Goal: Communication & Community: Participate in discussion

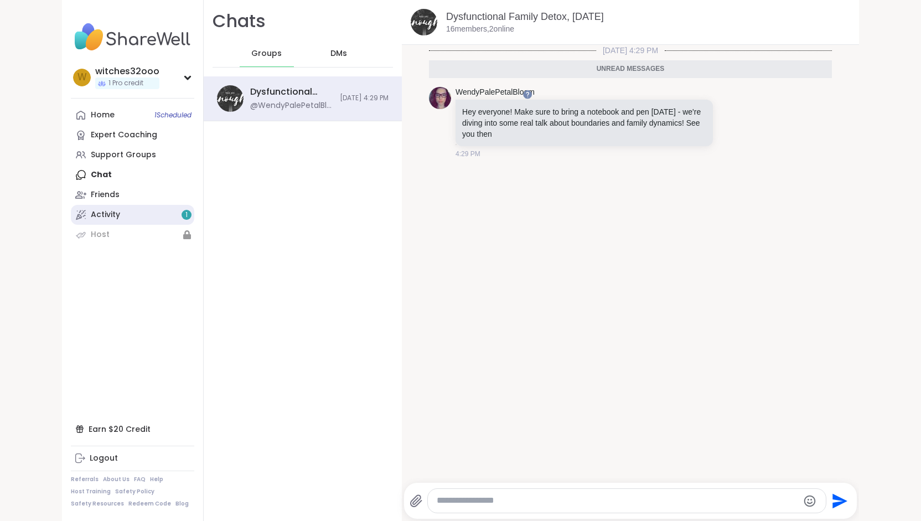
click at [95, 213] on div "Activity 1" at bounding box center [105, 214] width 29 height 11
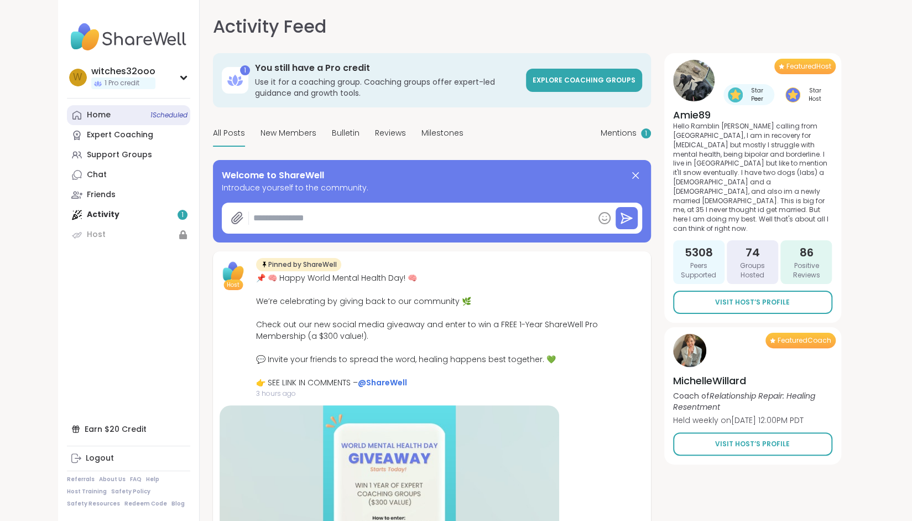
click at [168, 115] on span "1 Scheduled" at bounding box center [169, 115] width 37 height 9
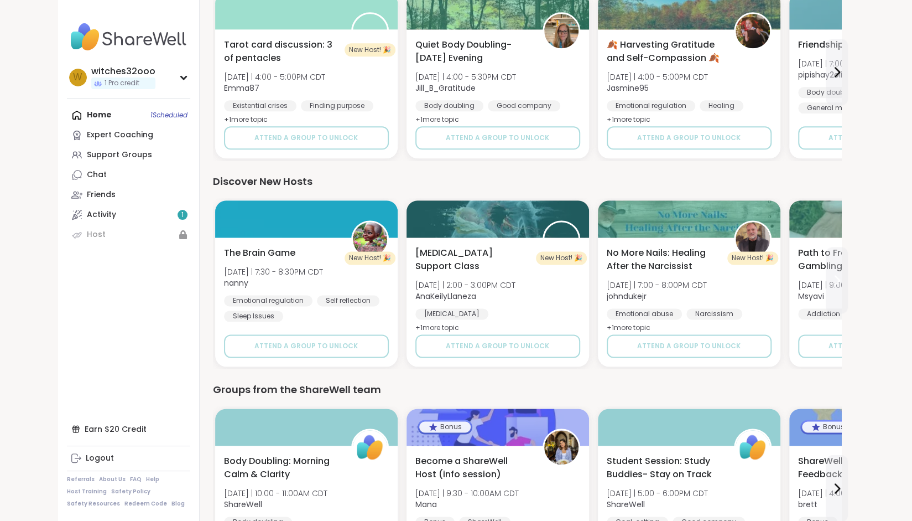
scroll to position [924, 0]
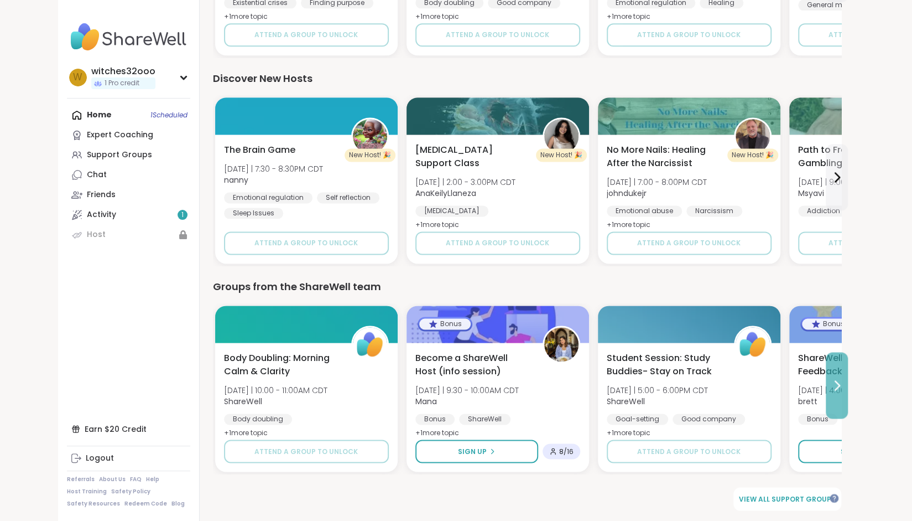
click at [839, 383] on icon at bounding box center [838, 385] width 4 height 9
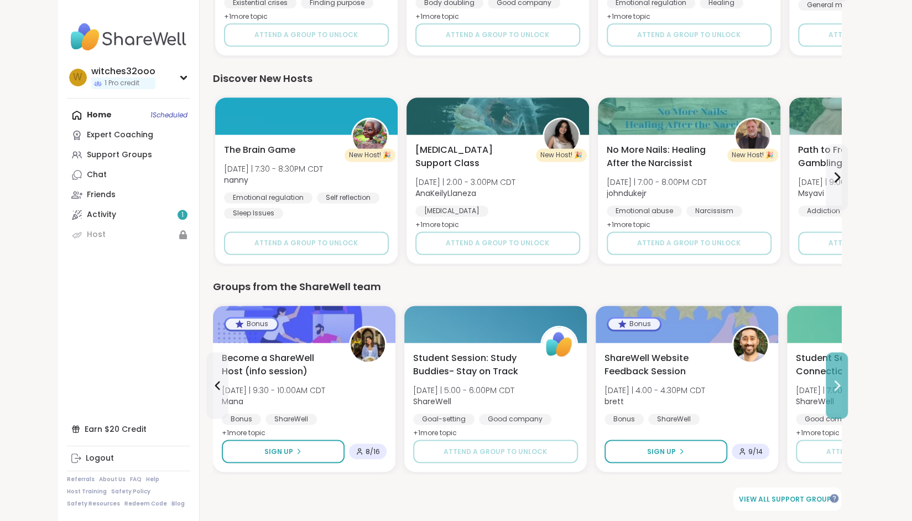
click at [839, 383] on icon at bounding box center [838, 385] width 4 height 9
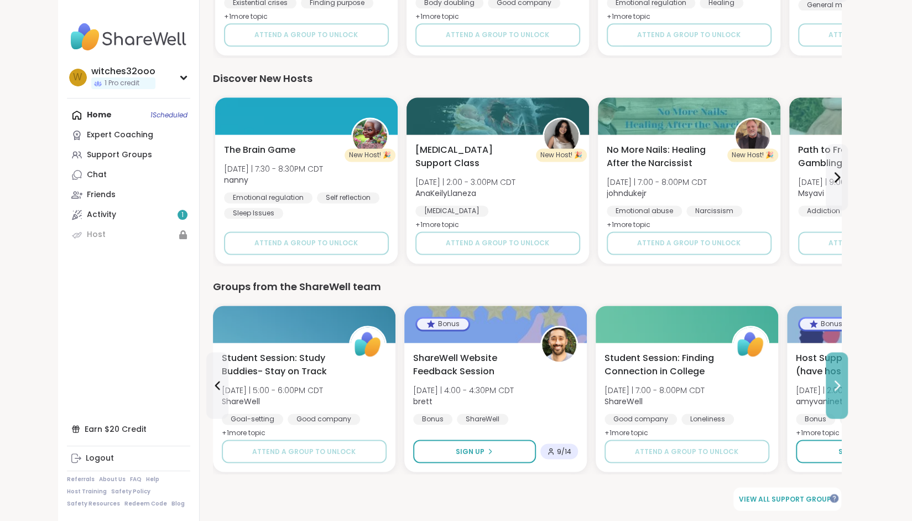
click at [839, 381] on icon at bounding box center [837, 384] width 13 height 13
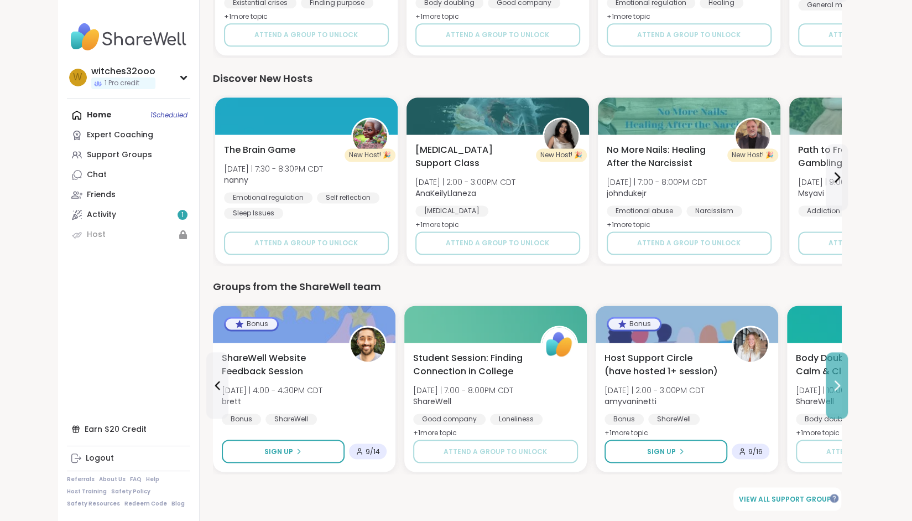
click at [839, 381] on icon at bounding box center [837, 384] width 13 height 13
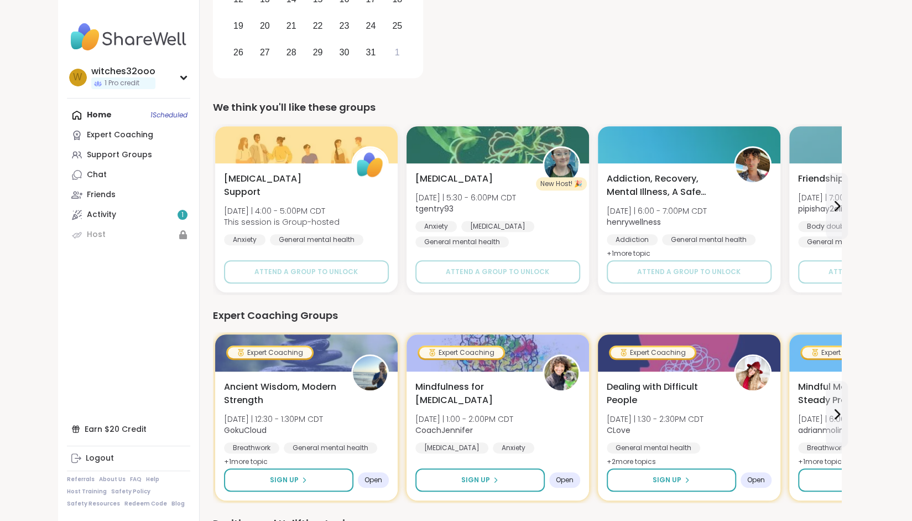
scroll to position [259, 0]
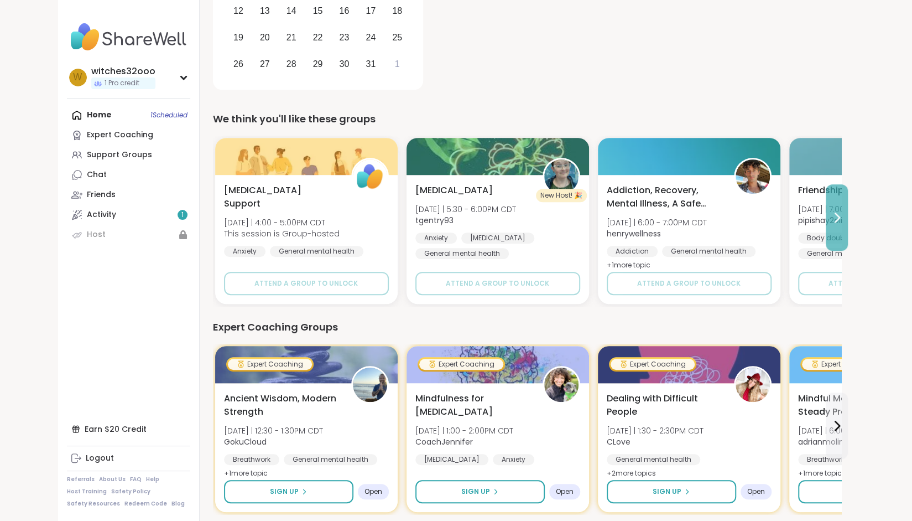
click at [837, 220] on icon at bounding box center [838, 217] width 4 height 9
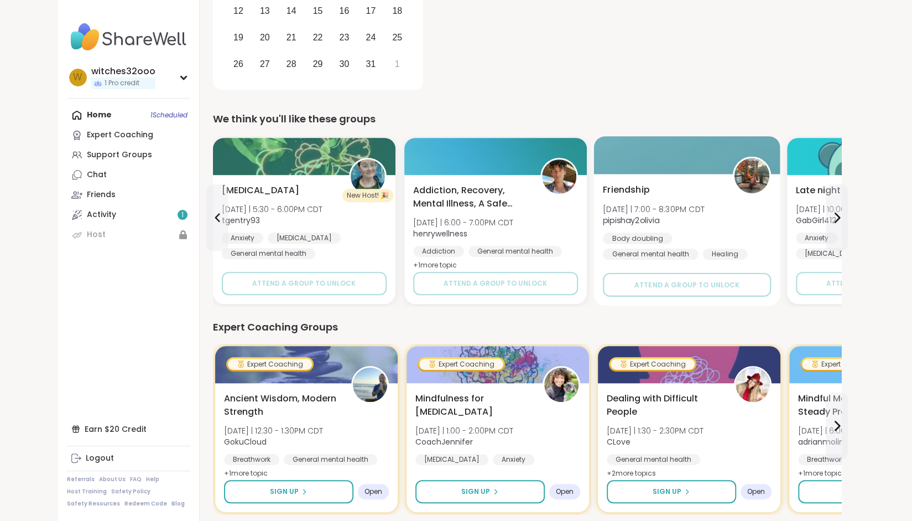
click at [631, 237] on div "Body doubling" at bounding box center [637, 237] width 69 height 11
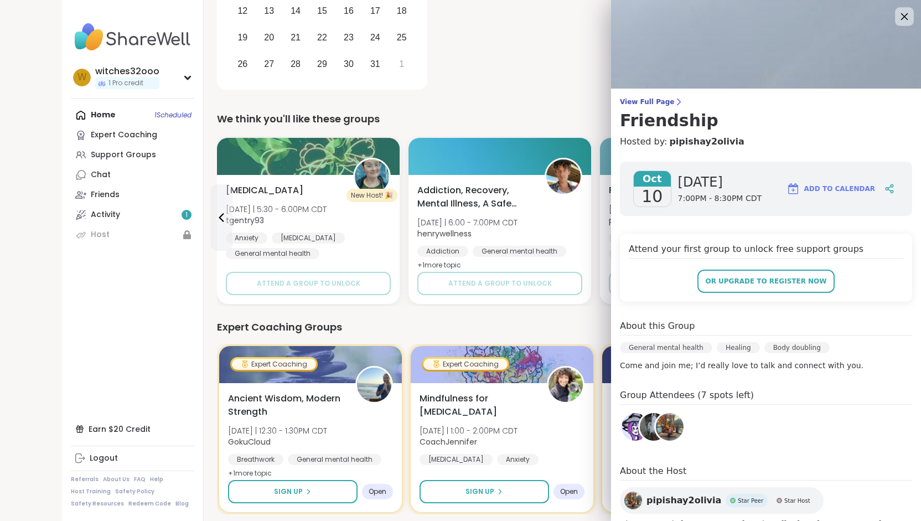
click at [901, 16] on icon at bounding box center [904, 16] width 7 height 7
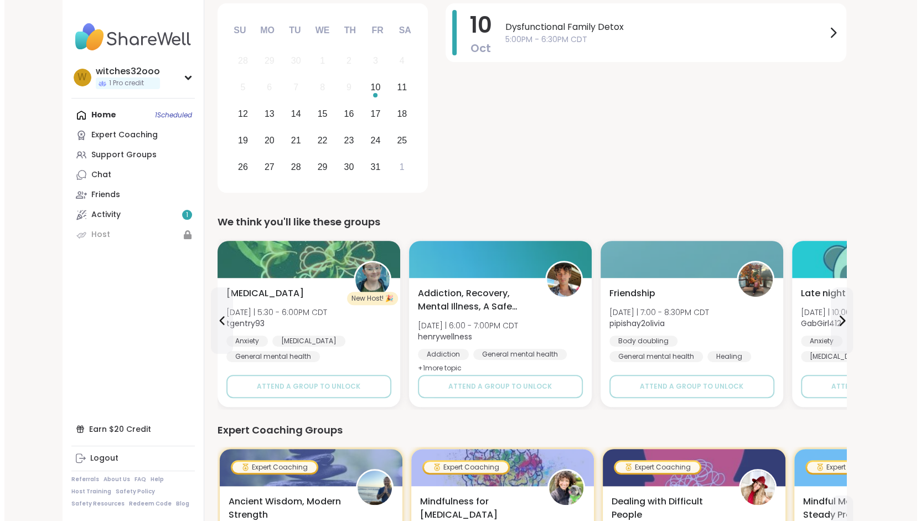
scroll to position [175, 0]
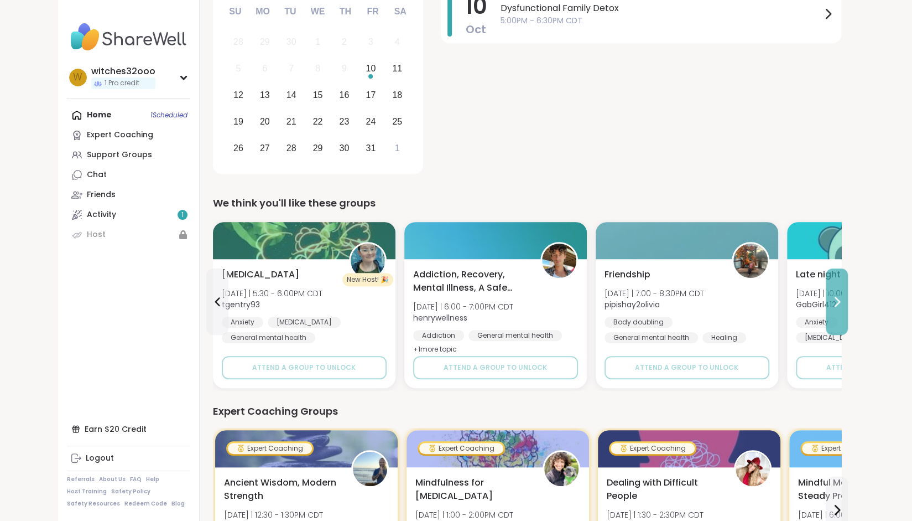
click at [839, 302] on icon at bounding box center [838, 301] width 4 height 9
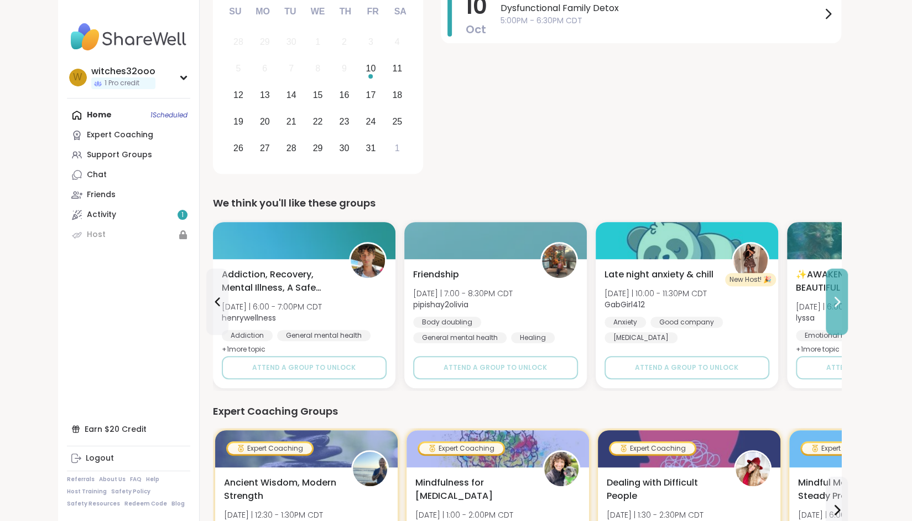
click at [839, 302] on icon at bounding box center [838, 301] width 4 height 9
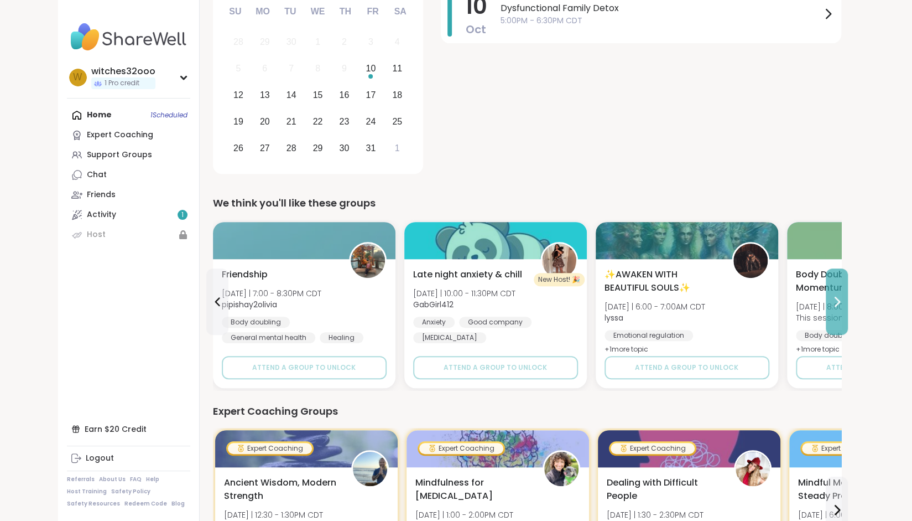
click at [839, 303] on icon at bounding box center [837, 301] width 13 height 13
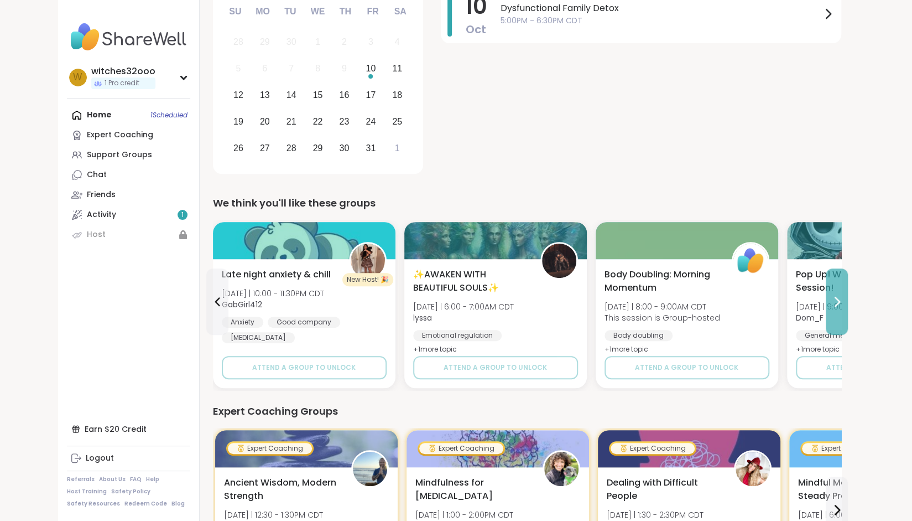
click at [839, 303] on icon at bounding box center [837, 301] width 13 height 13
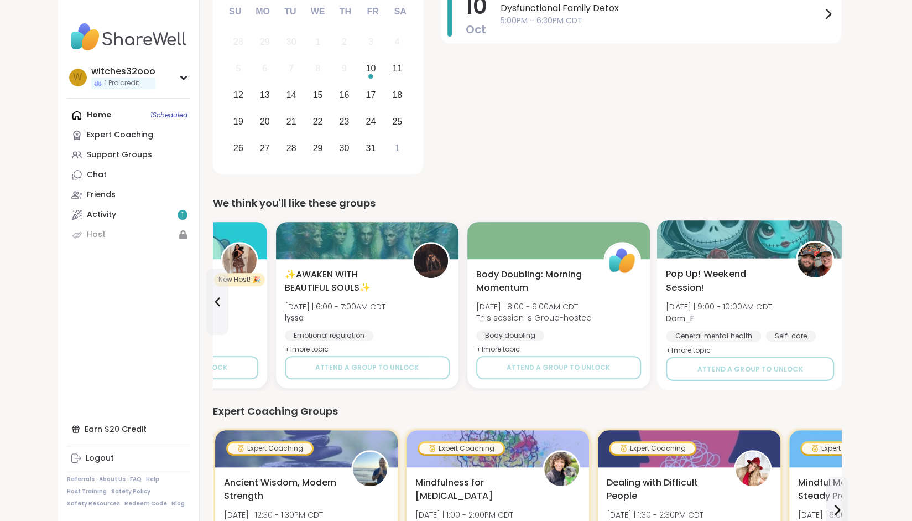
click at [840, 305] on div "Pop Up! Weekend Session! Sat 10/11 | 9:00 - 10:00AM CDT Dom_F General mental he…" at bounding box center [750, 324] width 186 height 132
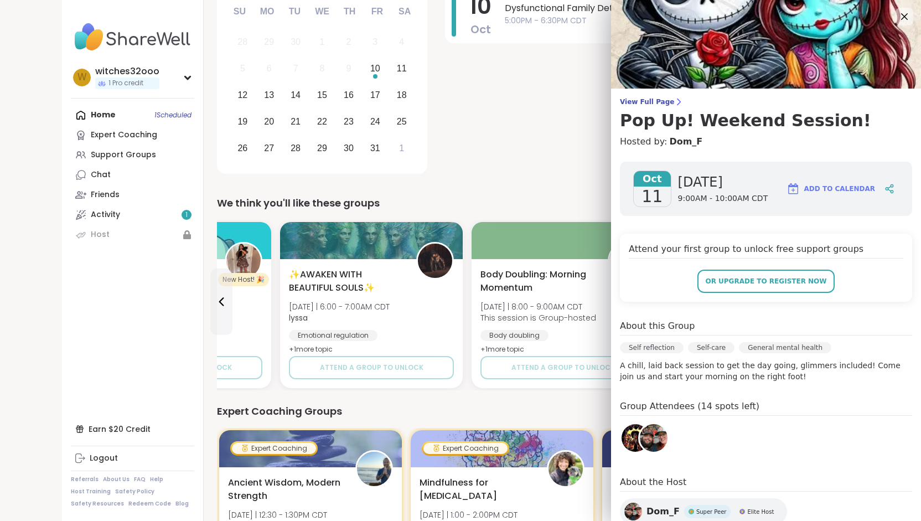
click at [623, 435] on img at bounding box center [635, 438] width 28 height 28
click at [901, 15] on icon at bounding box center [904, 16] width 7 height 7
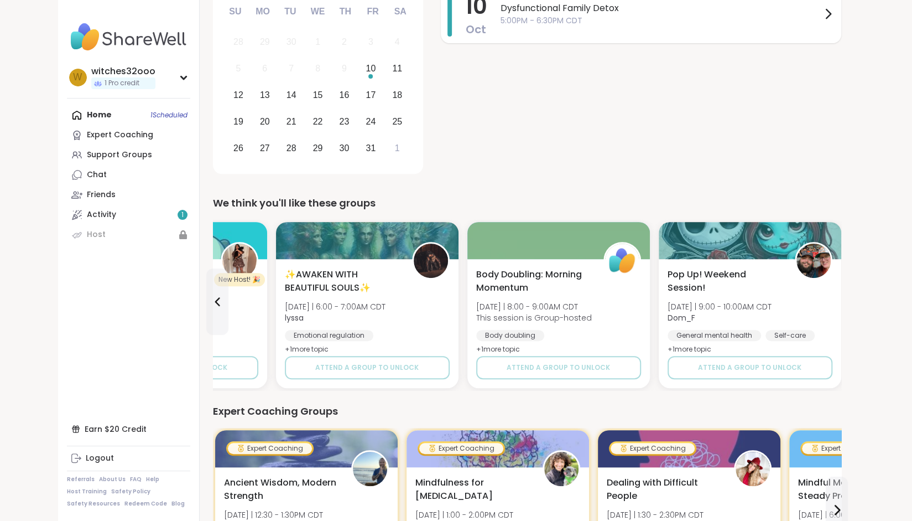
click at [828, 14] on icon at bounding box center [828, 13] width 13 height 13
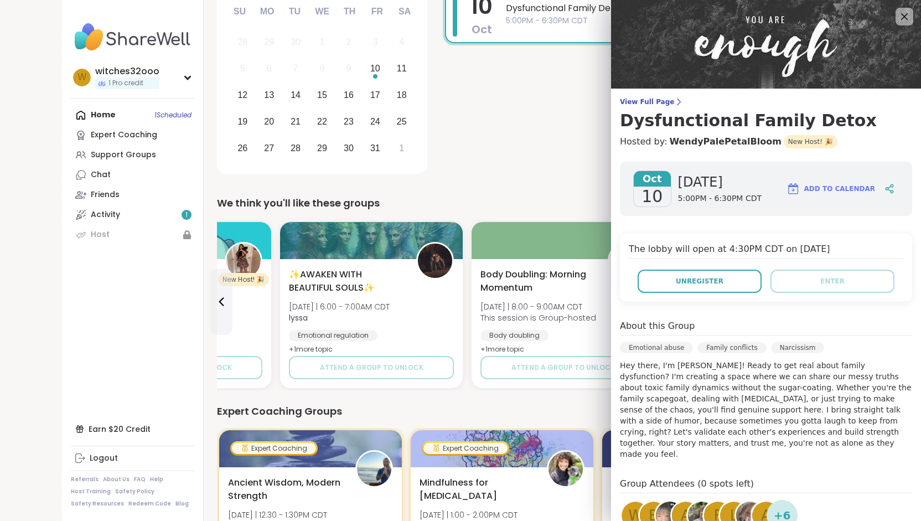
click at [688, 507] on img at bounding box center [702, 515] width 28 height 28
click at [704, 501] on div "F" at bounding box center [718, 515] width 28 height 28
click at [720, 505] on div "l" at bounding box center [734, 515] width 28 height 28
click at [736, 502] on img at bounding box center [750, 515] width 28 height 28
click at [761, 505] on span "a" at bounding box center [766, 516] width 10 height 22
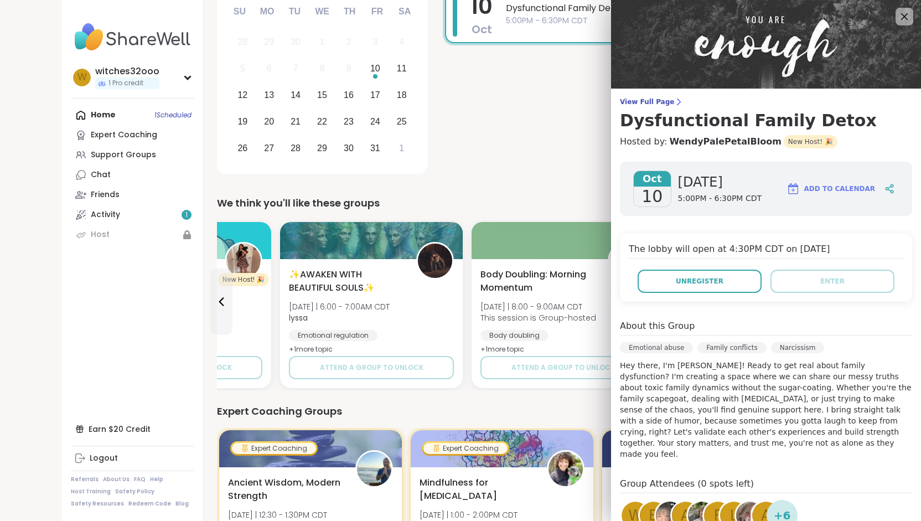
click at [672, 428] on p "Hey there, I'm Wendy! Ready to get real about family dysfunction? I'm creating …" at bounding box center [766, 410] width 292 height 100
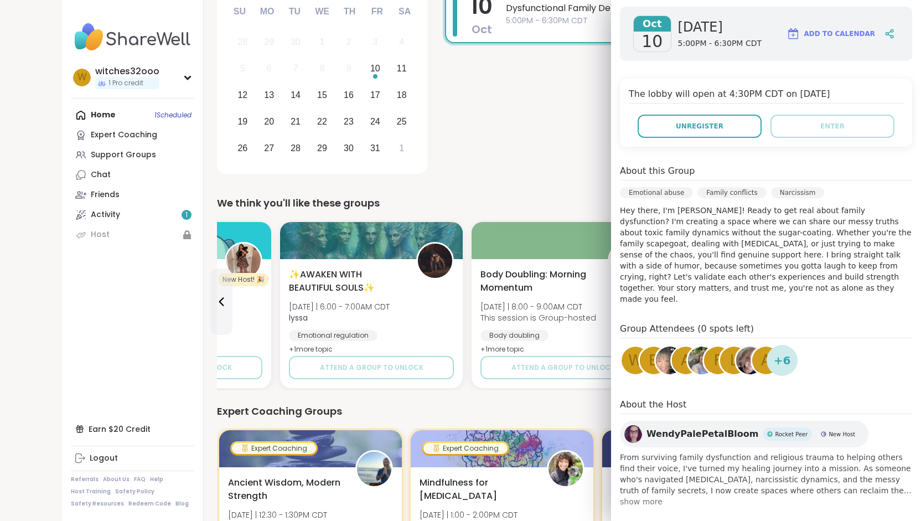
scroll to position [155, 0]
click at [766, 350] on div "+ 6" at bounding box center [781, 360] width 31 height 31
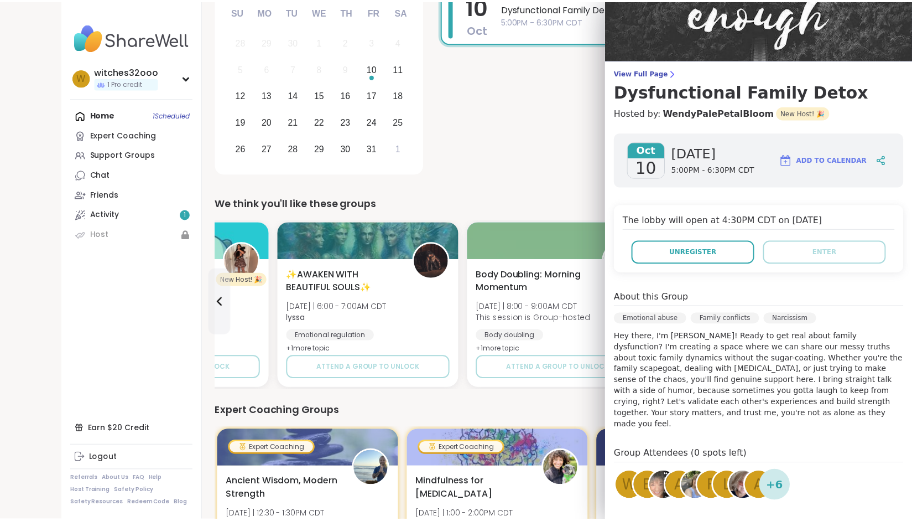
scroll to position [0, 0]
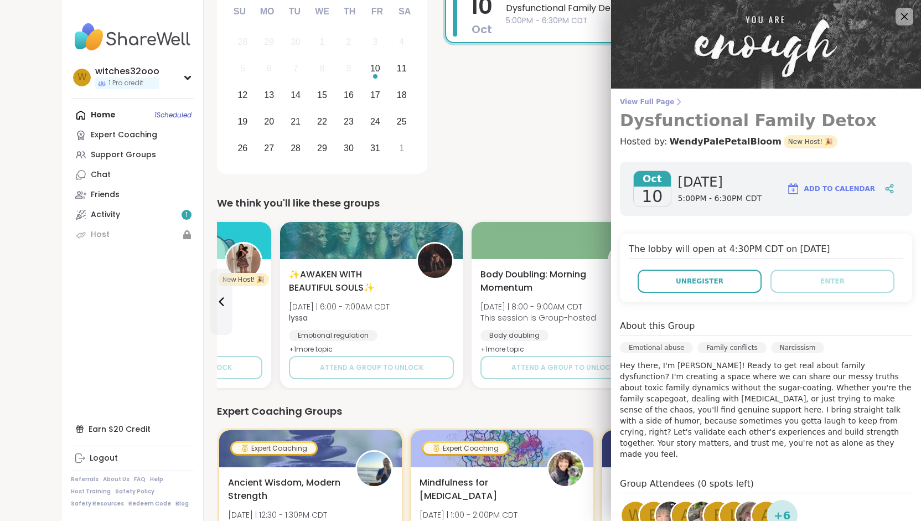
click at [634, 100] on span "View Full Page" at bounding box center [766, 101] width 292 height 9
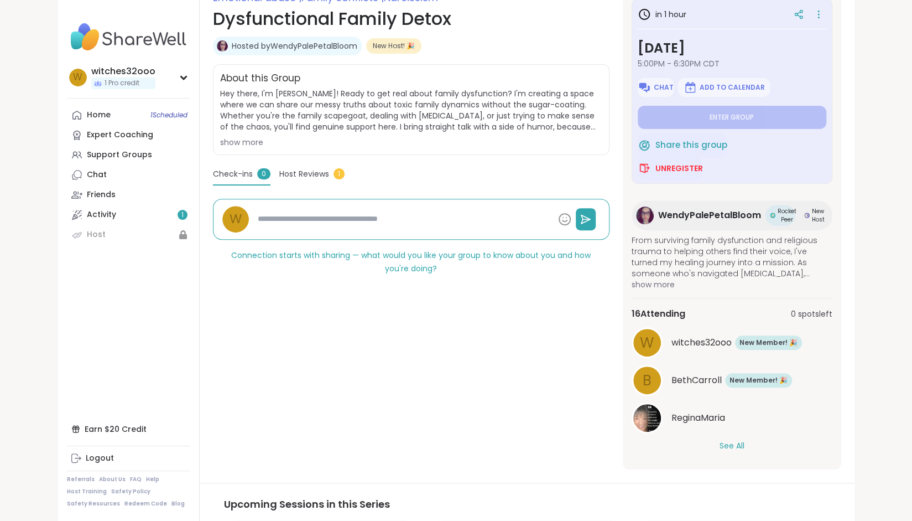
scroll to position [170, 0]
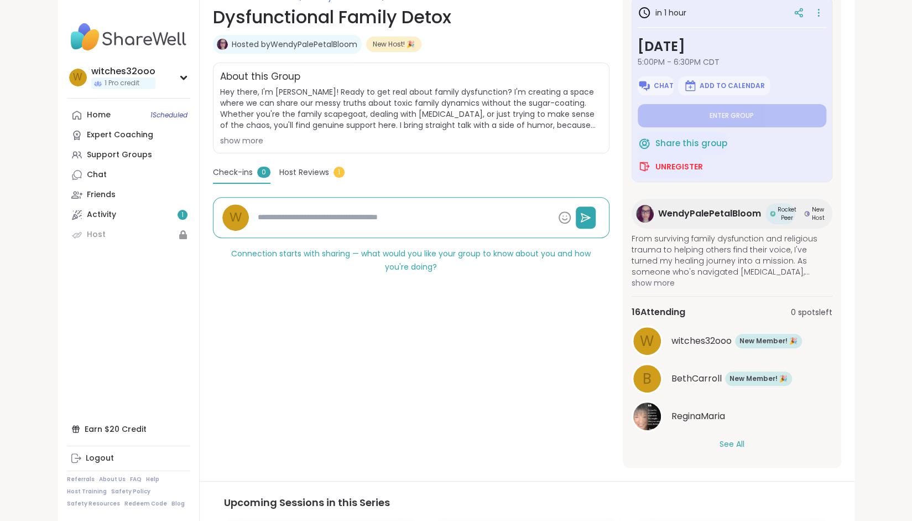
click at [729, 441] on button "See All" at bounding box center [732, 444] width 25 height 12
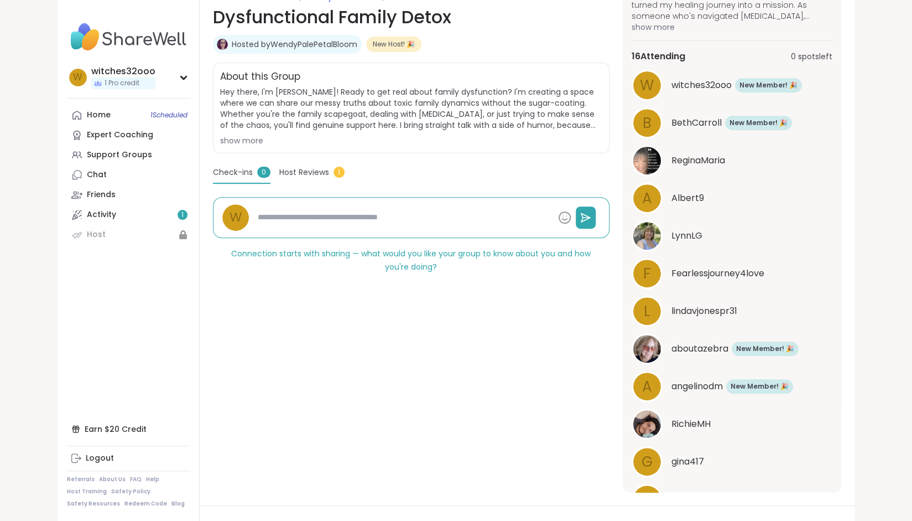
scroll to position [292, 0]
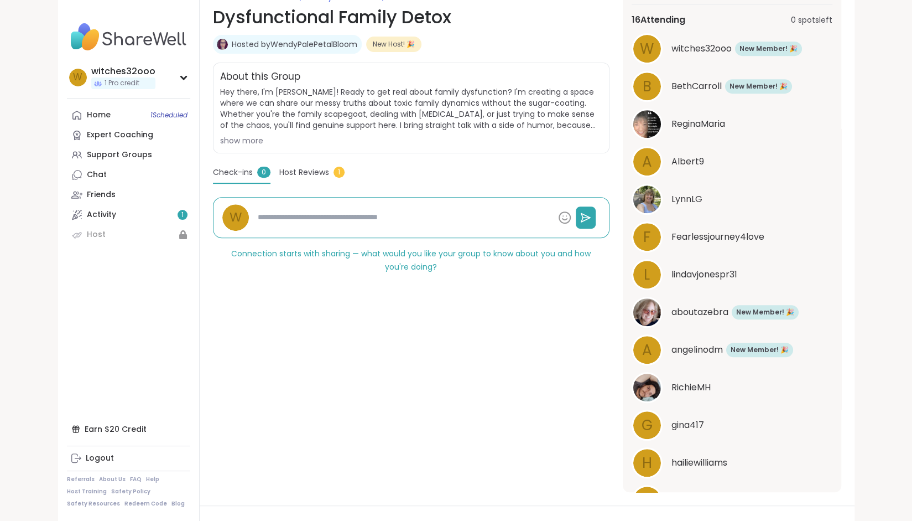
click at [635, 385] on img at bounding box center [648, 388] width 28 height 28
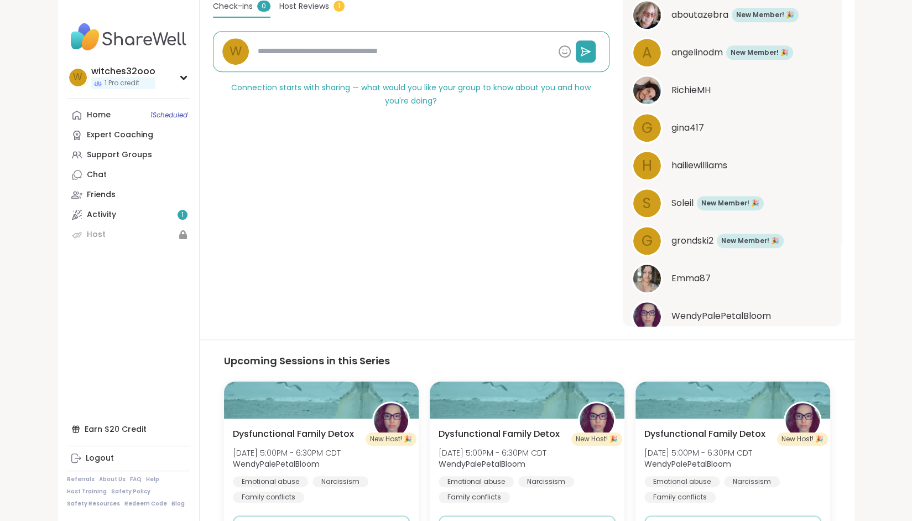
scroll to position [429, 0]
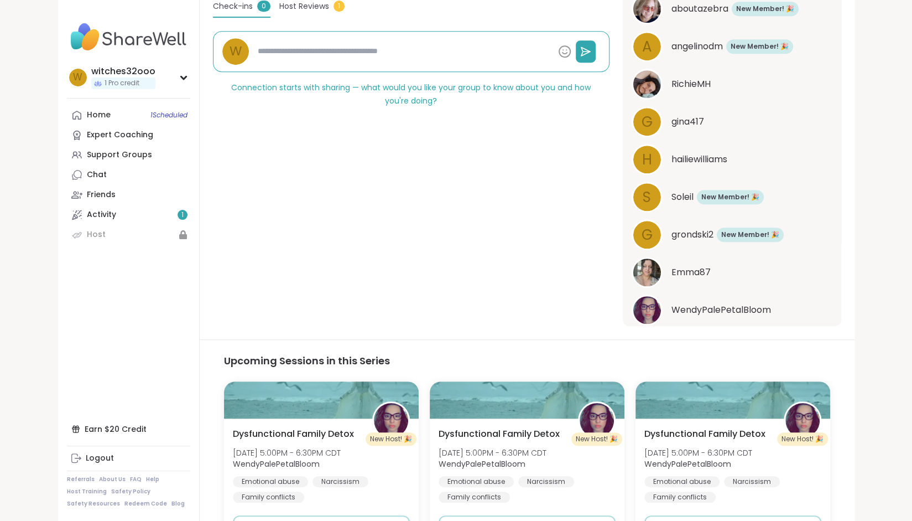
click at [642, 119] on span "g" at bounding box center [647, 122] width 11 height 22
click at [642, 159] on span "h" at bounding box center [647, 160] width 10 height 22
click at [642, 232] on span "g" at bounding box center [647, 235] width 11 height 22
click at [637, 271] on img at bounding box center [648, 272] width 28 height 28
click at [712, 309] on span "WendyPalePetalBloom" at bounding box center [722, 309] width 100 height 13
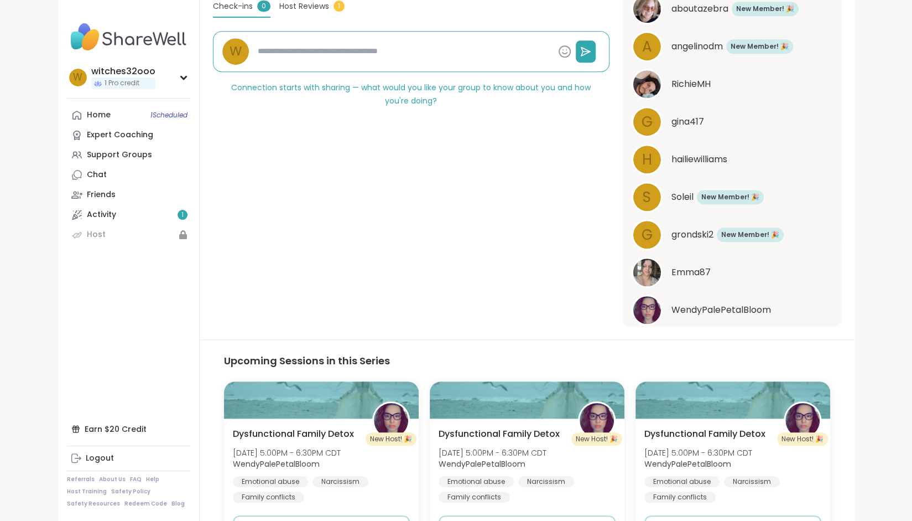
type textarea "*"
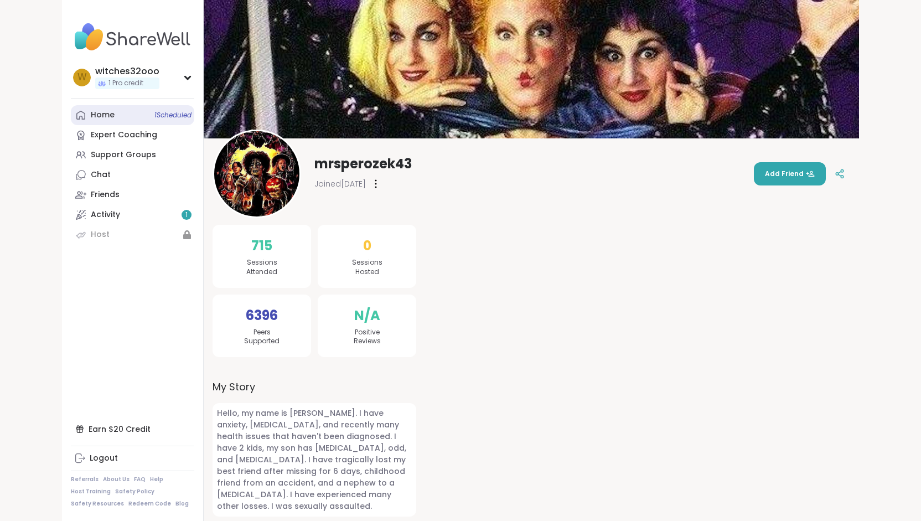
click at [100, 115] on div "Home 1 Scheduled" at bounding box center [103, 115] width 24 height 11
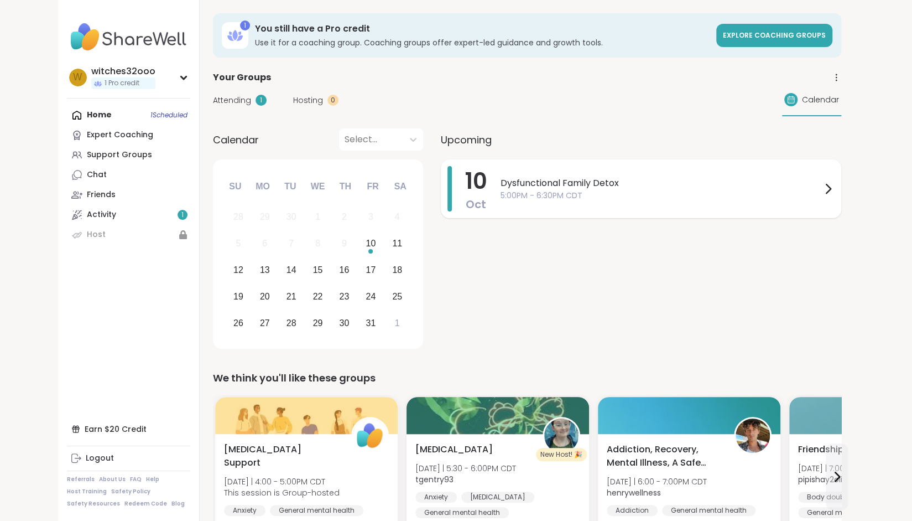
click at [827, 192] on icon at bounding box center [829, 188] width 4 height 9
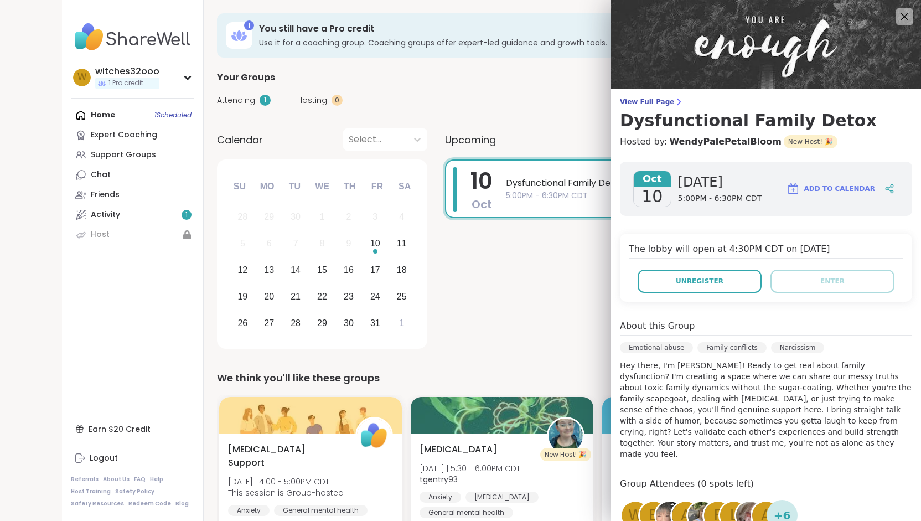
scroll to position [155, 0]
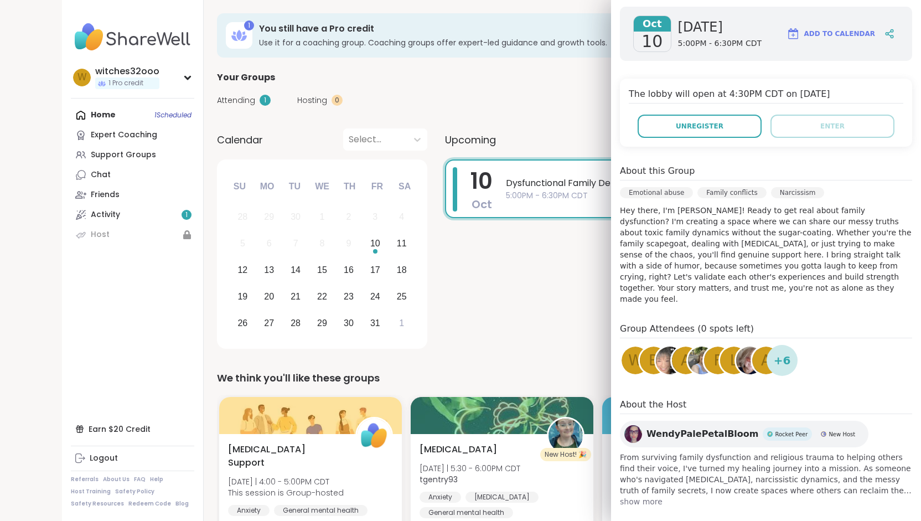
click at [631, 496] on span "show more" at bounding box center [766, 501] width 292 height 11
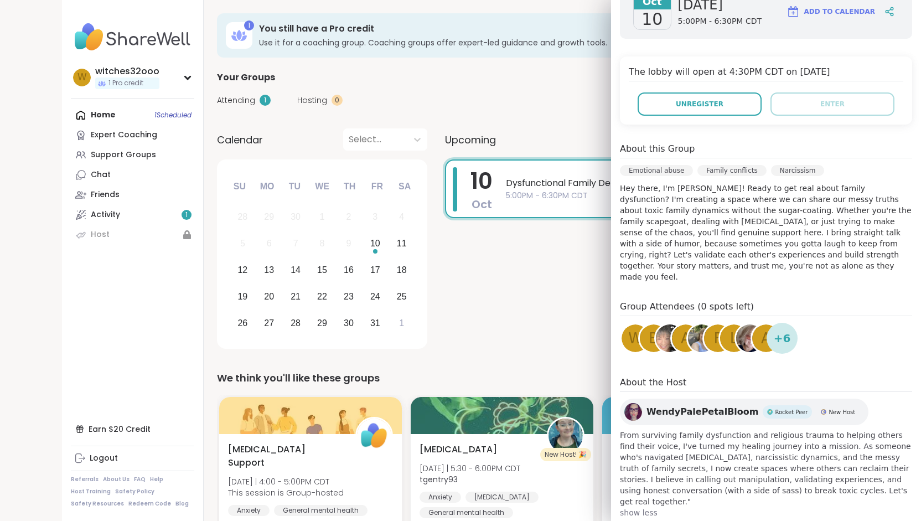
scroll to position [176, 0]
click at [774, 331] on span "+ 6" at bounding box center [782, 339] width 17 height 17
click at [628, 329] on span "w" at bounding box center [635, 340] width 14 height 22
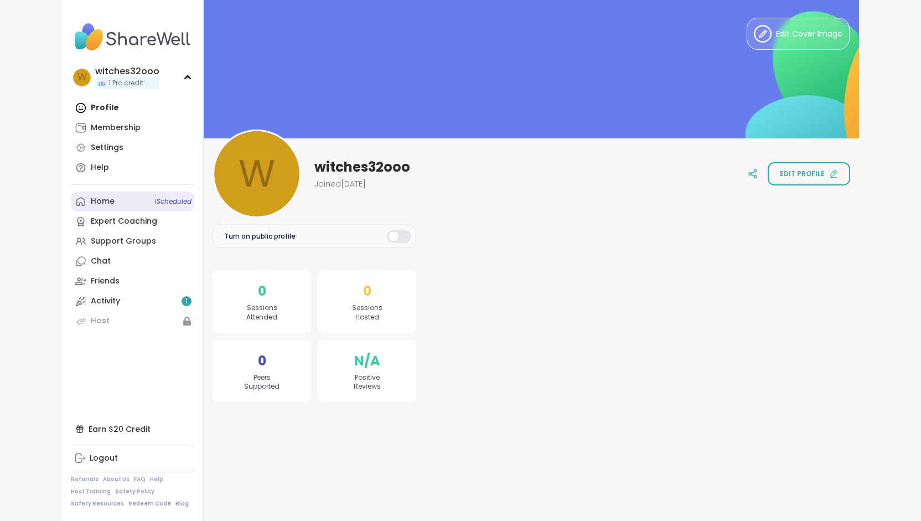
click at [115, 205] on link "Home 1 Scheduled" at bounding box center [132, 201] width 123 height 20
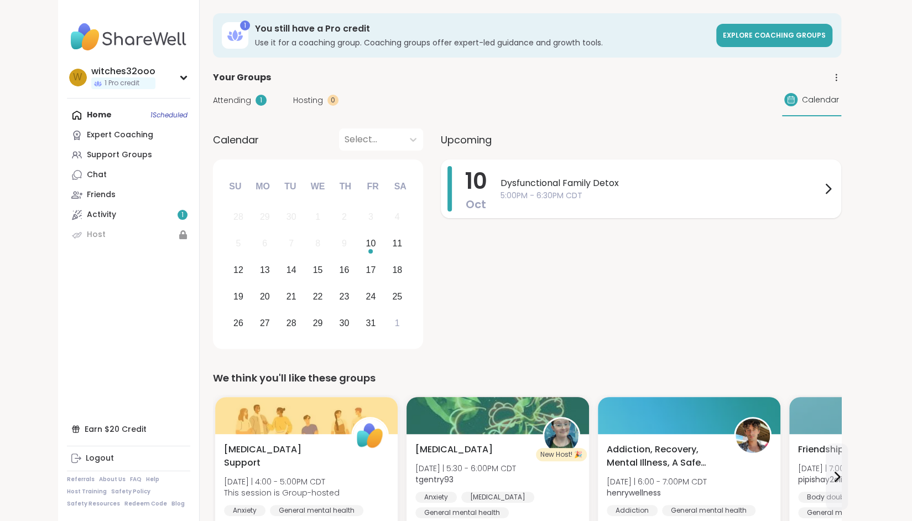
click at [827, 189] on icon at bounding box center [828, 188] width 13 height 13
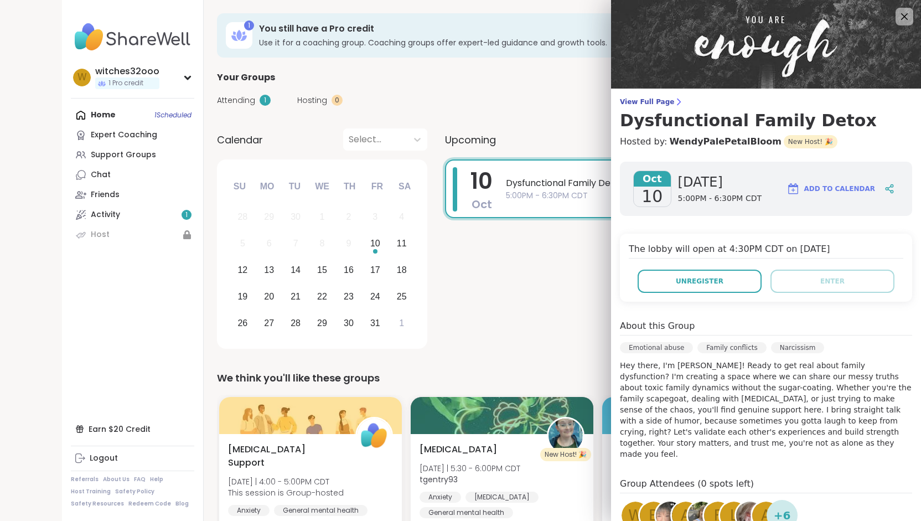
click at [649, 507] on span "B" at bounding box center [654, 516] width 10 height 22
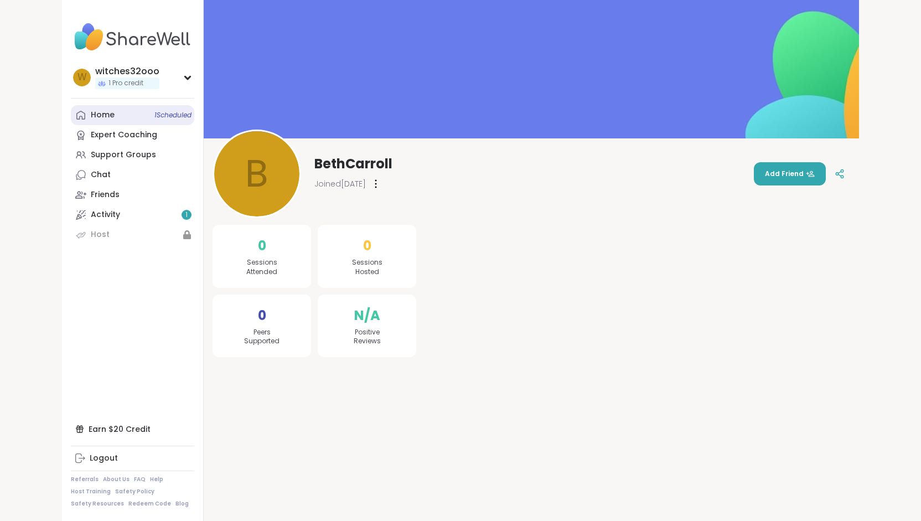
click at [124, 117] on link "Home 1 Scheduled" at bounding box center [132, 115] width 123 height 20
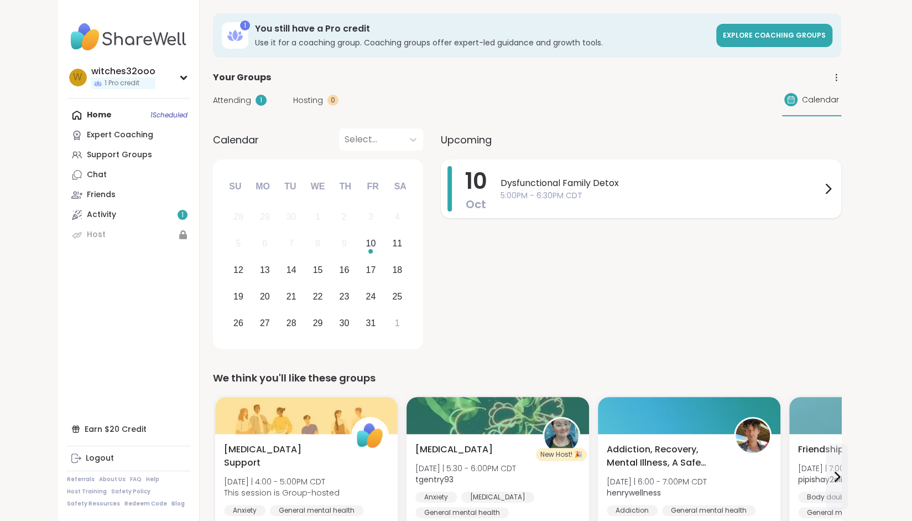
click at [824, 192] on icon at bounding box center [828, 188] width 13 height 13
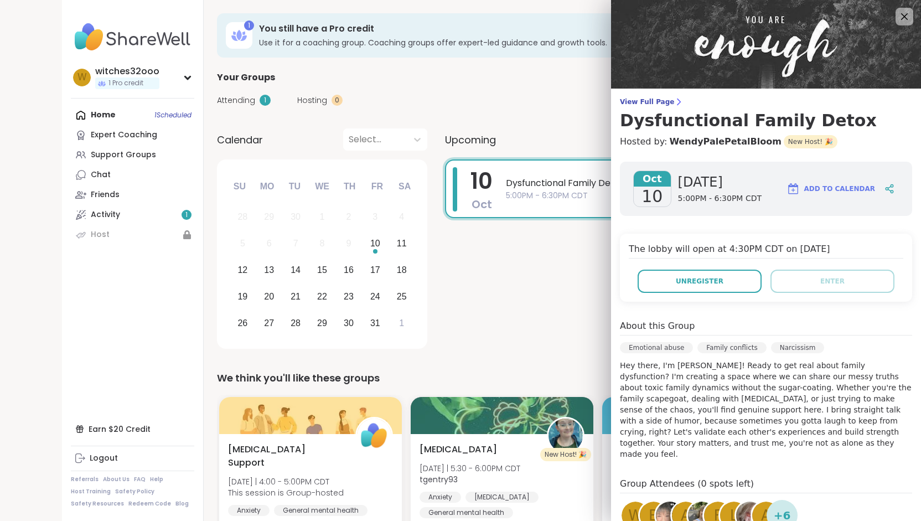
click at [656, 507] on img at bounding box center [670, 515] width 28 height 28
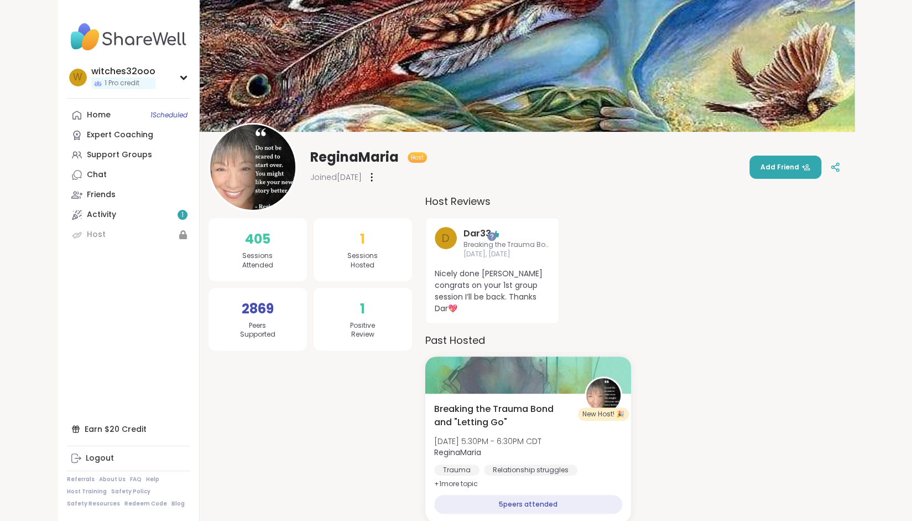
scroll to position [4, 0]
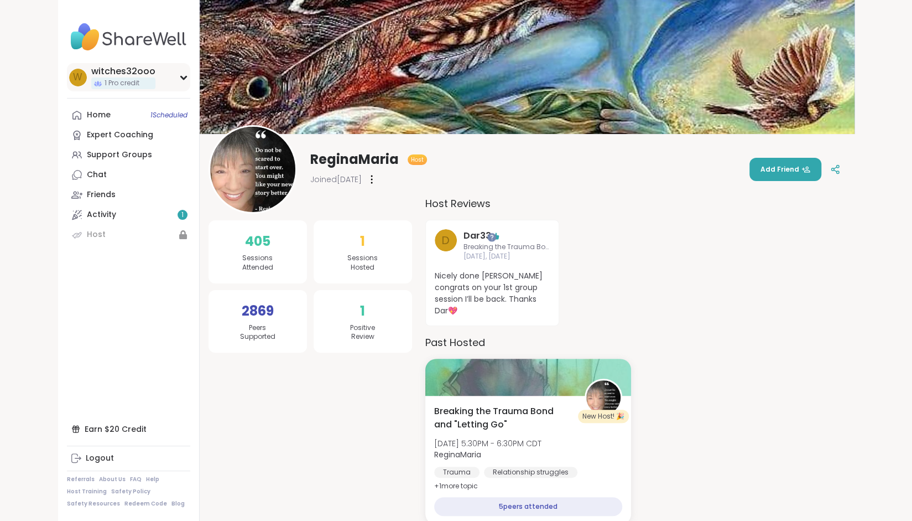
click at [77, 82] on span "w" at bounding box center [77, 77] width 9 height 14
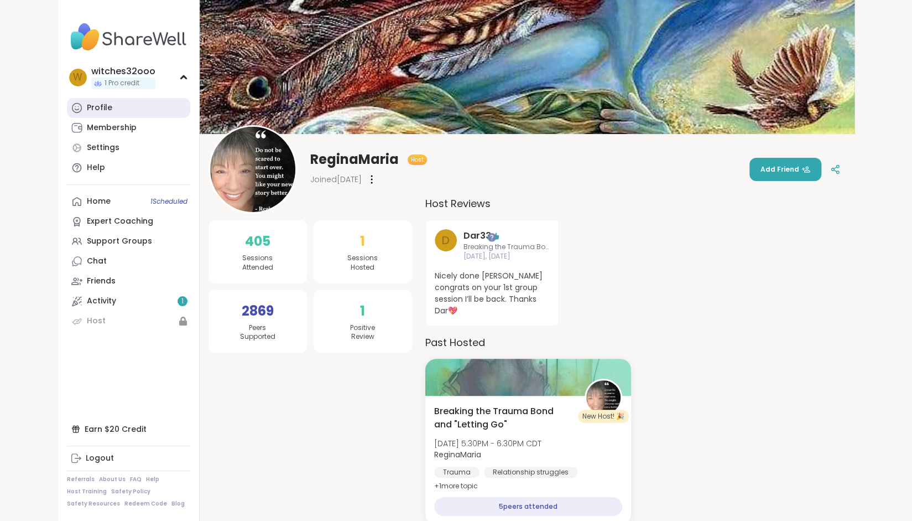
click at [95, 107] on div "Profile" at bounding box center [99, 107] width 25 height 11
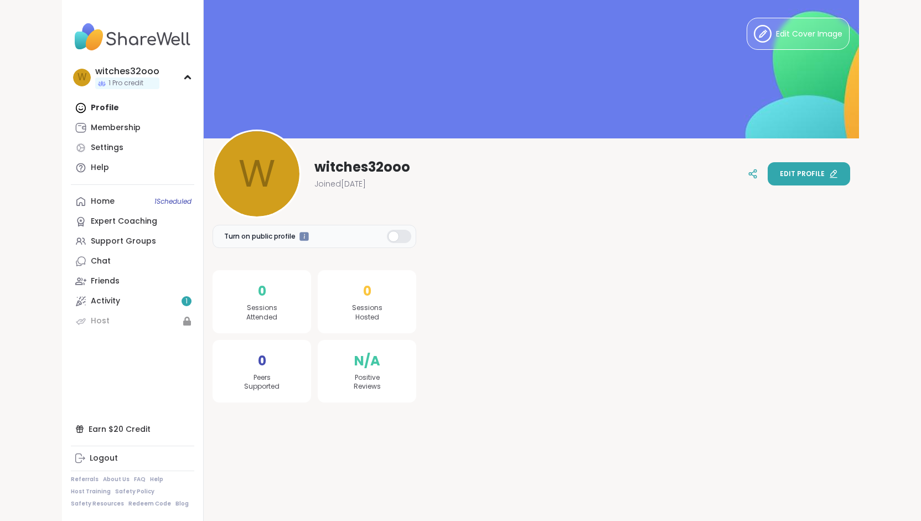
click at [802, 170] on span "Edit profile" at bounding box center [802, 174] width 45 height 10
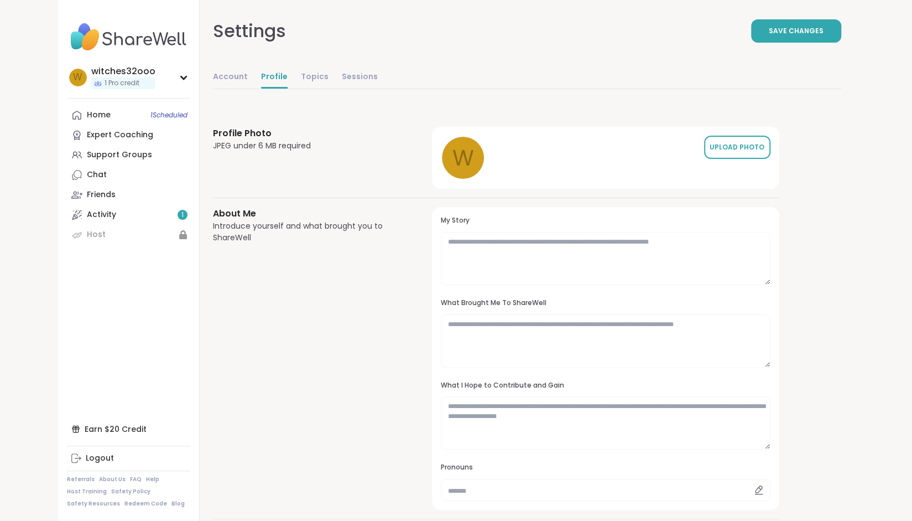
click at [728, 144] on div "UPLOAD PHOTO" at bounding box center [737, 147] width 55 height 10
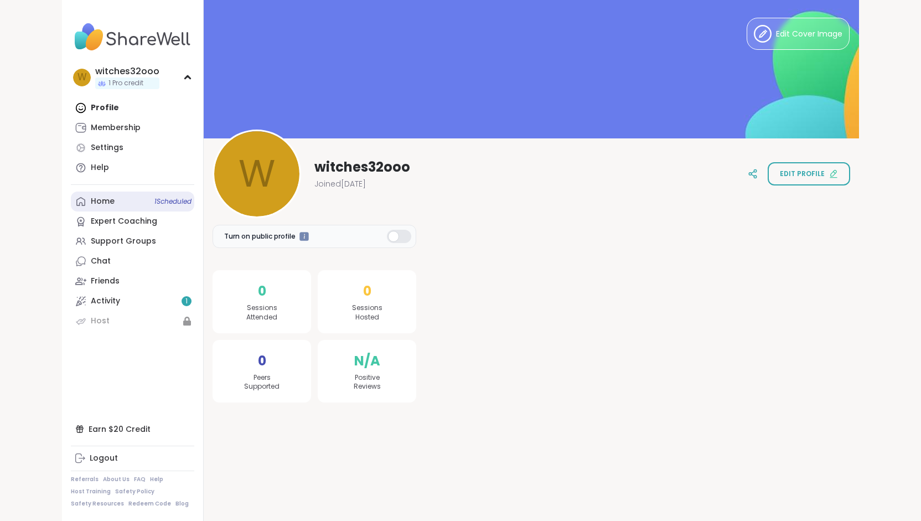
click at [144, 197] on link "Home 1 Scheduled" at bounding box center [132, 201] width 123 height 20
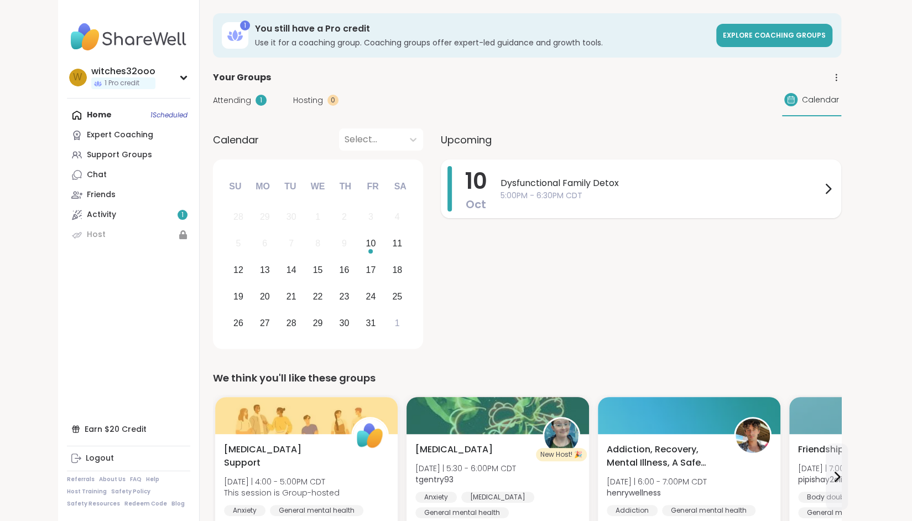
click at [828, 191] on icon at bounding box center [829, 188] width 4 height 9
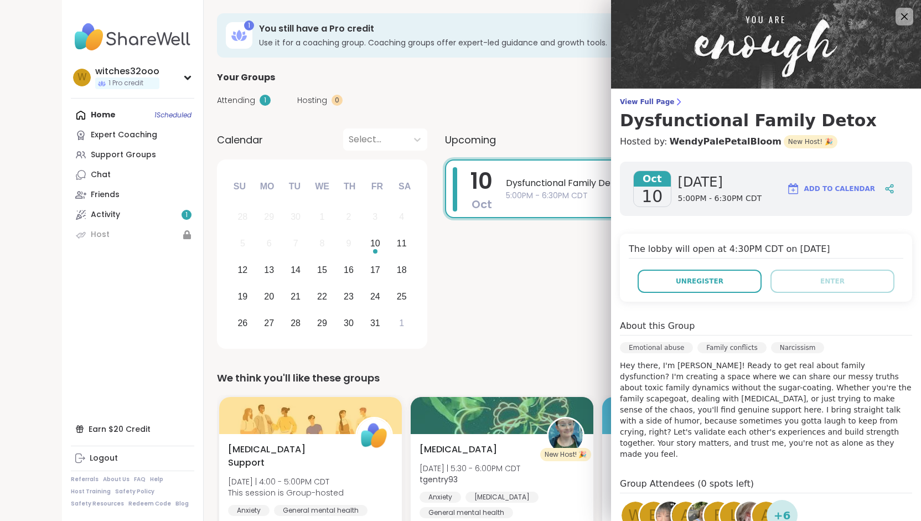
click at [672, 505] on div "A" at bounding box center [686, 515] width 28 height 28
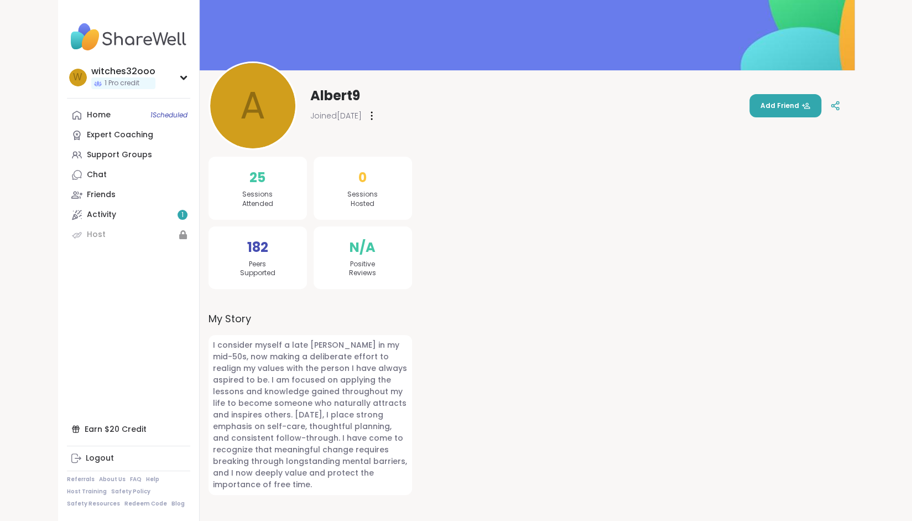
scroll to position [68, 0]
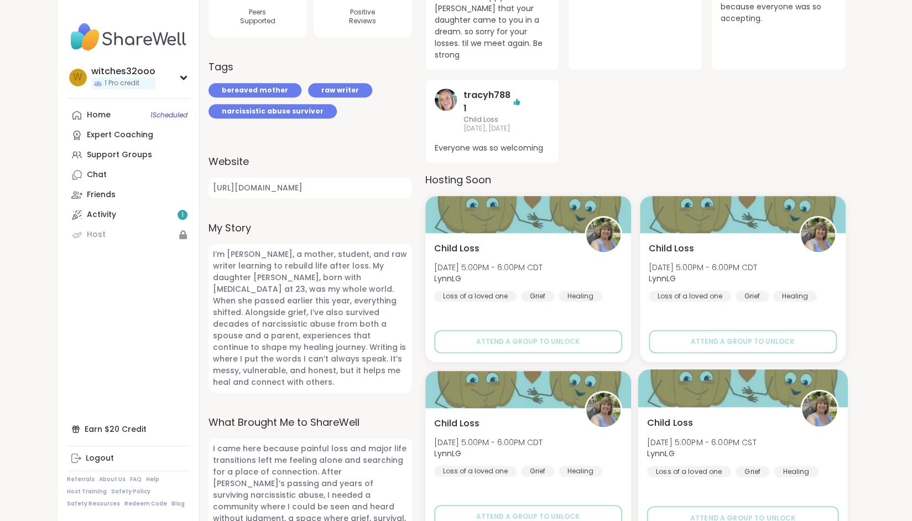
scroll to position [250, 0]
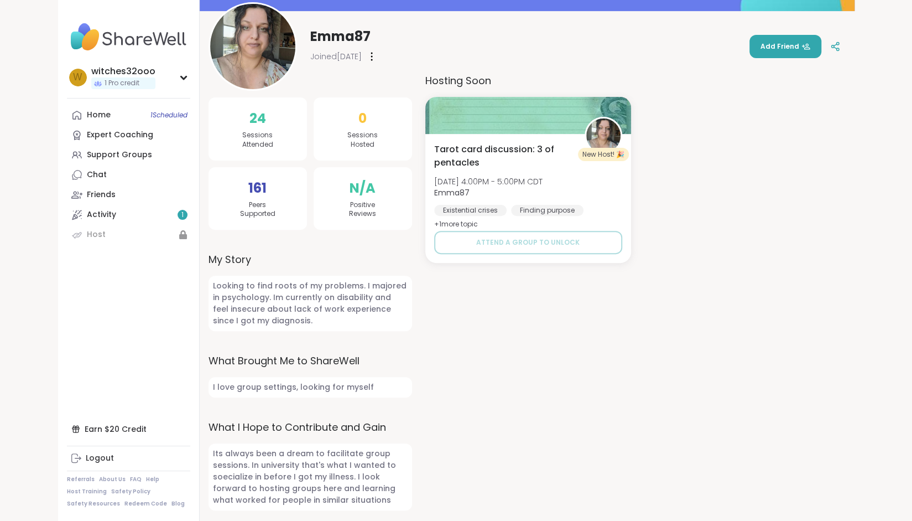
scroll to position [127, 0]
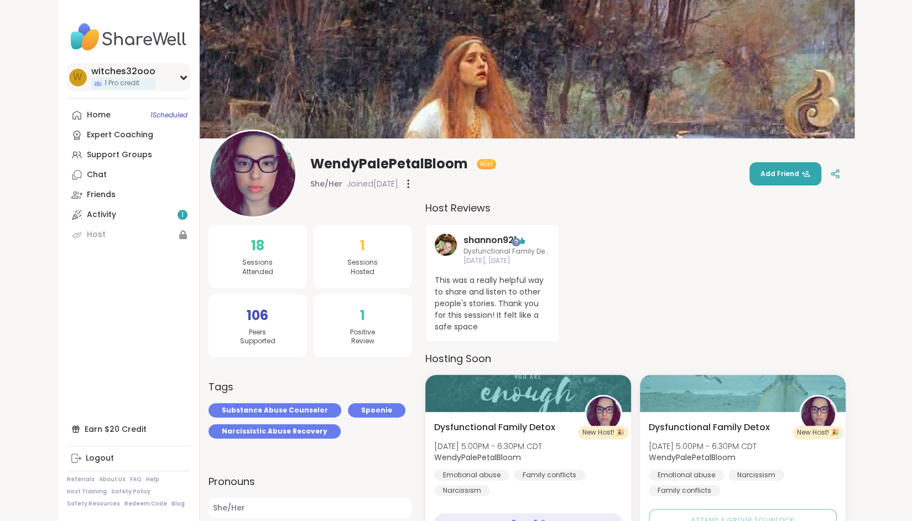
click at [184, 77] on icon at bounding box center [183, 77] width 5 height 3
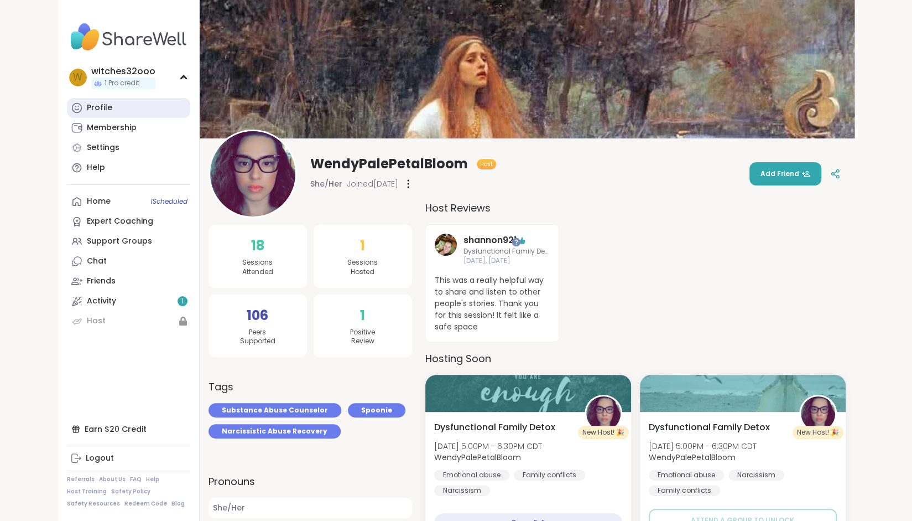
click at [103, 107] on div "Profile" at bounding box center [99, 107] width 25 height 11
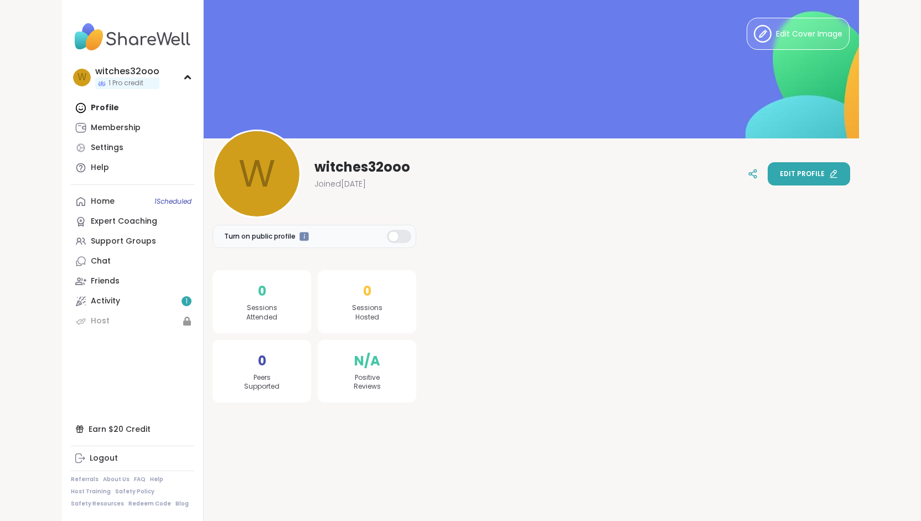
click at [810, 170] on span "Edit profile" at bounding box center [802, 174] width 45 height 10
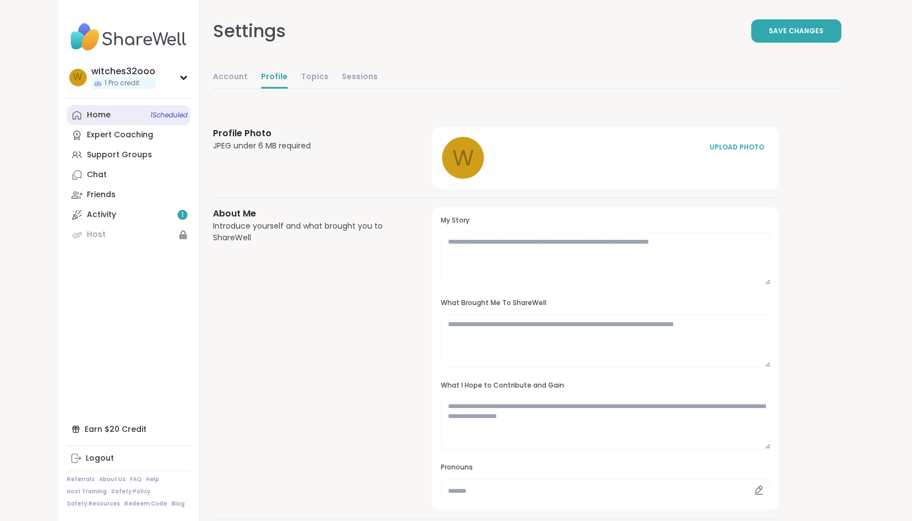
click at [106, 116] on div "Home 1 Scheduled" at bounding box center [99, 115] width 24 height 11
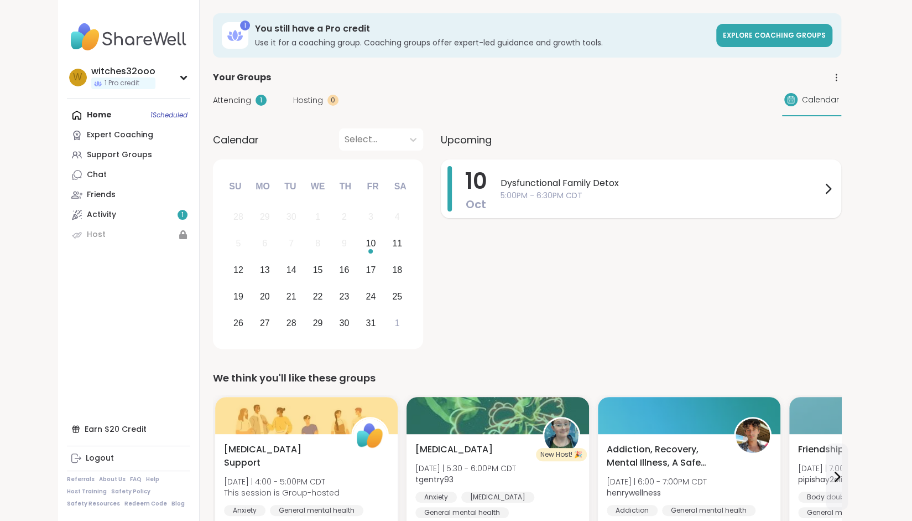
click at [831, 189] on icon at bounding box center [829, 188] width 4 height 9
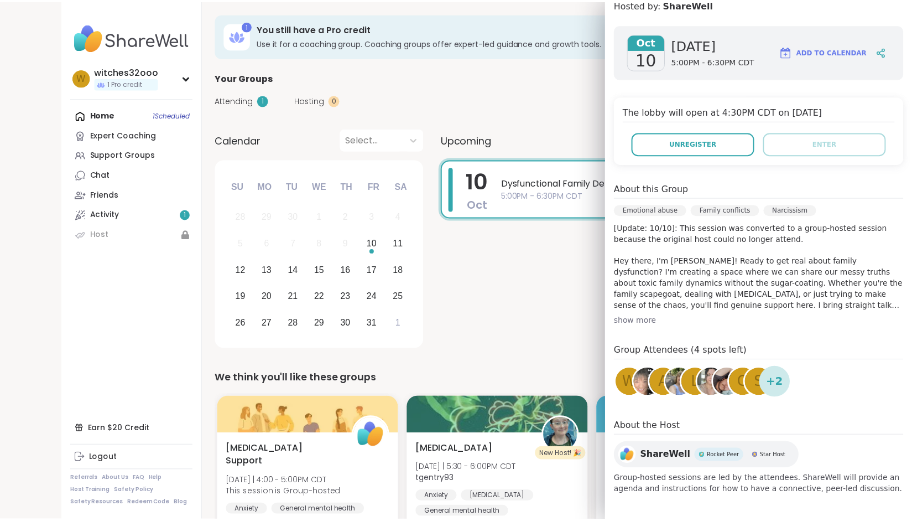
scroll to position [137, 0]
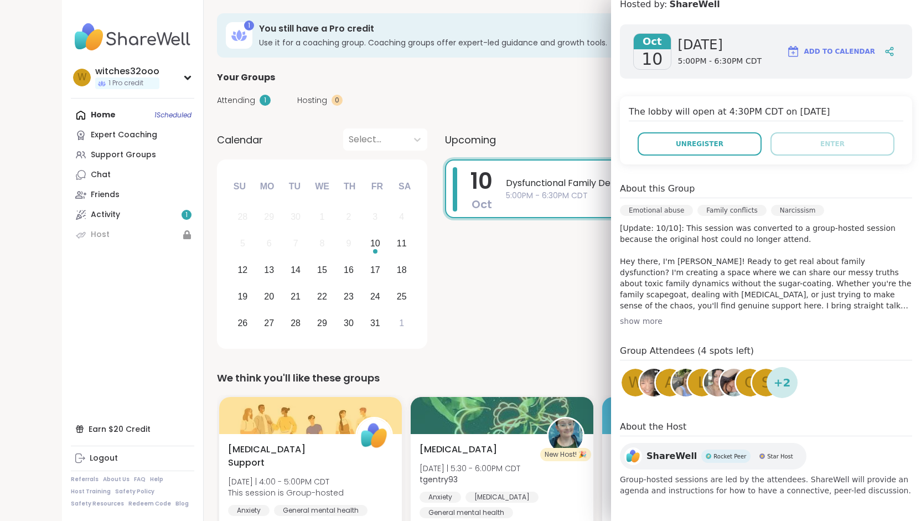
click at [483, 99] on div "Attending 1 Hosting 0 Calendar" at bounding box center [531, 100] width 629 height 32
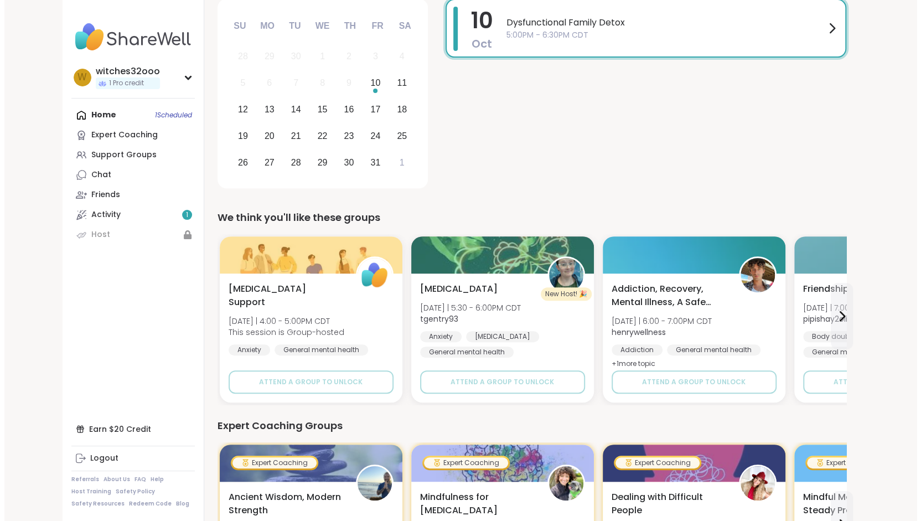
scroll to position [0, 0]
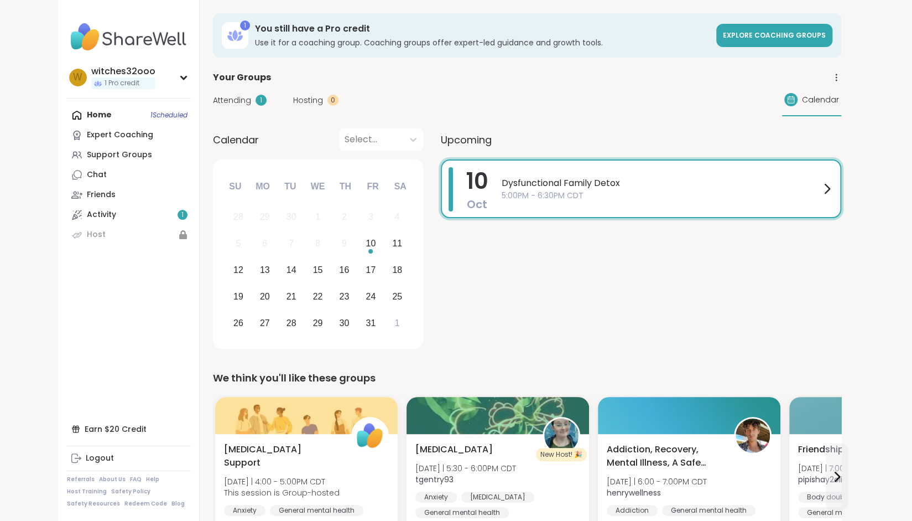
click at [828, 191] on icon at bounding box center [827, 188] width 13 height 13
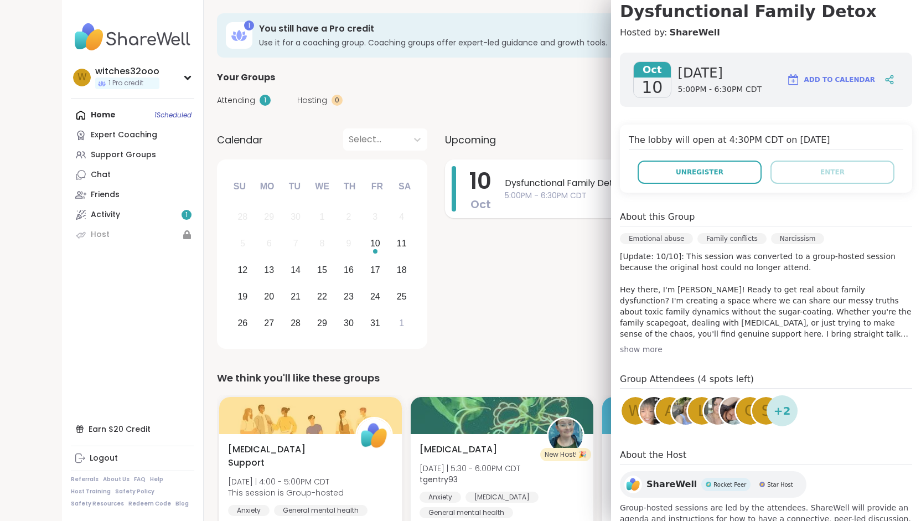
scroll to position [137, 0]
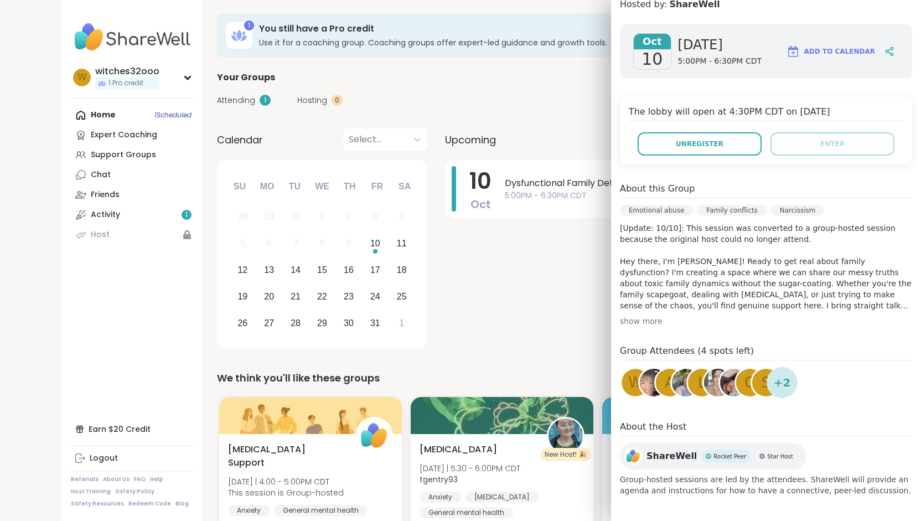
click at [774, 387] on span "+ 2" at bounding box center [782, 382] width 17 height 17
click at [530, 105] on div "Attending 1 Hosting 0 Calendar" at bounding box center [531, 100] width 629 height 32
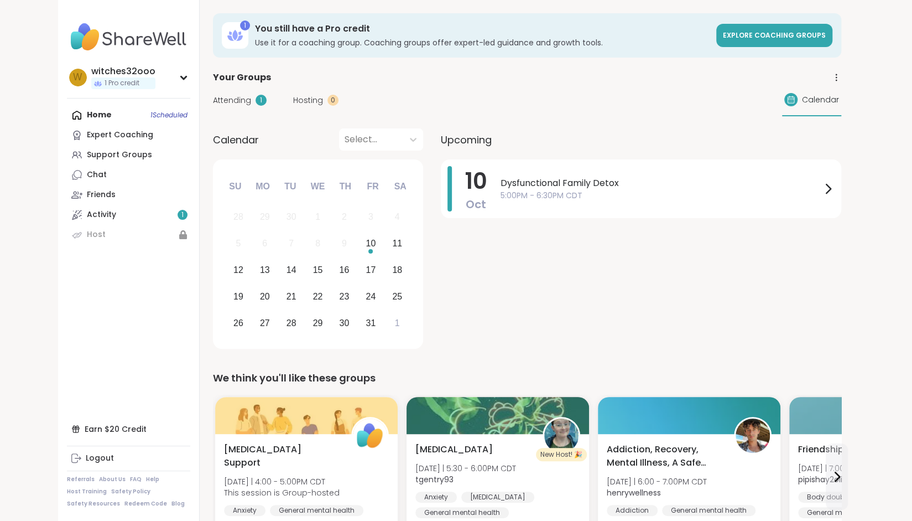
click at [138, 114] on div "Home 1 Scheduled Expert Coaching Support Groups Chat Friends Activity 1 Host" at bounding box center [128, 174] width 123 height 139
click at [159, 112] on div "Home 1 Scheduled Expert Coaching Support Groups Chat Friends Activity 1 Host" at bounding box center [128, 174] width 123 height 139
click at [108, 213] on div "Activity 1" at bounding box center [101, 214] width 29 height 11
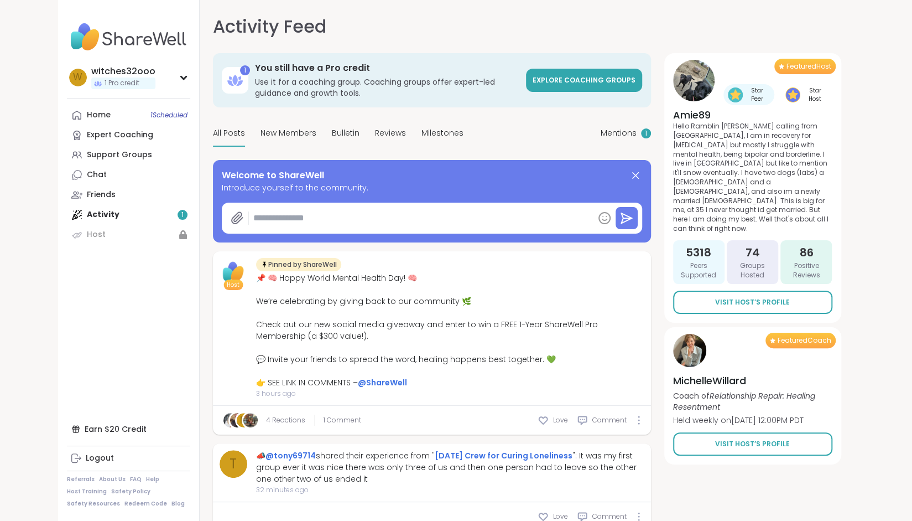
type textarea "*"
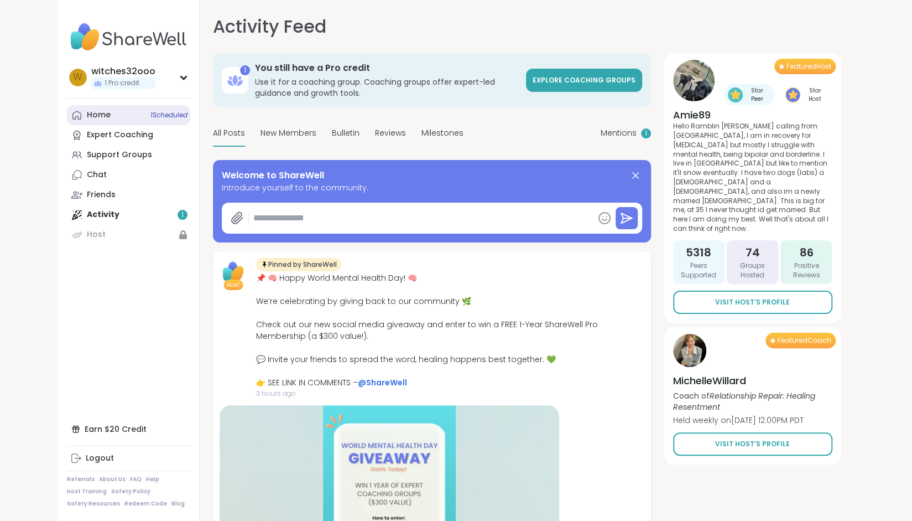
click at [123, 112] on link "Home 1 Scheduled" at bounding box center [128, 115] width 123 height 20
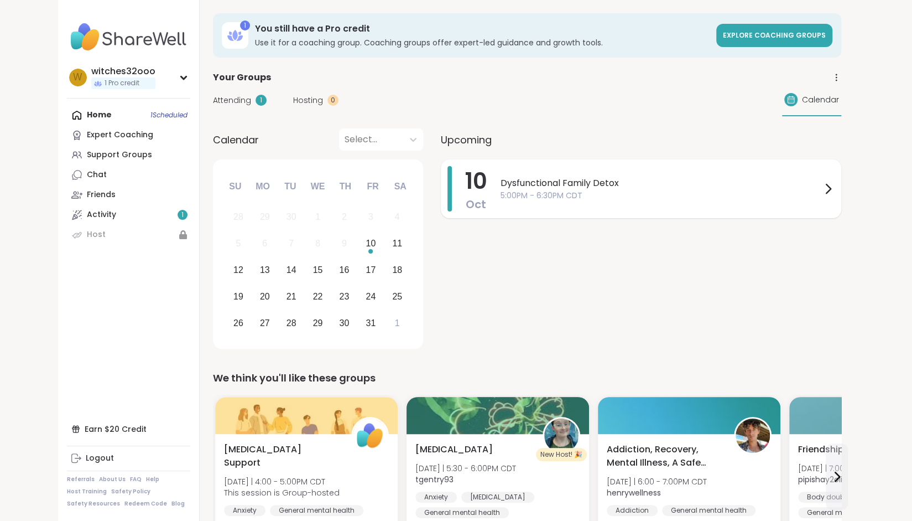
click at [829, 190] on icon at bounding box center [829, 188] width 4 height 9
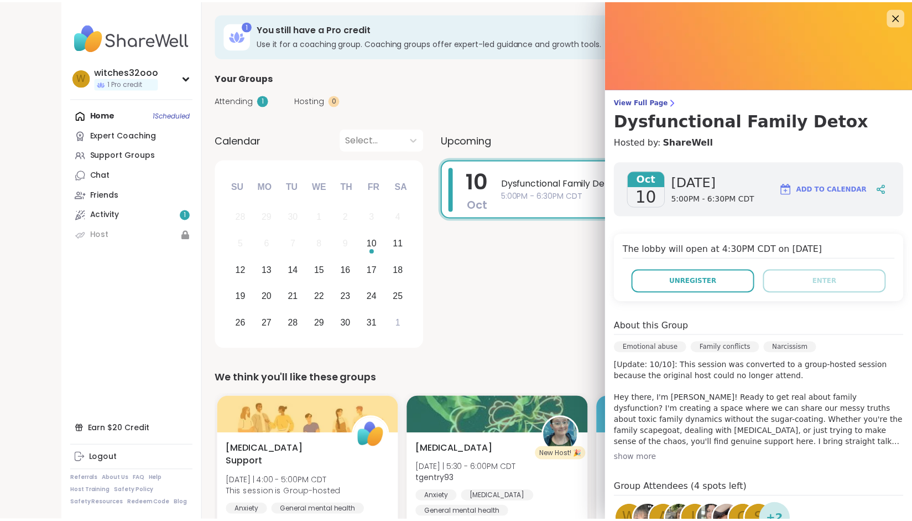
scroll to position [137, 0]
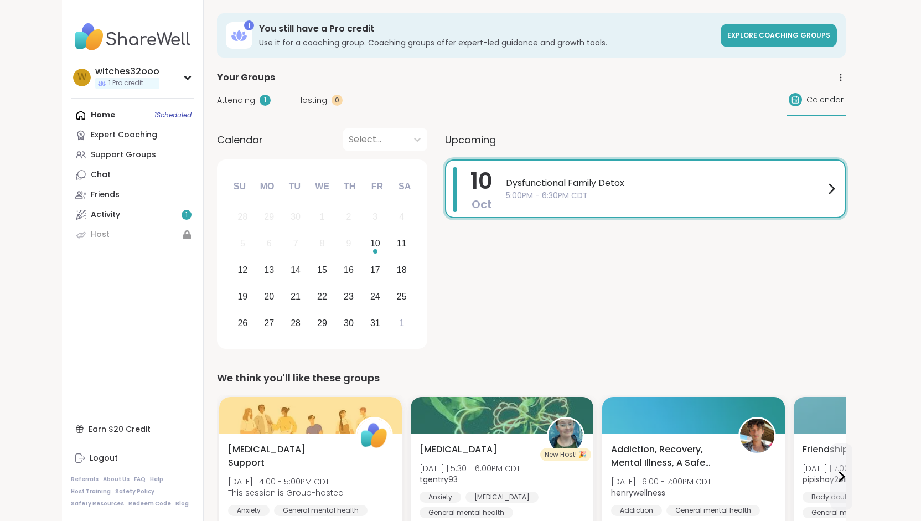
click at [579, 91] on div "Attending 1 Hosting 0 Calendar" at bounding box center [531, 100] width 629 height 32
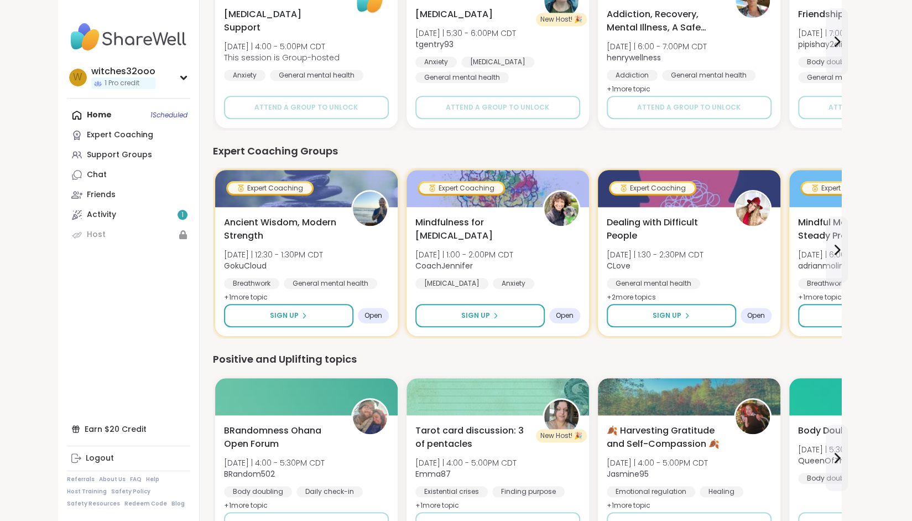
scroll to position [434, 0]
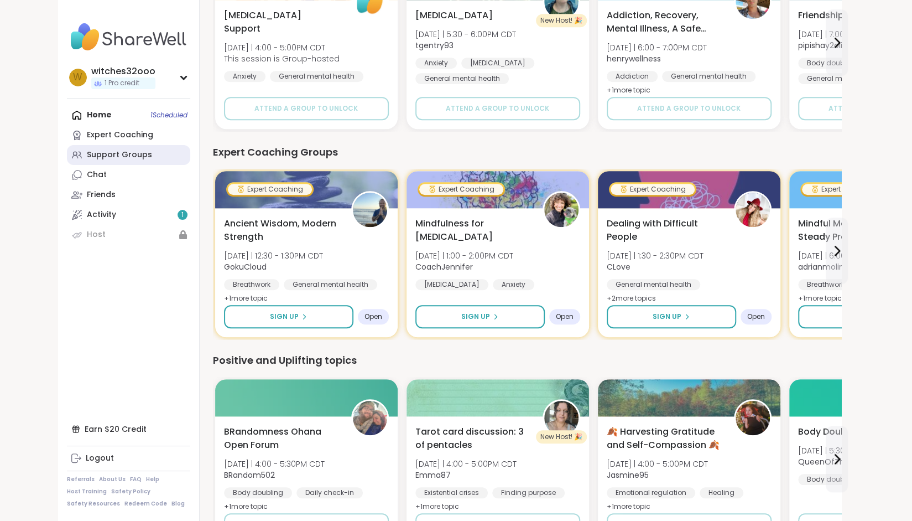
click at [123, 153] on div "Support Groups" at bounding box center [119, 154] width 65 height 11
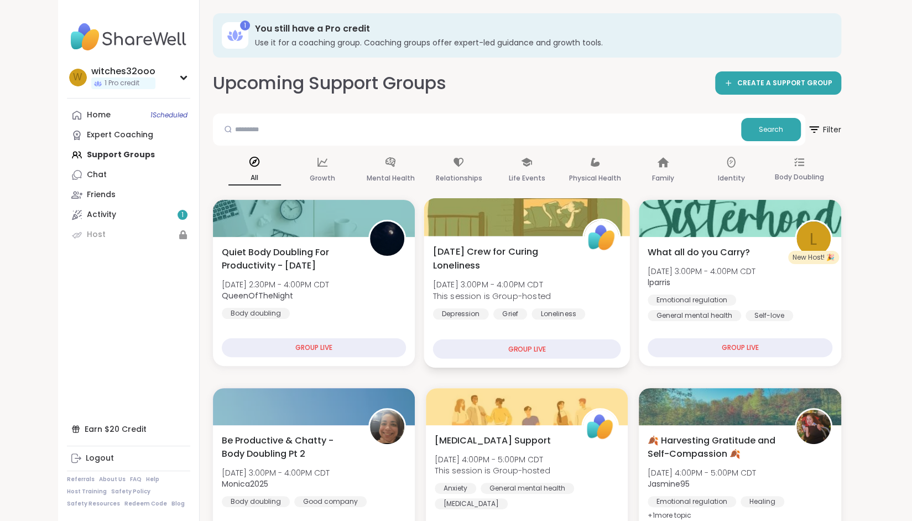
click at [443, 272] on span "Friday Crew for Curing Loneliness" at bounding box center [501, 258] width 137 height 27
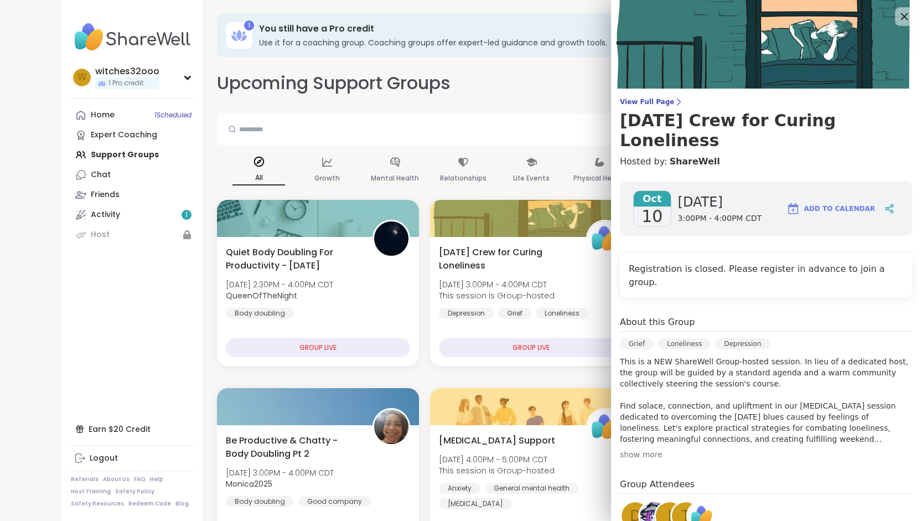
click at [897, 16] on icon at bounding box center [904, 16] width 14 height 14
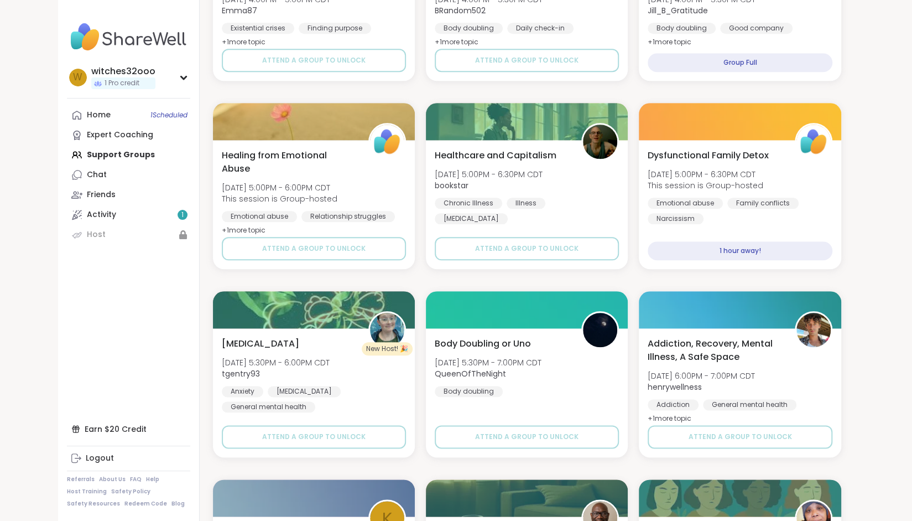
scroll to position [663, 0]
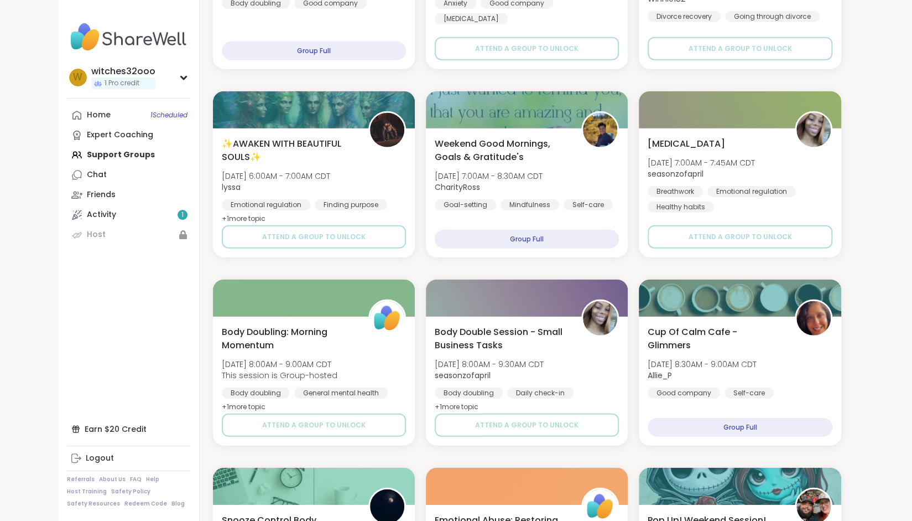
scroll to position [1959, 0]
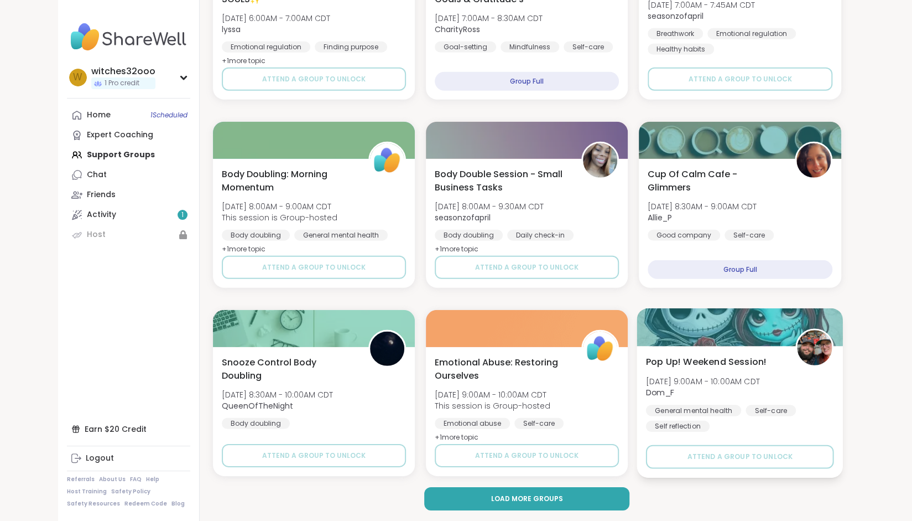
click at [656, 392] on b "Dom_F" at bounding box center [660, 392] width 28 height 11
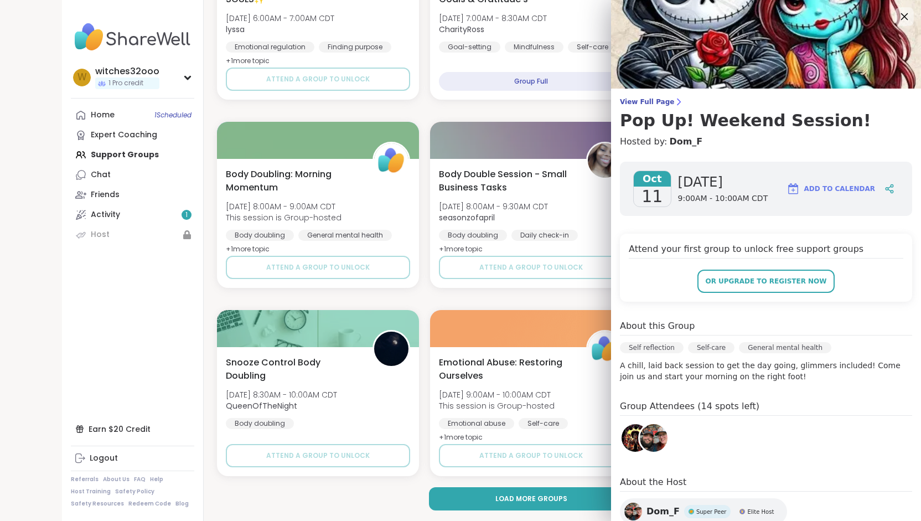
click at [897, 16] on icon at bounding box center [904, 16] width 14 height 14
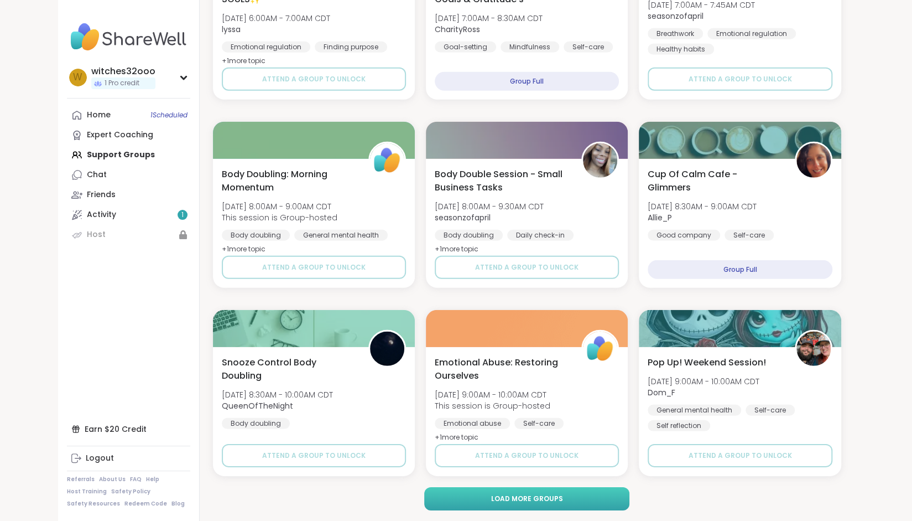
click at [510, 505] on button "Load more groups" at bounding box center [526, 498] width 205 height 23
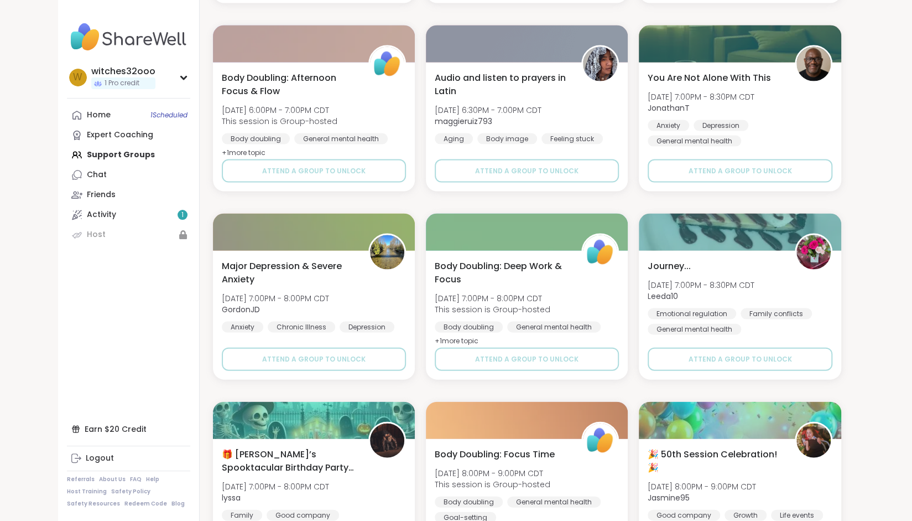
scroll to position [4217, 0]
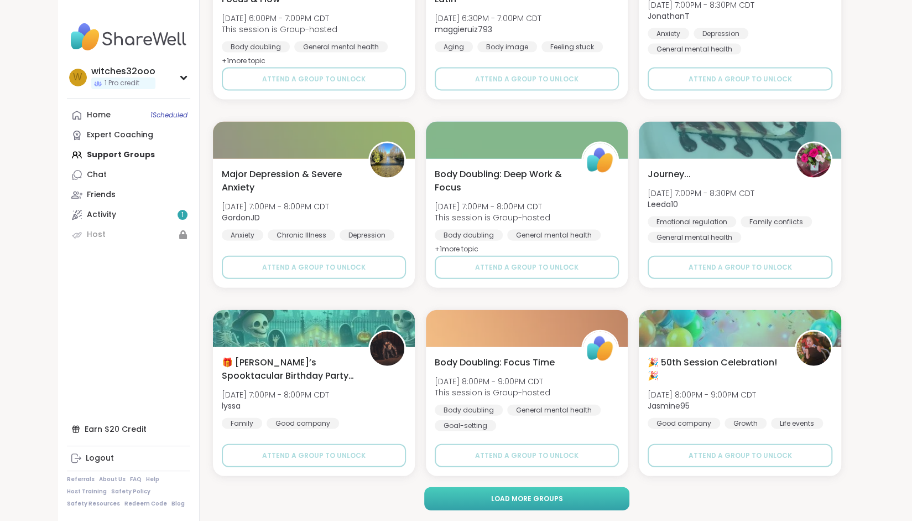
click at [510, 500] on span "Load more groups" at bounding box center [527, 499] width 72 height 10
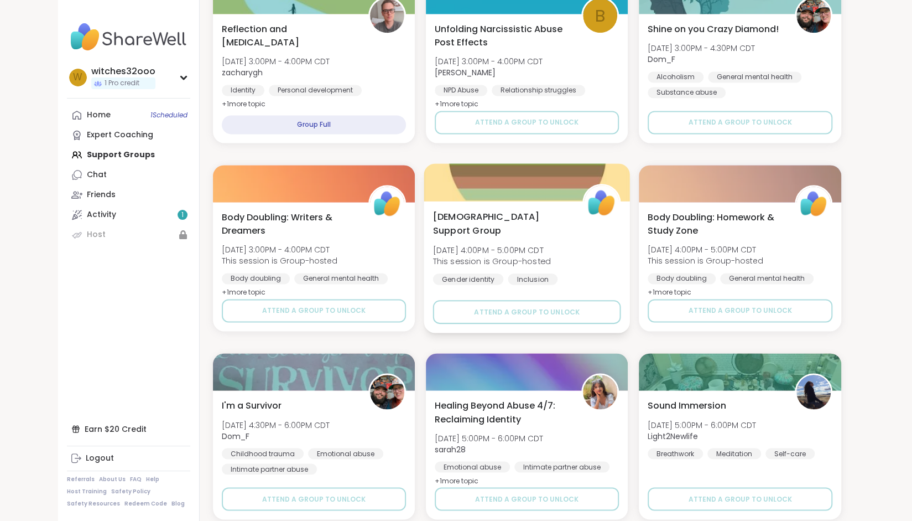
scroll to position [6475, 0]
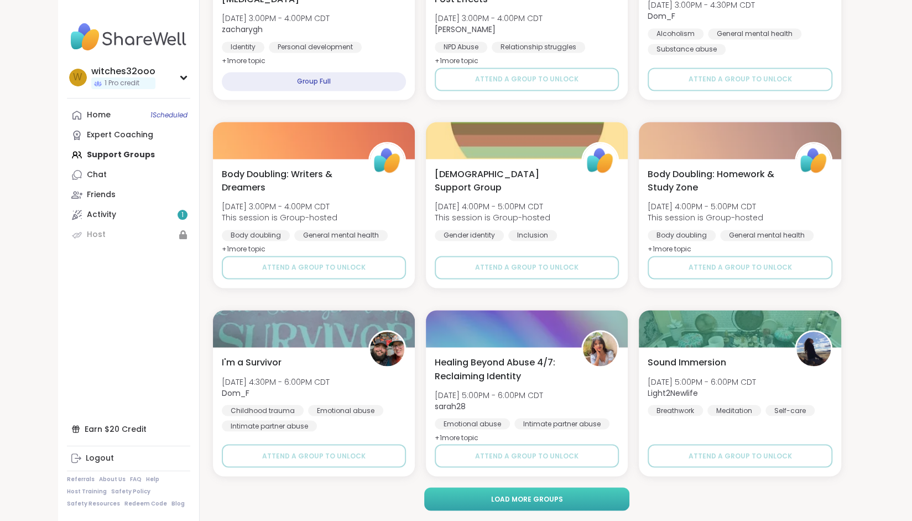
click at [525, 497] on span "Load more groups" at bounding box center [527, 499] width 72 height 10
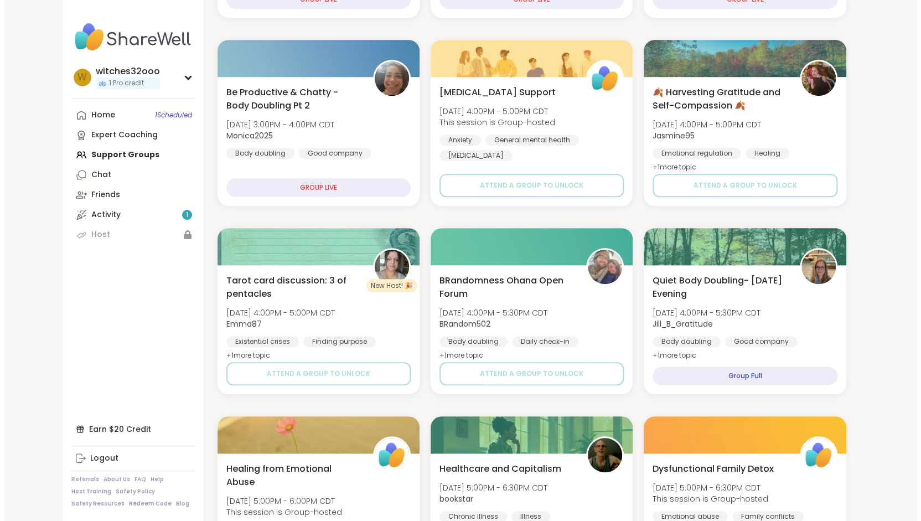
scroll to position [0, 0]
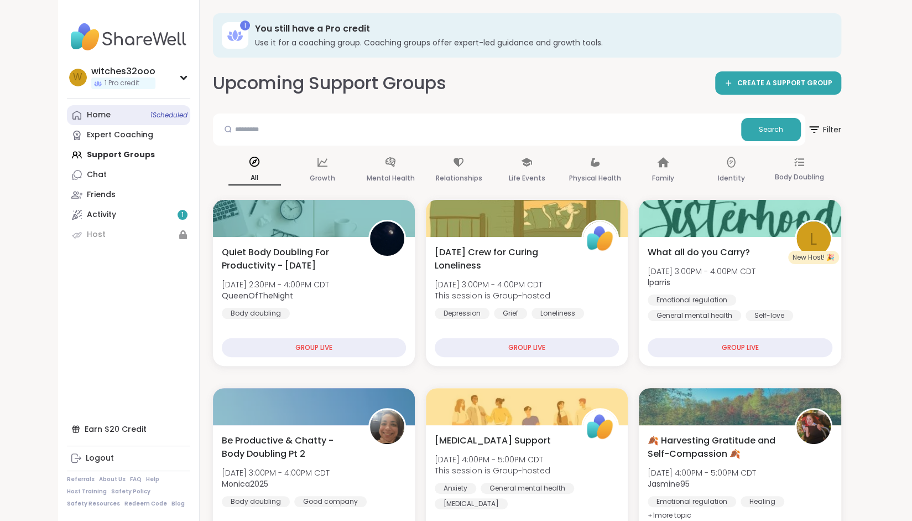
click at [96, 115] on div "Home 1 Scheduled" at bounding box center [99, 115] width 24 height 11
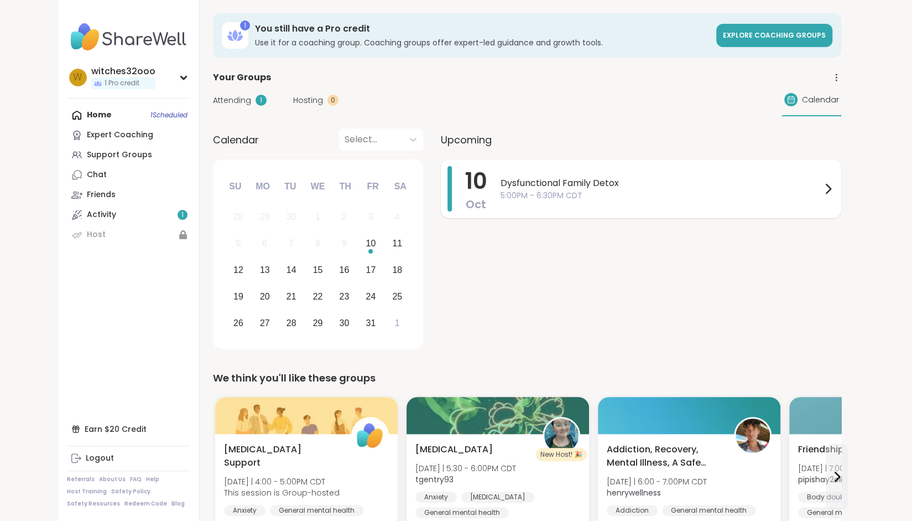
click at [827, 189] on icon at bounding box center [828, 188] width 13 height 13
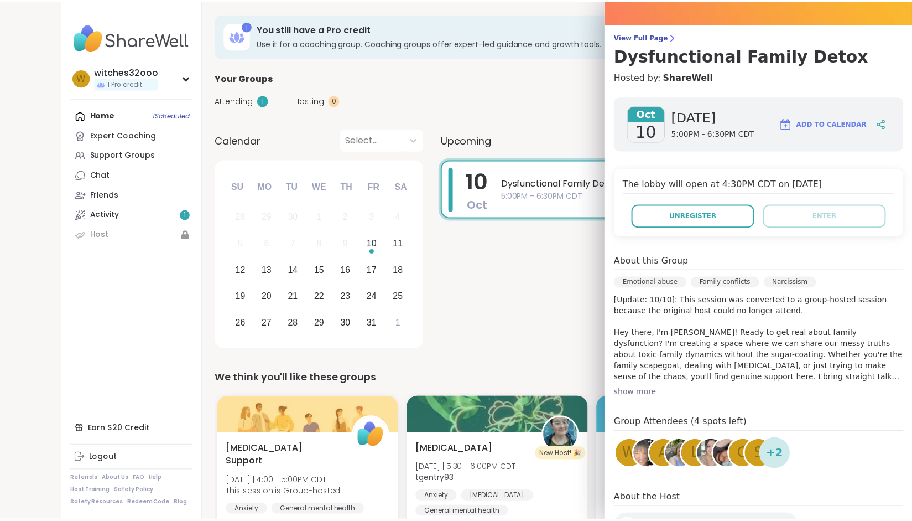
scroll to position [137, 0]
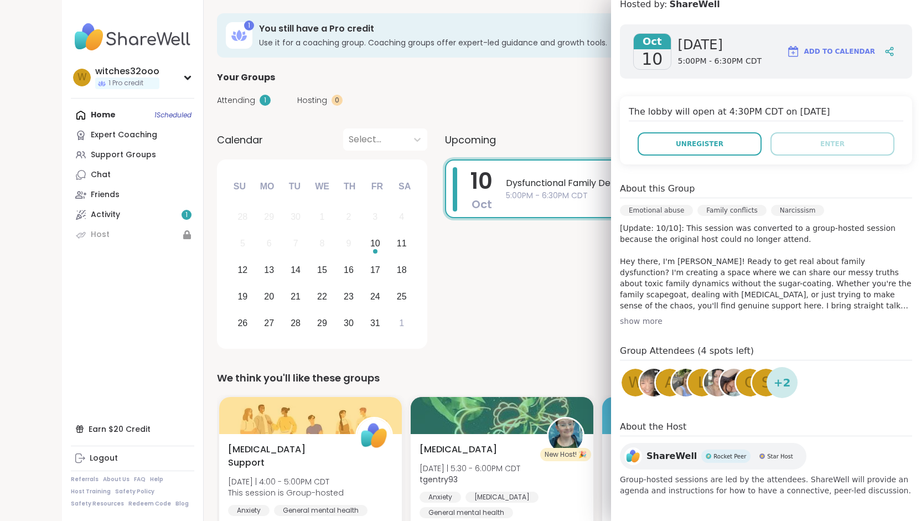
click at [563, 106] on div "Attending 1 Hosting 0 Calendar" at bounding box center [531, 100] width 629 height 32
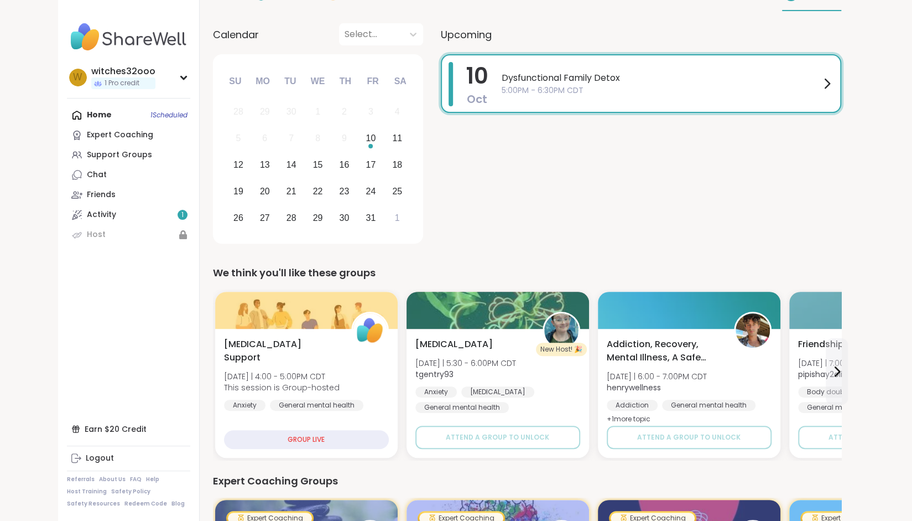
scroll to position [106, 0]
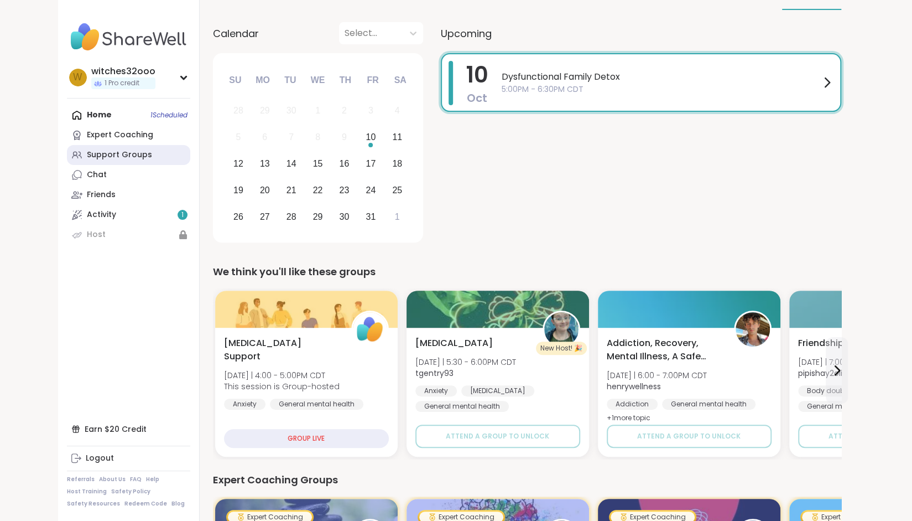
click at [96, 155] on div "Support Groups" at bounding box center [119, 154] width 65 height 11
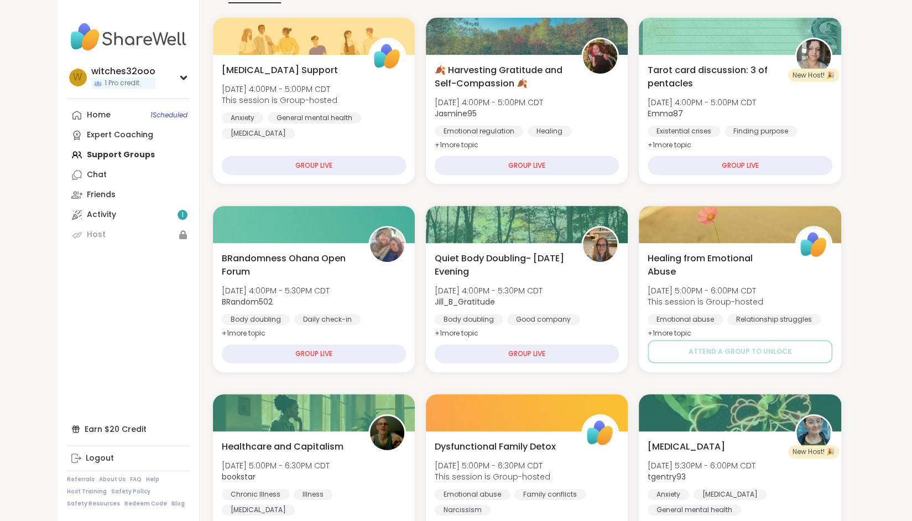
scroll to position [180, 0]
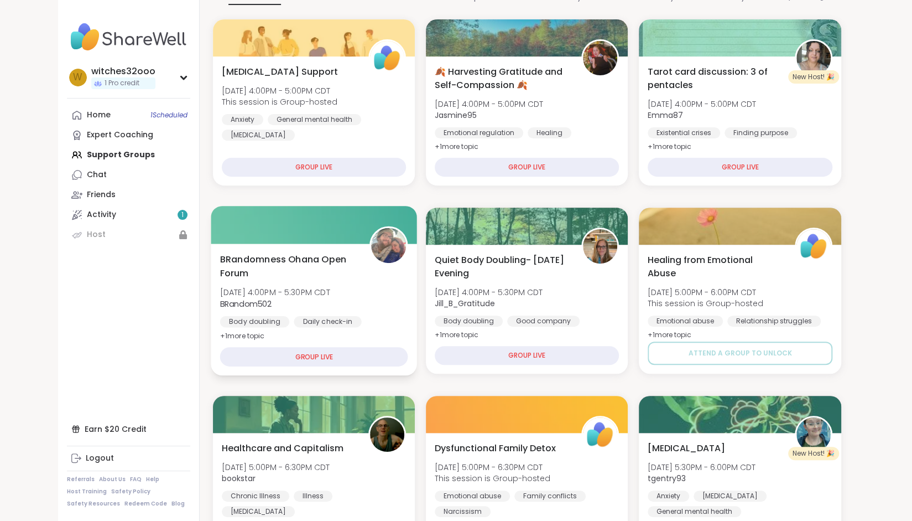
click at [263, 255] on span "BRandomness Ohana Open Forum" at bounding box center [288, 265] width 137 height 27
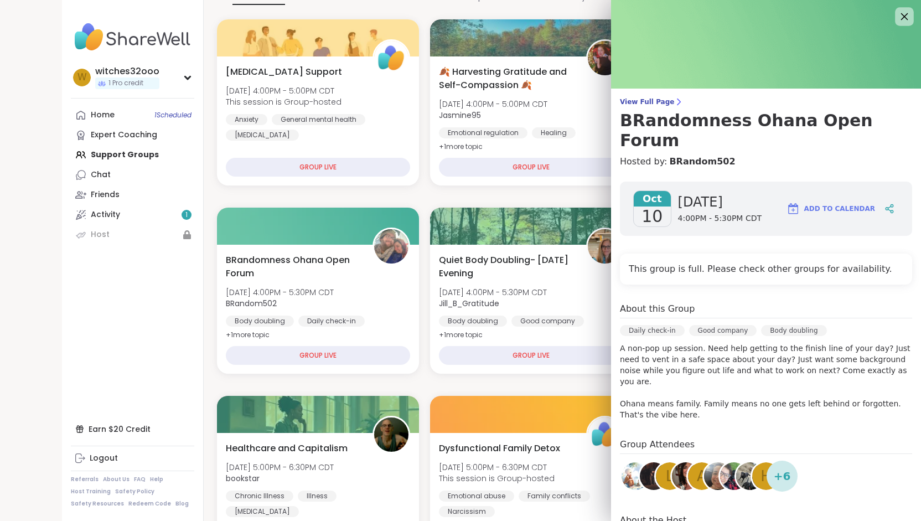
click at [901, 15] on icon at bounding box center [904, 16] width 7 height 7
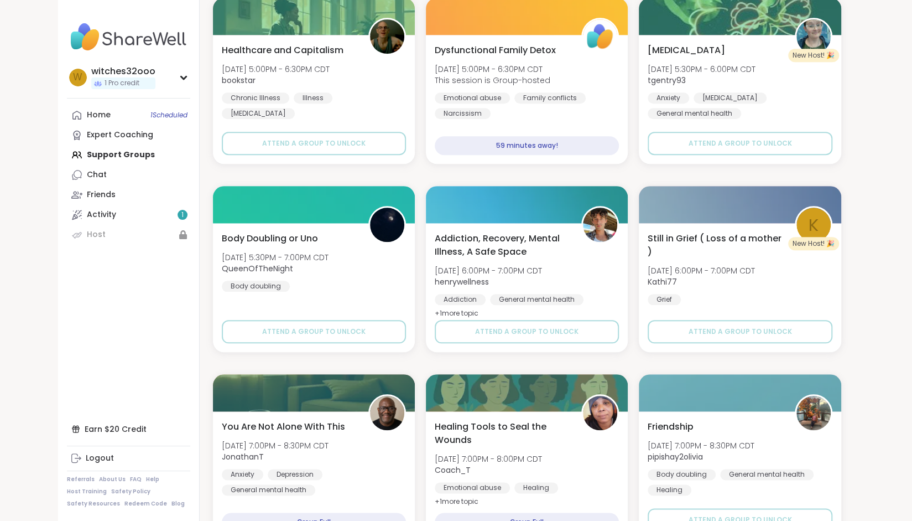
scroll to position [579, 0]
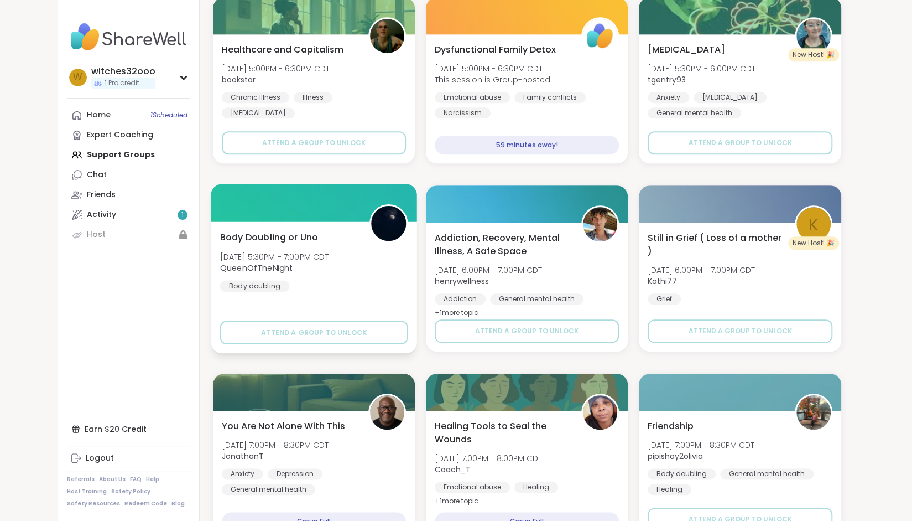
click at [273, 236] on span "Body Doubling or Uno" at bounding box center [269, 236] width 98 height 13
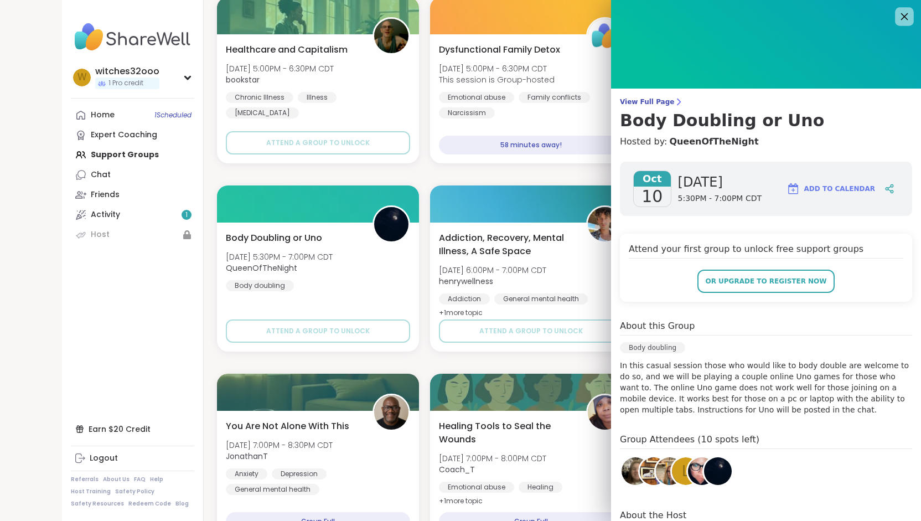
click at [897, 18] on icon at bounding box center [904, 16] width 14 height 14
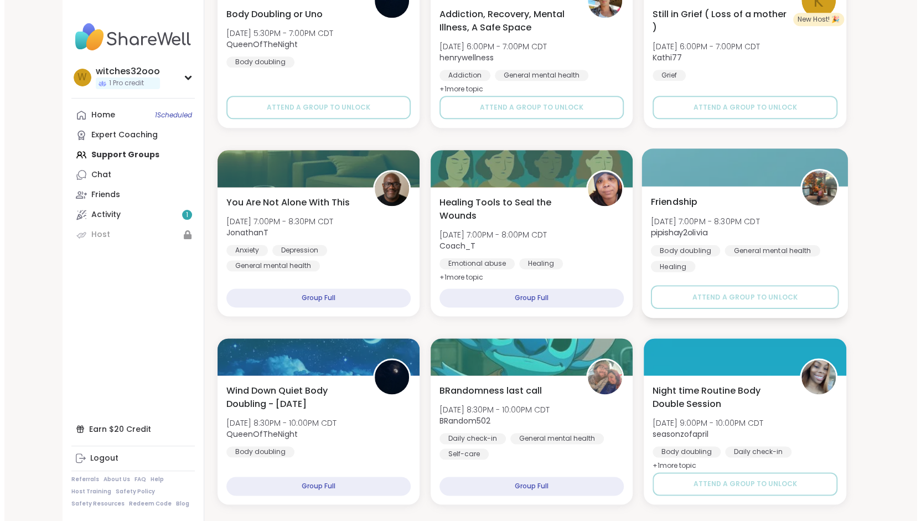
scroll to position [802, 0]
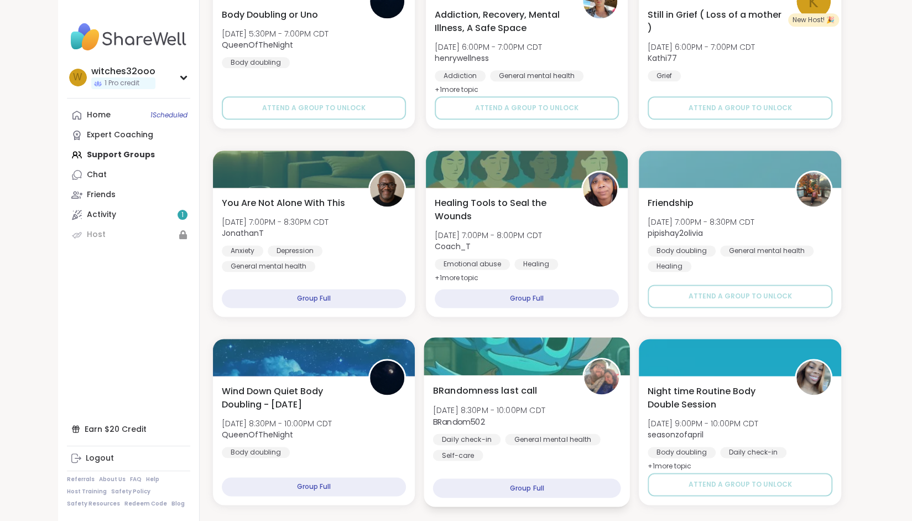
click at [608, 365] on img at bounding box center [601, 376] width 35 height 35
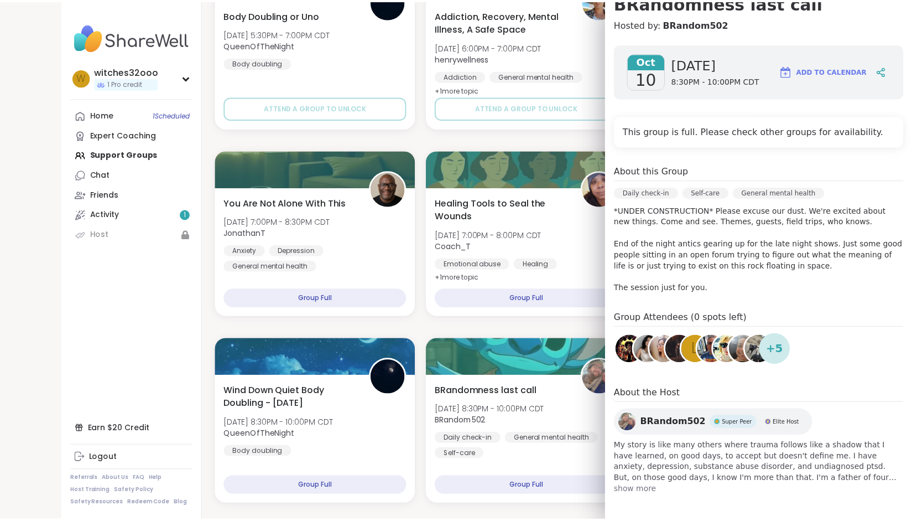
scroll to position [96, 0]
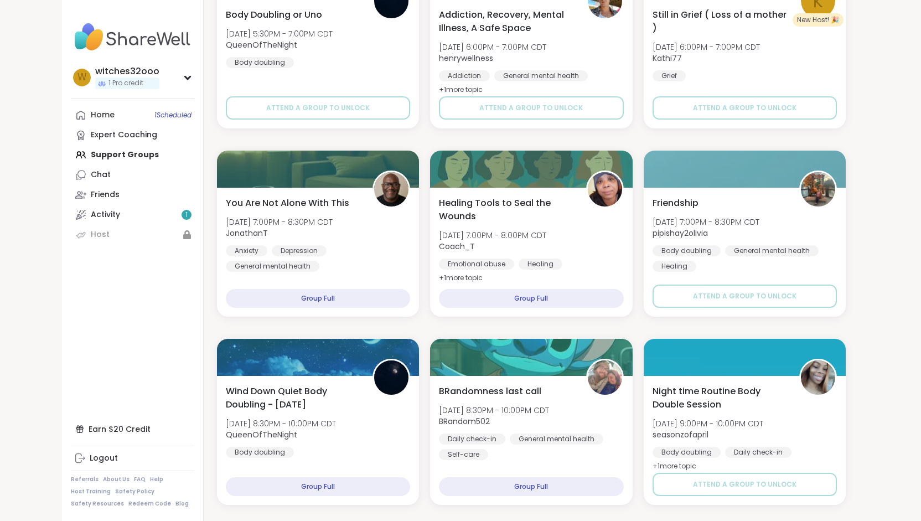
click at [504, 140] on div "Social Anxiety Support Fri, Oct 10 | 4:00PM - 5:00PM CDT This session is Group-…" at bounding box center [531, 515] width 629 height 2235
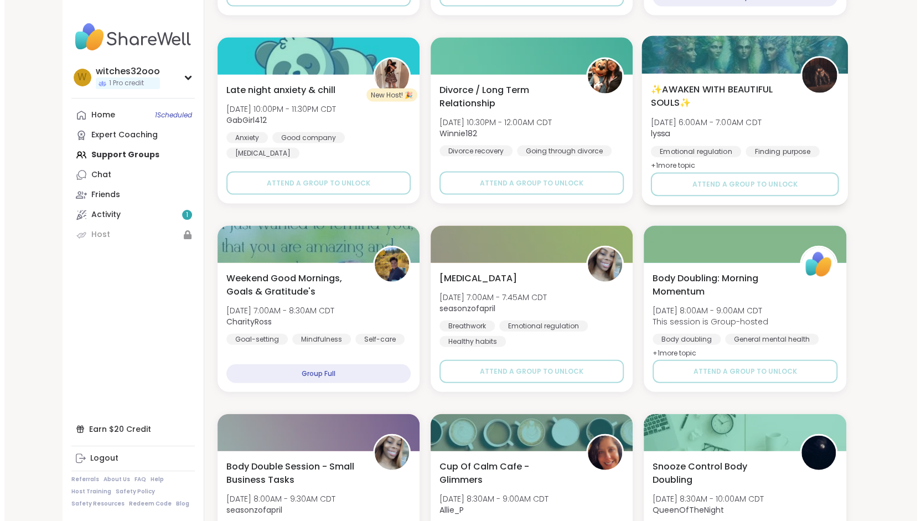
scroll to position [1481, 0]
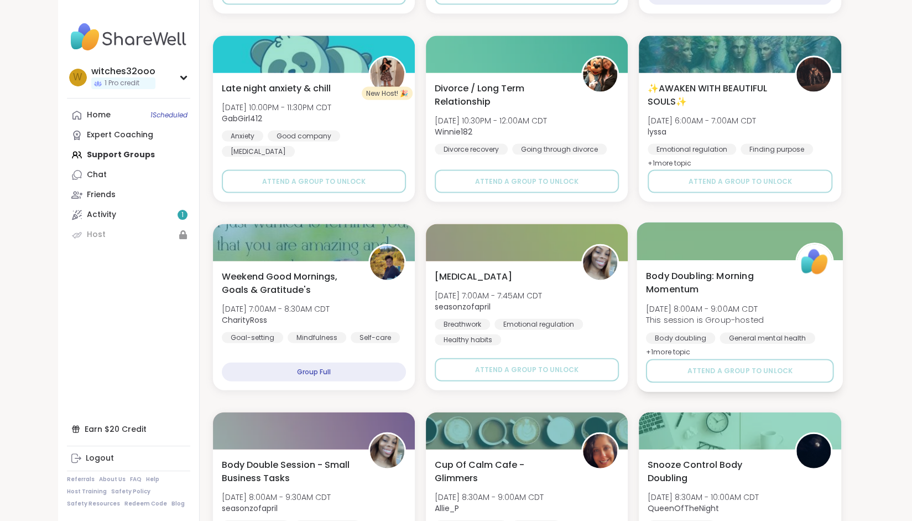
click at [672, 273] on span "Body Doubling: Morning Momentum" at bounding box center [714, 282] width 137 height 27
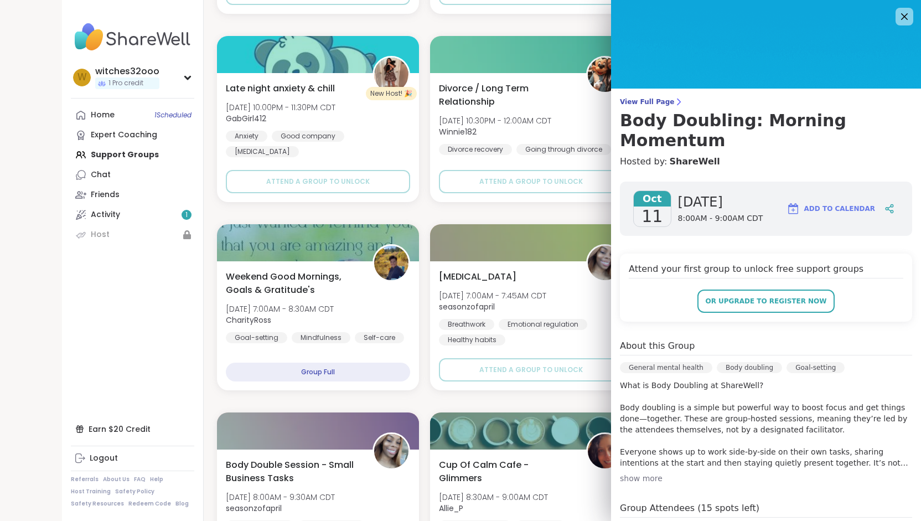
click at [623, 473] on div "show more" at bounding box center [766, 478] width 292 height 11
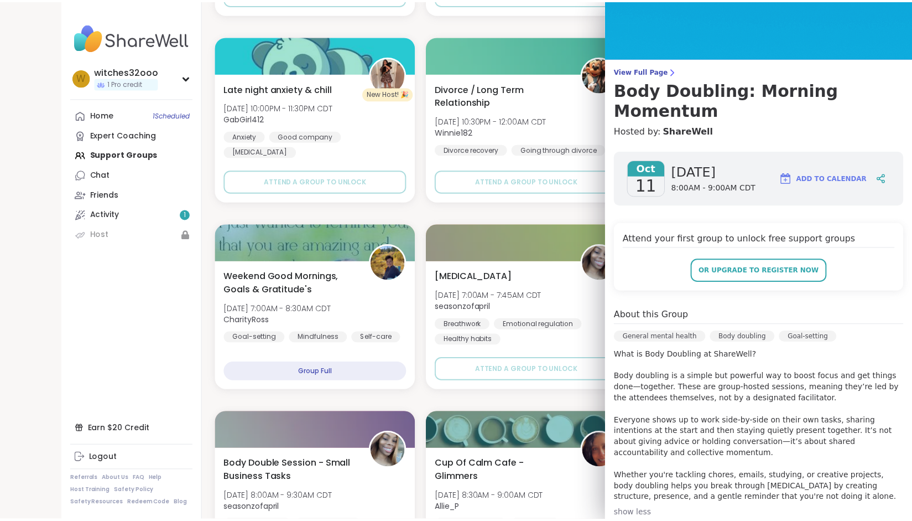
scroll to position [29, 0]
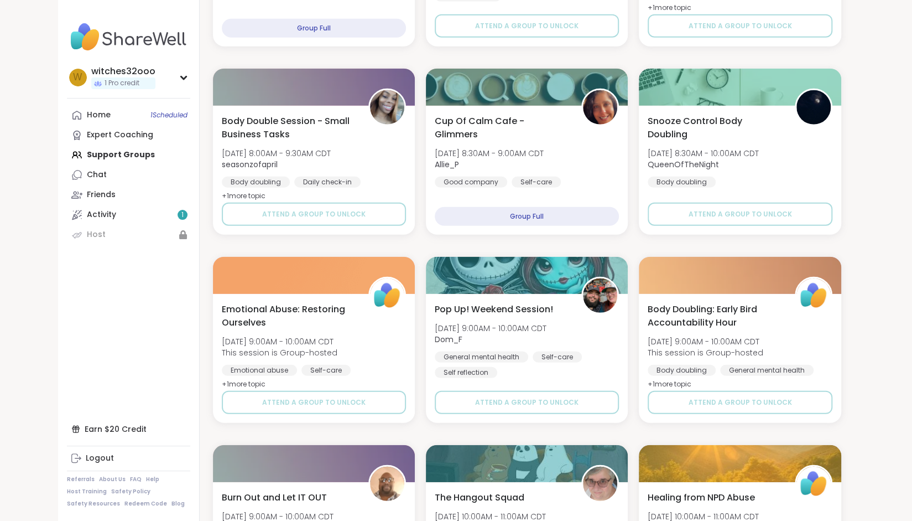
scroll to position [1959, 0]
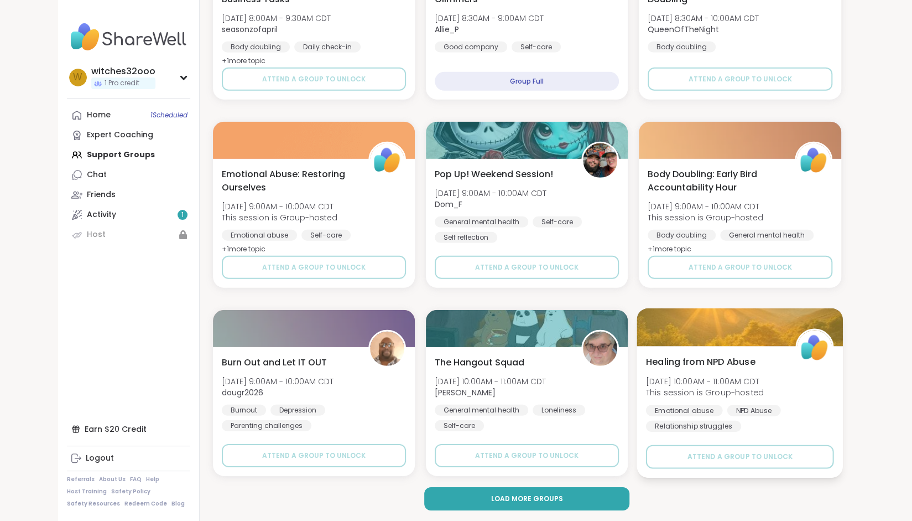
click at [717, 338] on div at bounding box center [740, 327] width 206 height 38
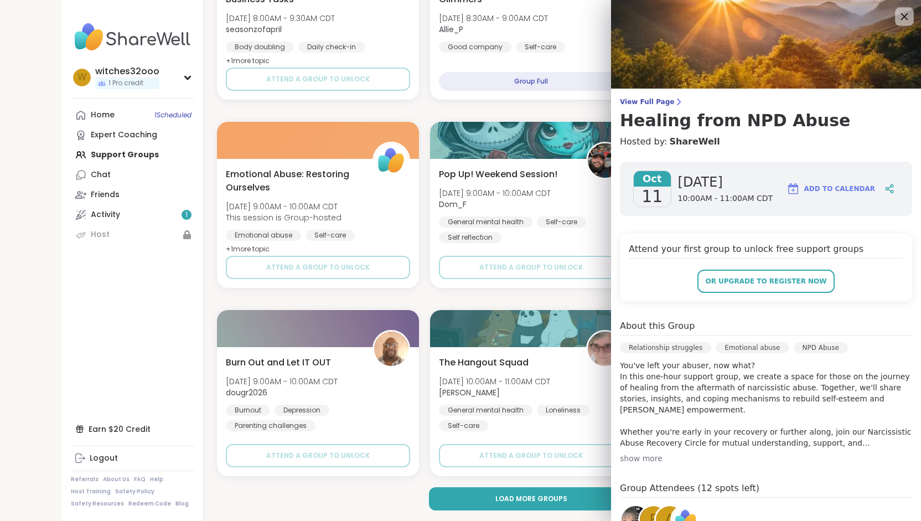
click at [901, 17] on icon at bounding box center [904, 16] width 7 height 7
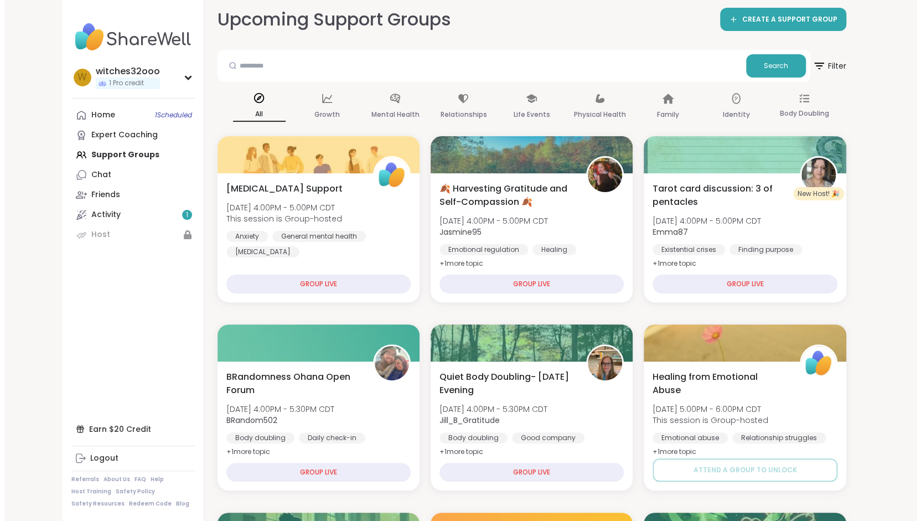
scroll to position [0, 0]
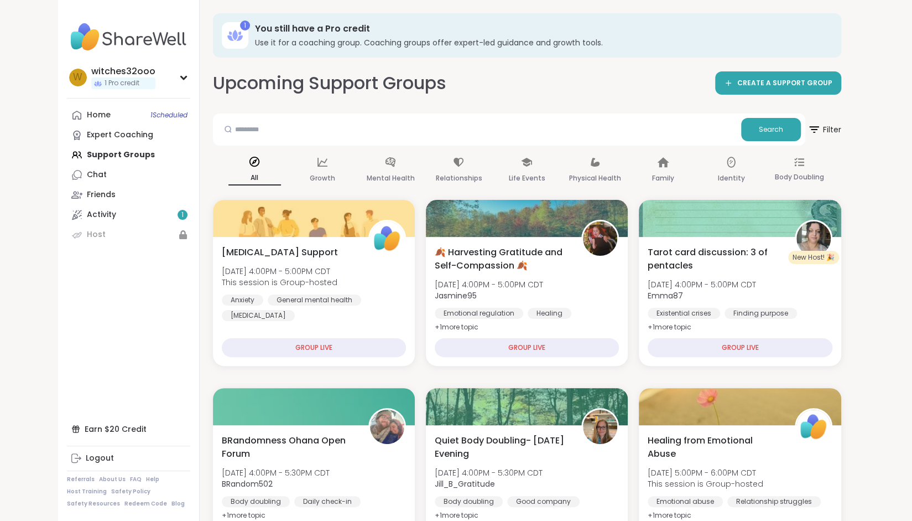
click at [828, 257] on div "New Host! 🎉" at bounding box center [814, 257] width 51 height 13
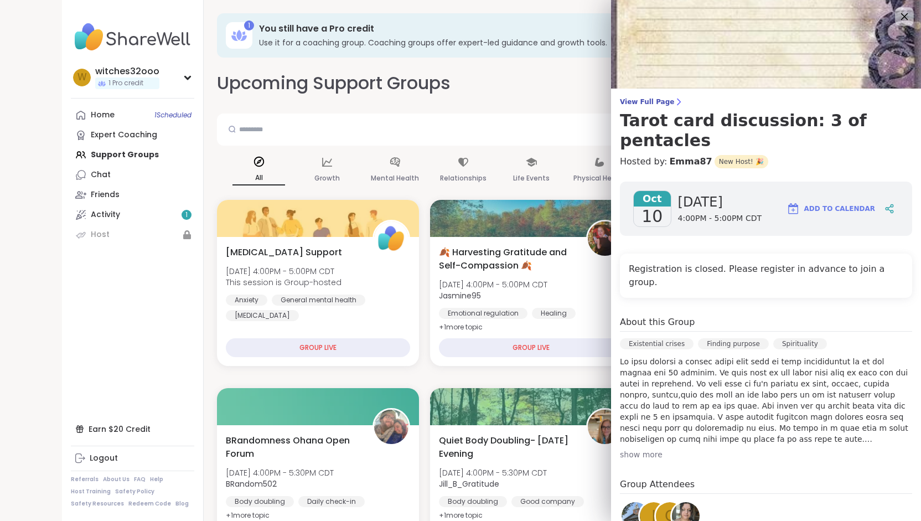
click at [901, 18] on icon at bounding box center [904, 16] width 7 height 7
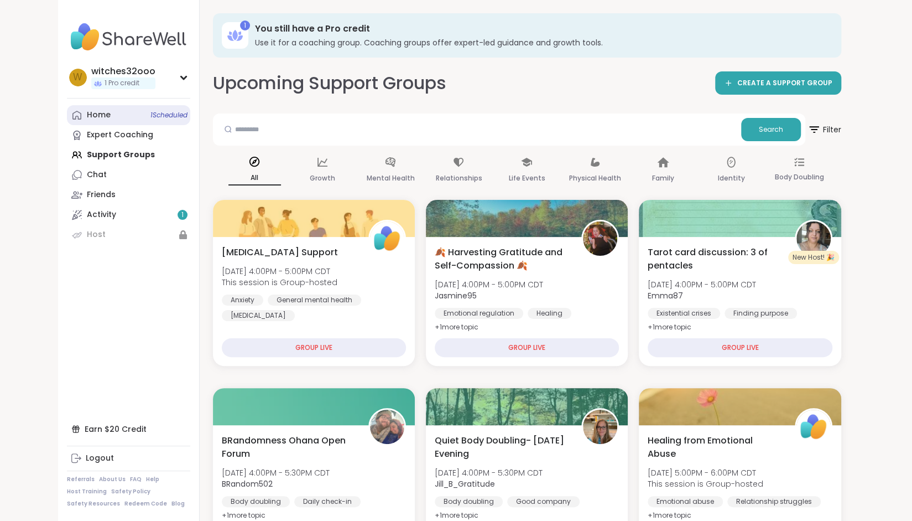
click at [173, 113] on span "1 Scheduled" at bounding box center [169, 115] width 37 height 9
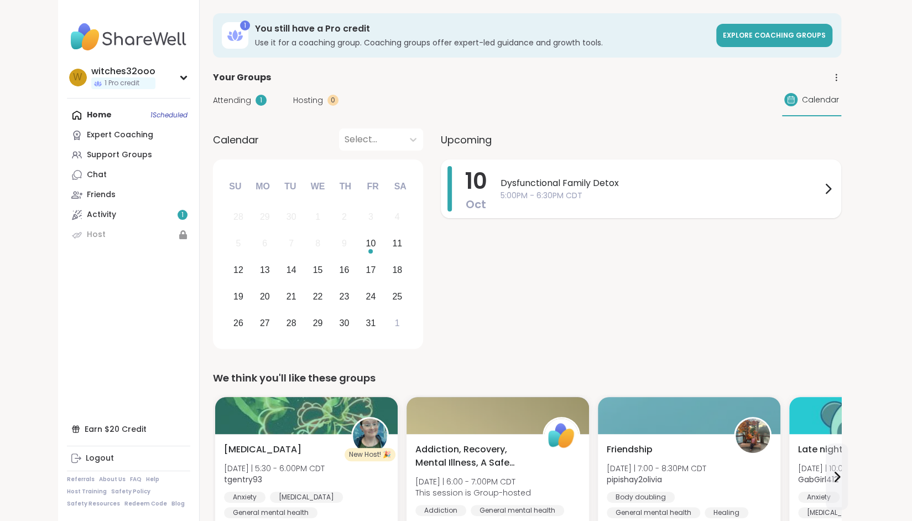
click at [828, 186] on icon at bounding box center [828, 188] width 13 height 13
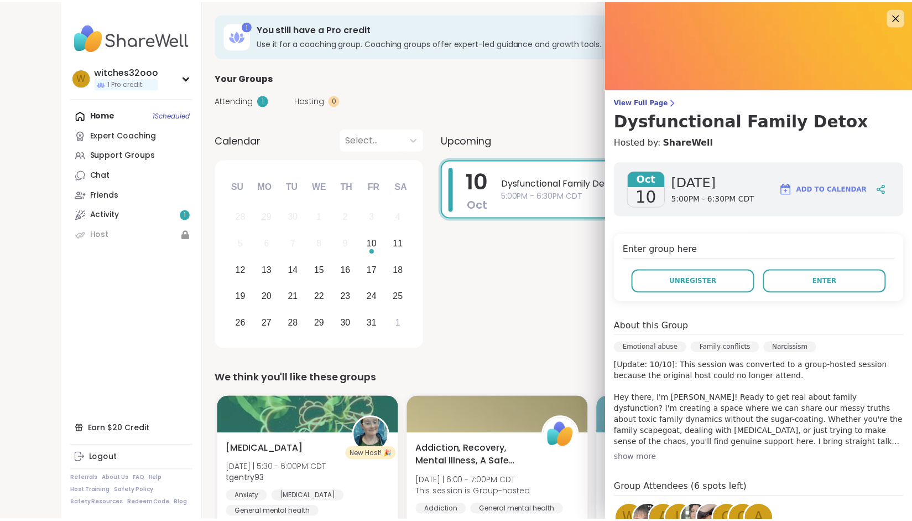
scroll to position [137, 0]
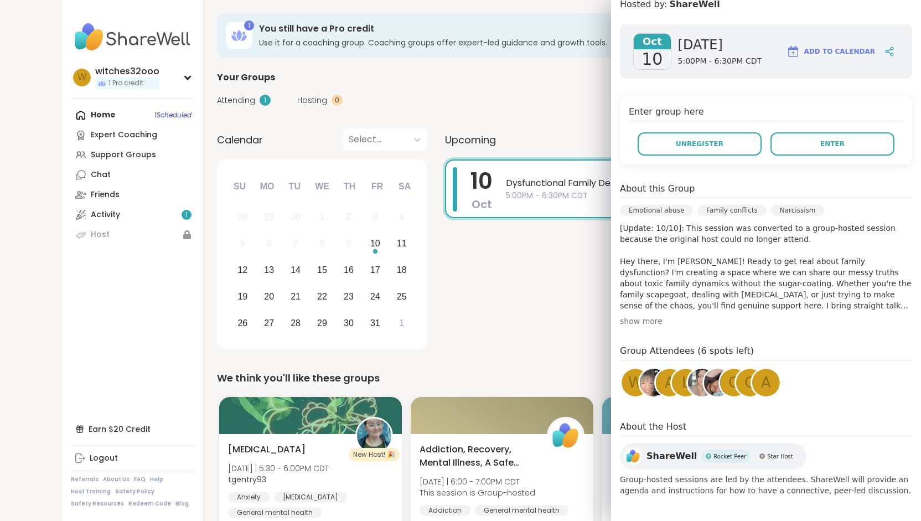
click at [707, 381] on img at bounding box center [718, 383] width 28 height 28
click at [688, 378] on img at bounding box center [702, 383] width 28 height 28
click at [640, 383] on img at bounding box center [654, 383] width 28 height 28
click at [656, 382] on div "A" at bounding box center [670, 383] width 28 height 28
click at [672, 392] on div "l" at bounding box center [686, 383] width 28 height 28
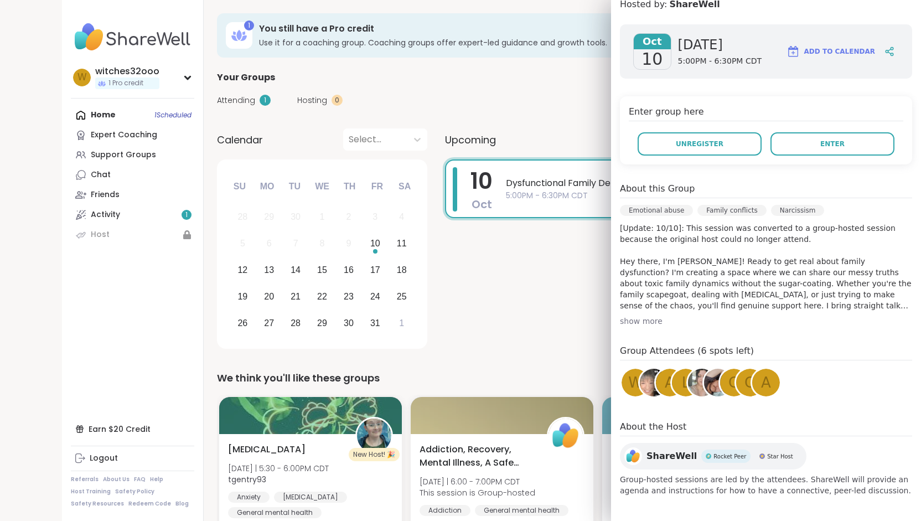
click at [720, 383] on div "g" at bounding box center [734, 383] width 28 height 28
click at [736, 381] on div "g" at bounding box center [750, 383] width 28 height 28
click at [761, 383] on span "a" at bounding box center [766, 383] width 10 height 22
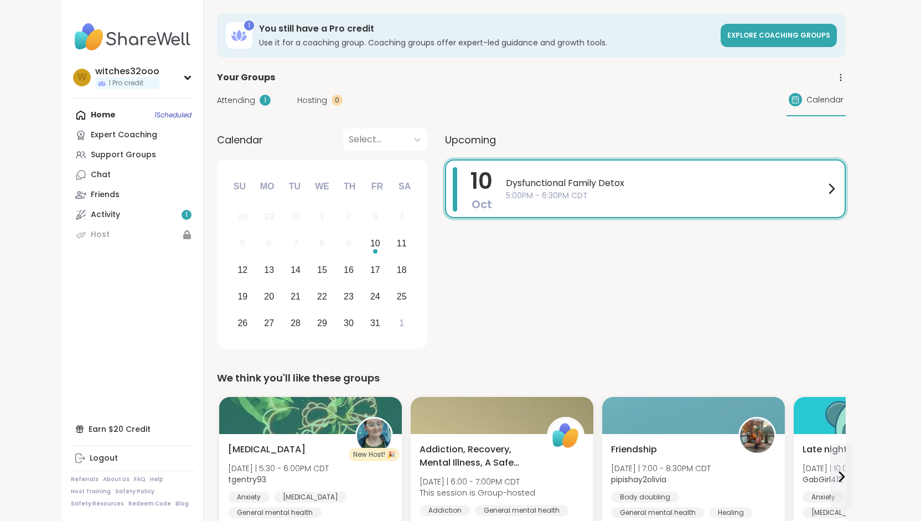
click at [520, 106] on div "Attending 1 Hosting 0 Calendar" at bounding box center [531, 100] width 629 height 32
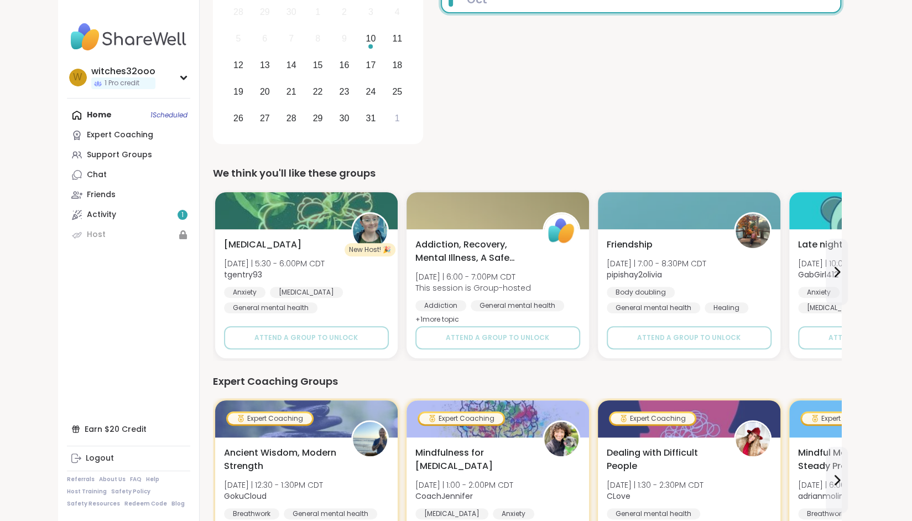
scroll to position [205, 0]
click at [106, 154] on div "Support Groups" at bounding box center [119, 154] width 65 height 11
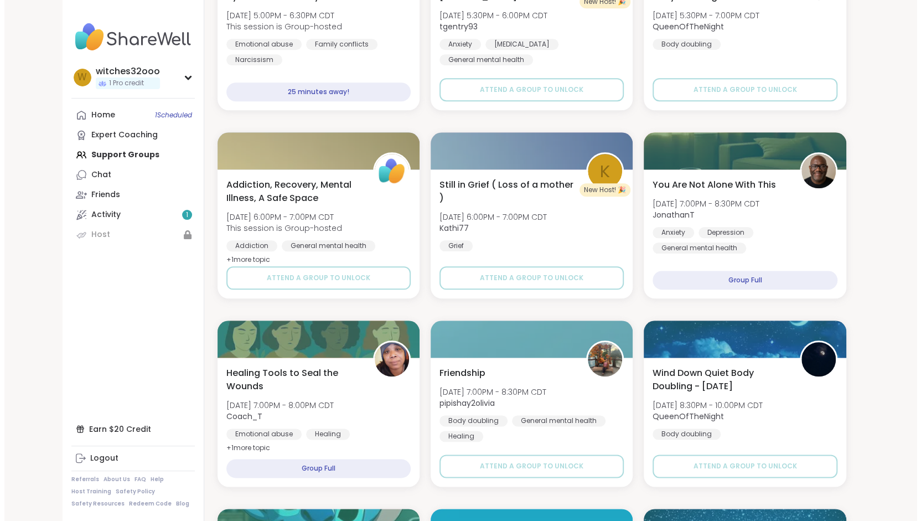
scroll to position [632, 0]
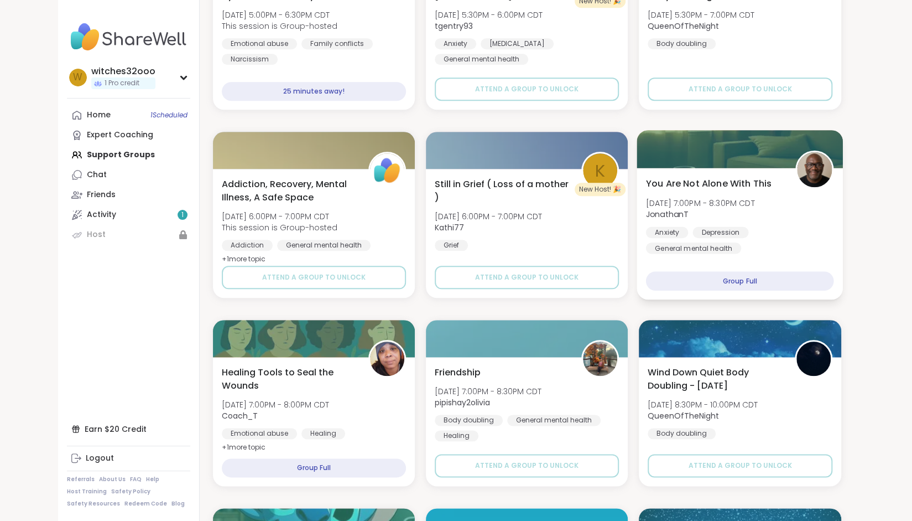
click at [676, 213] on b "JonathanT" at bounding box center [667, 214] width 43 height 11
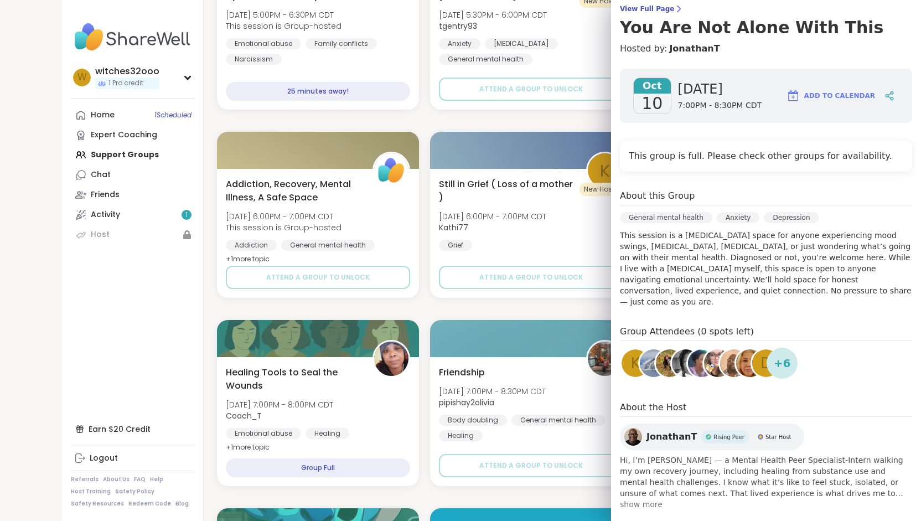
scroll to position [96, 0]
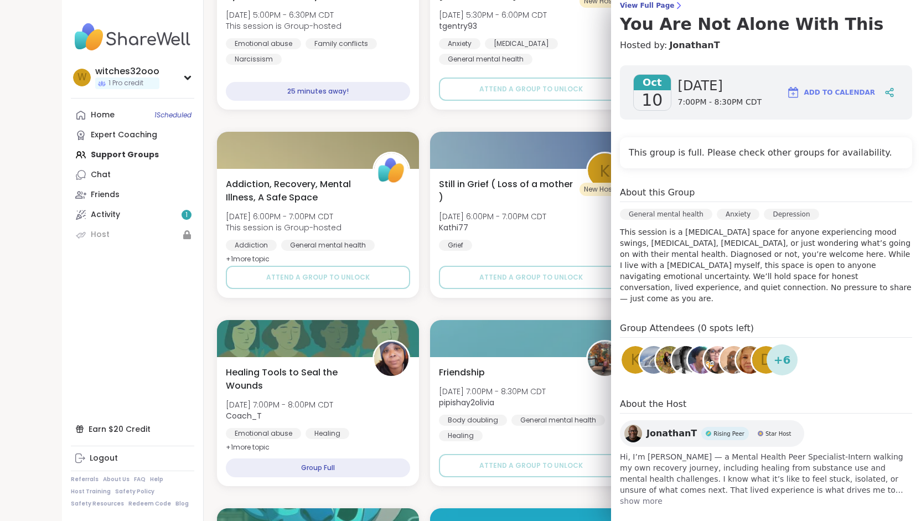
click at [627, 495] on span "show more" at bounding box center [766, 500] width 292 height 11
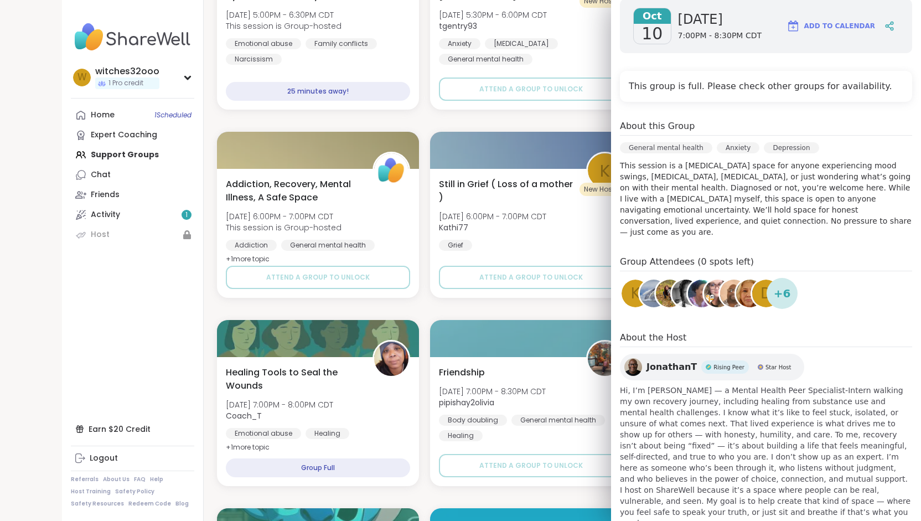
scroll to position [163, 0]
click at [437, 110] on div "Art Therapy Fri, Oct 10 | 5:30PM - 6:00PM CDT tgentry93 Anxiety Bipolar disorde…" at bounding box center [531, 46] width 206 height 132
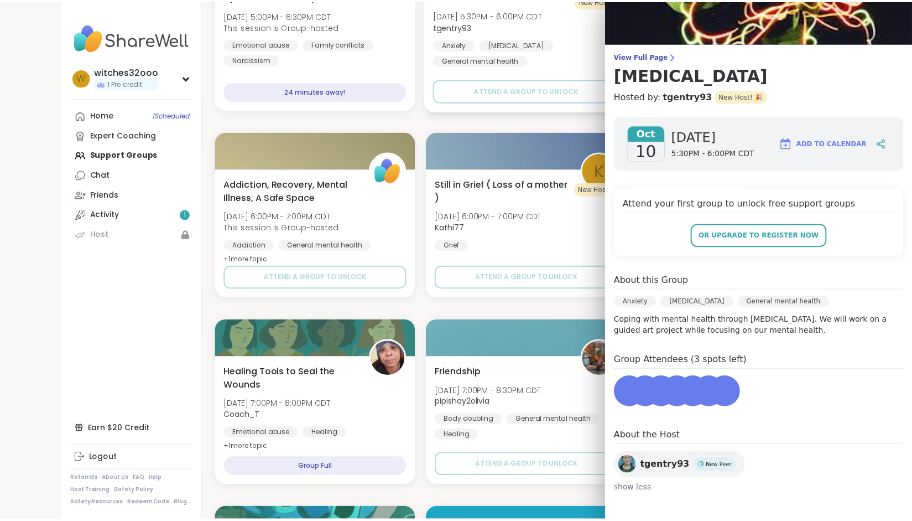
scroll to position [0, 0]
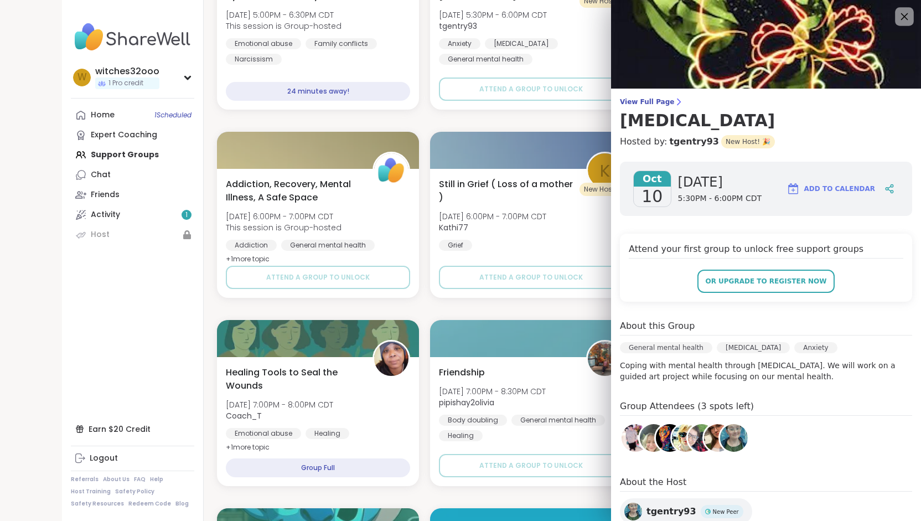
click at [897, 12] on icon at bounding box center [904, 16] width 14 height 14
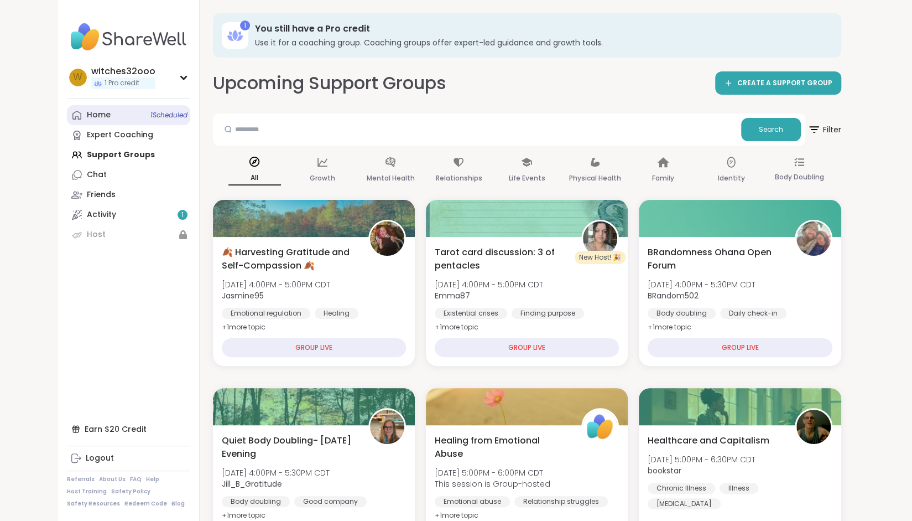
click at [142, 116] on link "Home 1 Scheduled" at bounding box center [128, 115] width 123 height 20
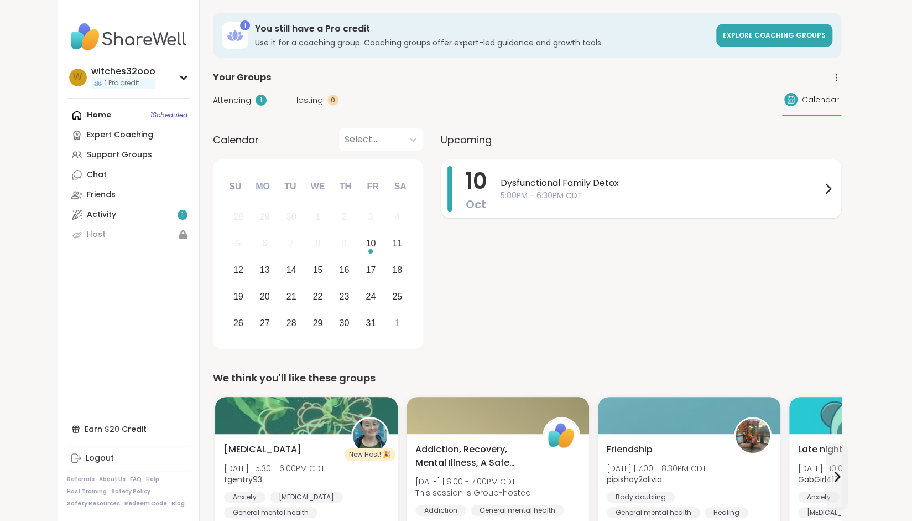
click at [827, 188] on icon at bounding box center [828, 188] width 13 height 13
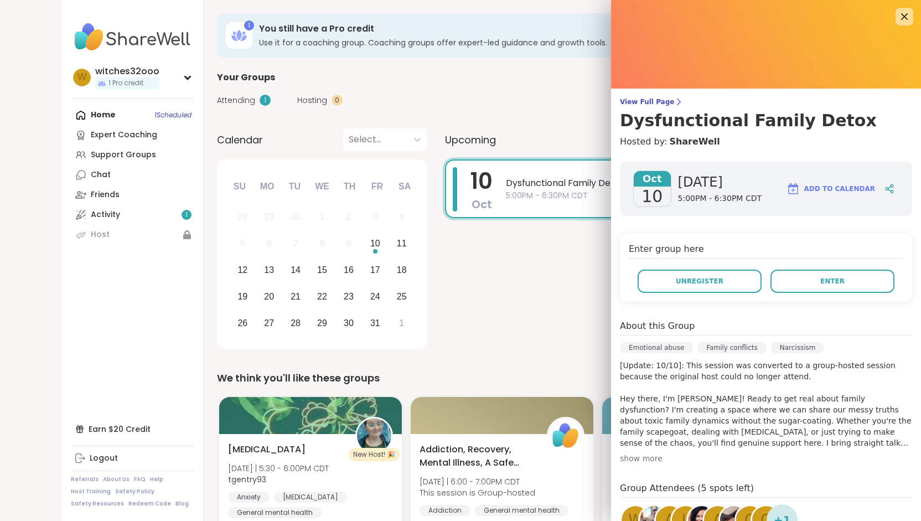
scroll to position [1, 0]
click at [820, 277] on span "Enter" at bounding box center [832, 281] width 24 height 10
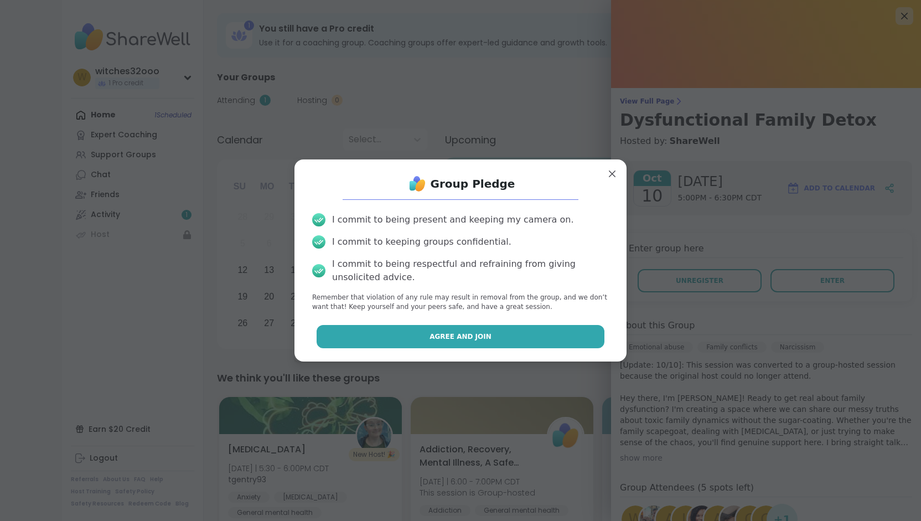
click at [511, 335] on button "Agree and Join" at bounding box center [461, 336] width 288 height 23
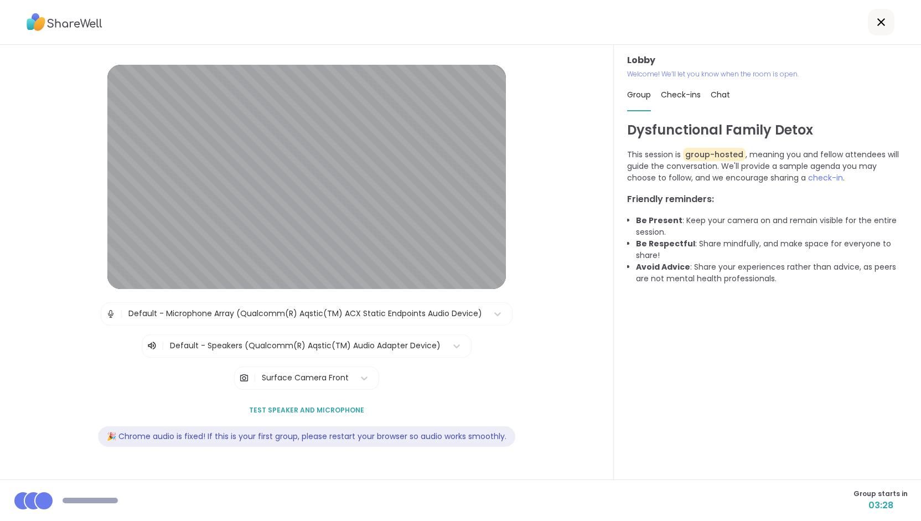
click at [511, 335] on div "| Default - Microphone Array (Qualcomm(R) Aqstic(TM) ACX Static Endpoints Audio…" at bounding box center [306, 329] width 552 height 55
click at [573, 293] on div "Lobby | Default - Microphone Array (Qualcomm(R) Aqstic(TM) ACX Static Endpoints…" at bounding box center [306, 262] width 552 height 395
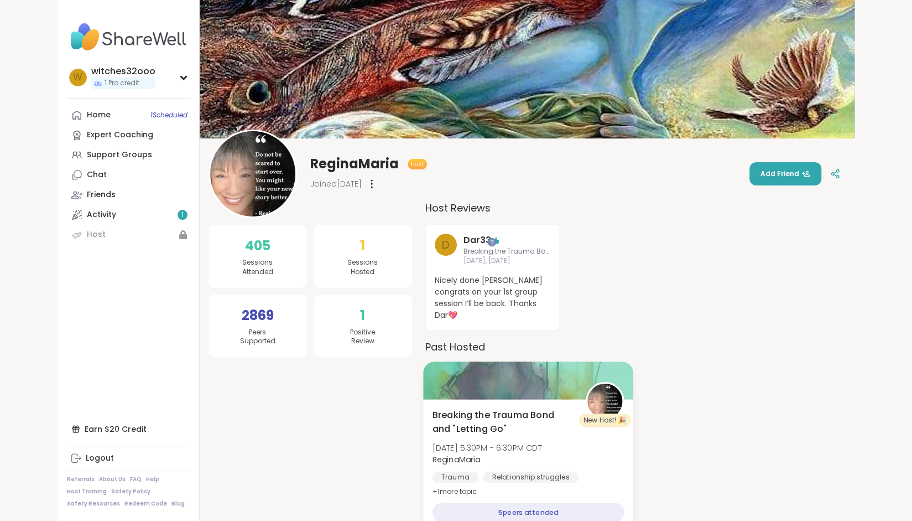
click at [541, 502] on div "5 peers attended" at bounding box center [528, 511] width 192 height 19
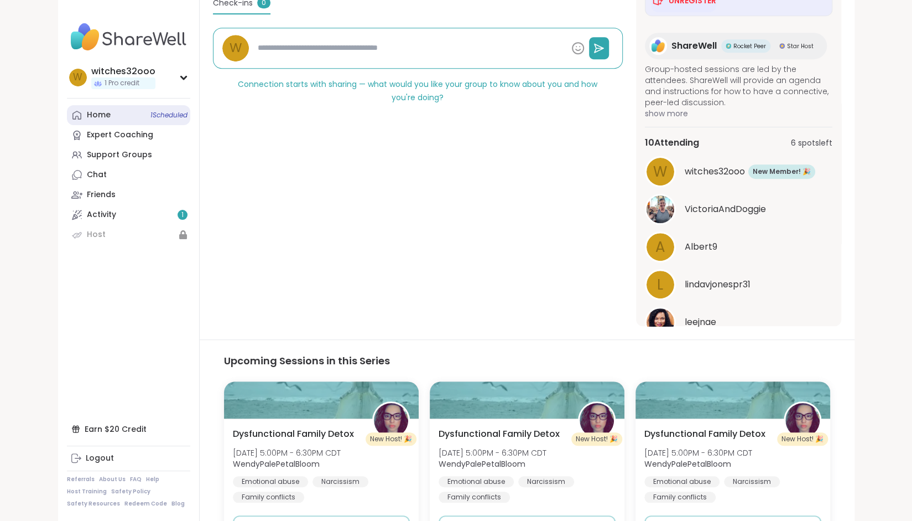
click at [115, 115] on link "Home 1 Scheduled" at bounding box center [128, 115] width 123 height 20
type textarea "*"
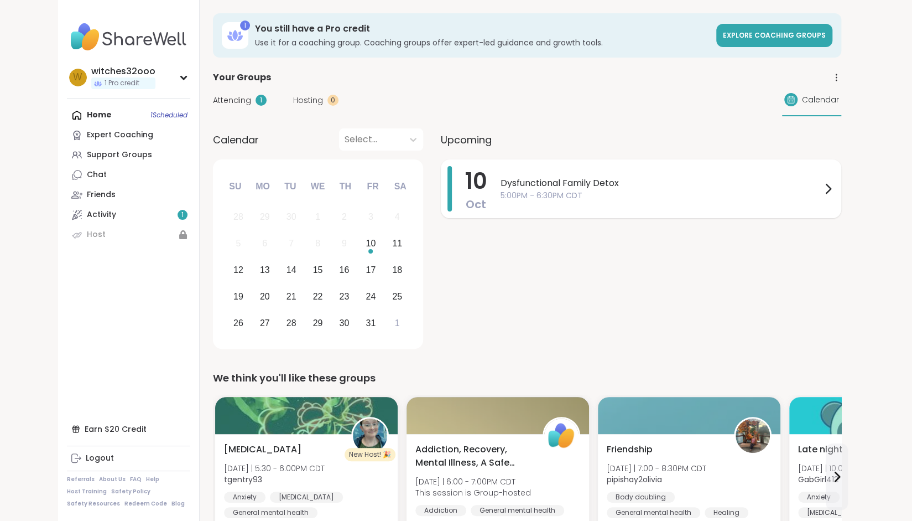
click at [610, 198] on span "5:00PM - 6:30PM CDT" at bounding box center [661, 196] width 321 height 12
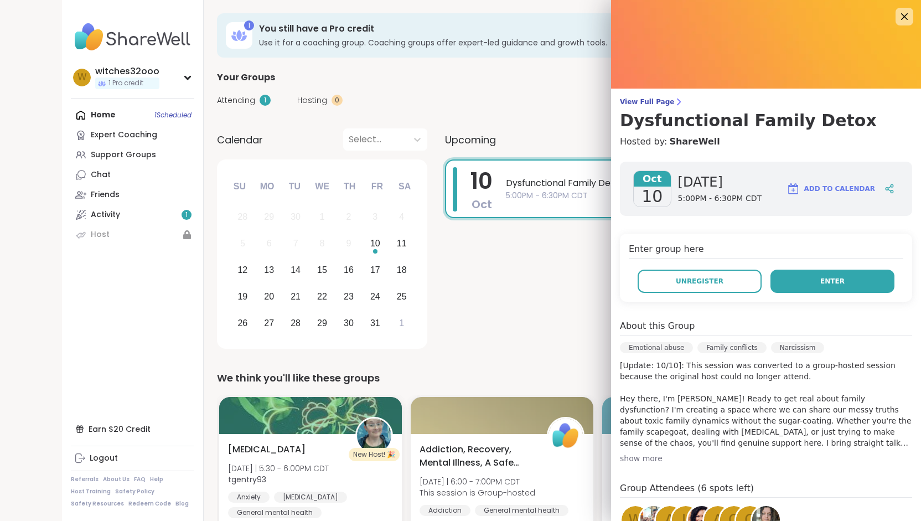
click at [820, 278] on span "Enter" at bounding box center [832, 281] width 24 height 10
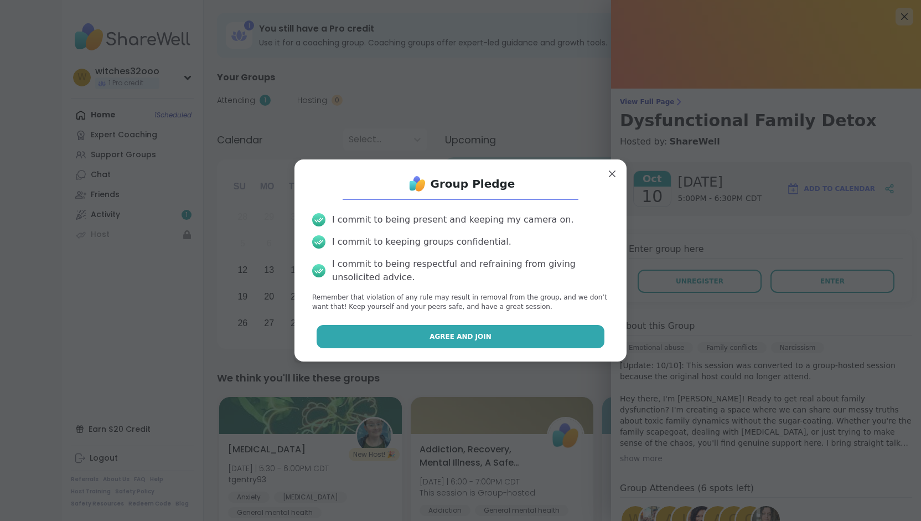
click at [449, 340] on span "Agree and Join" at bounding box center [460, 336] width 62 height 10
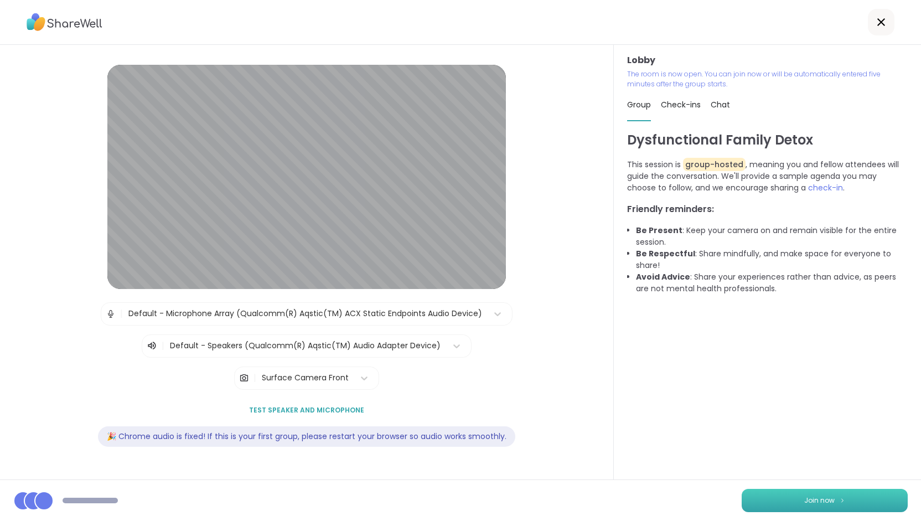
click at [804, 502] on span "Join now" at bounding box center [819, 500] width 30 height 10
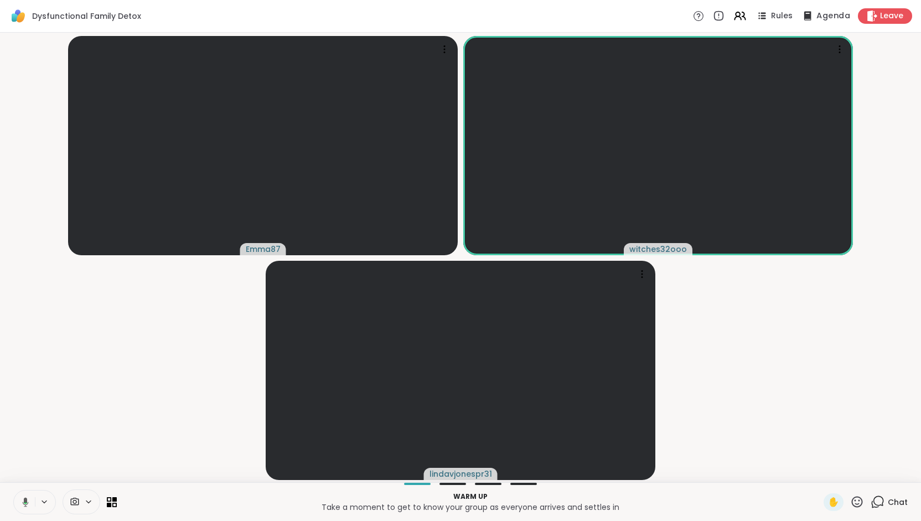
click at [821, 14] on span "Agenda" at bounding box center [833, 17] width 34 height 12
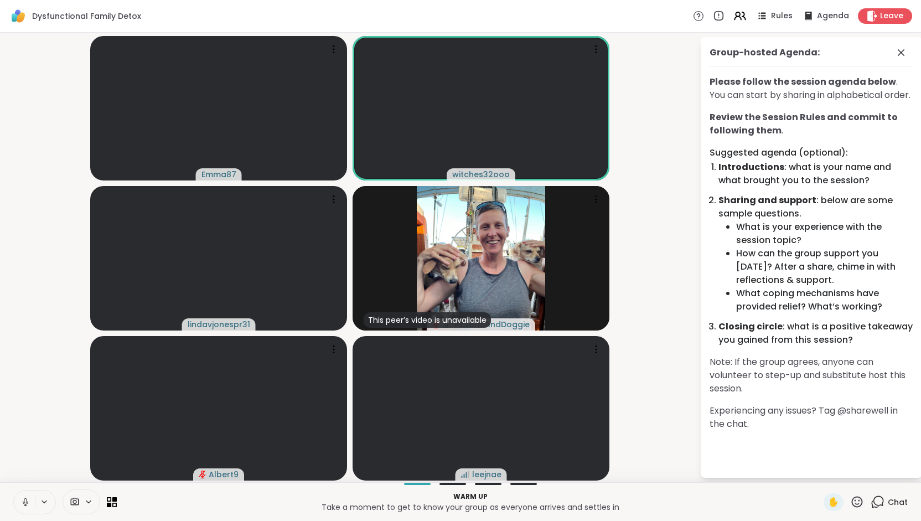
click at [660, 245] on video-player-container "Emma87 witches32ooo lindavjonespr31 This peer’s video is unavailable VictoriaAn…" at bounding box center [350, 257] width 686 height 440
click at [733, 14] on icon at bounding box center [740, 16] width 14 height 14
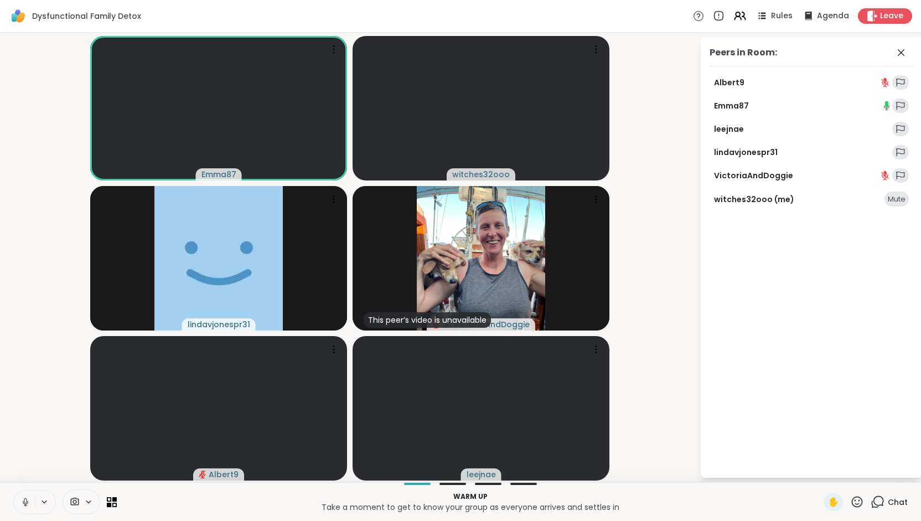
click at [43, 500] on icon at bounding box center [44, 501] width 9 height 9
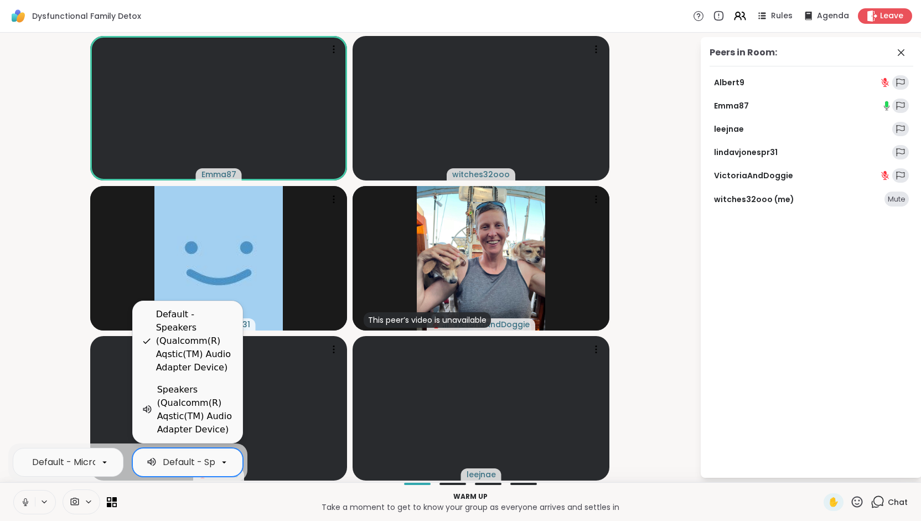
scroll to position [0, 235]
click at [223, 460] on icon at bounding box center [224, 462] width 10 height 10
click at [81, 380] on video-player-container "Emma87 witches32ooo lindavjonespr31 This peer’s video is unavailable VictoriaAn…" at bounding box center [350, 257] width 686 height 440
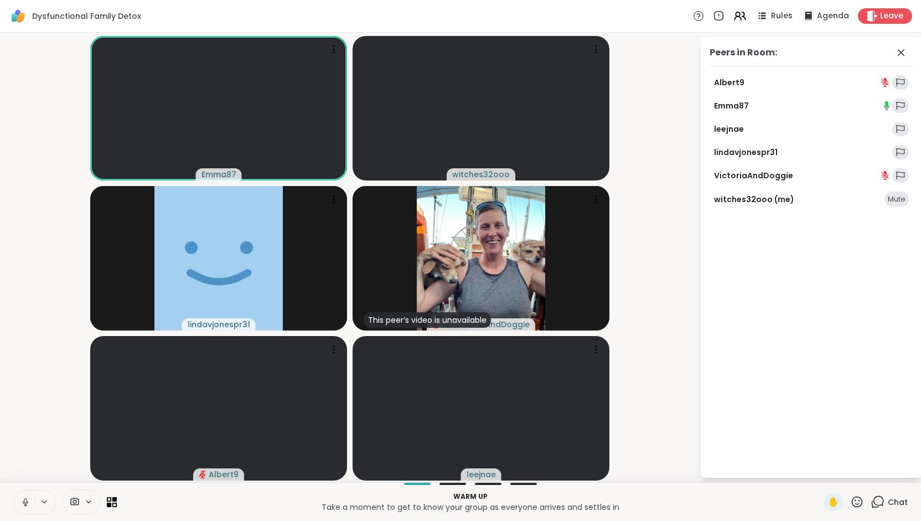
click at [222, 519] on div "Warm up Take a moment to get to know your group as everyone arrives and settles…" at bounding box center [460, 501] width 921 height 39
click at [25, 499] on icon at bounding box center [25, 502] width 10 height 10
click at [819, 14] on span "Agenda" at bounding box center [833, 17] width 34 height 12
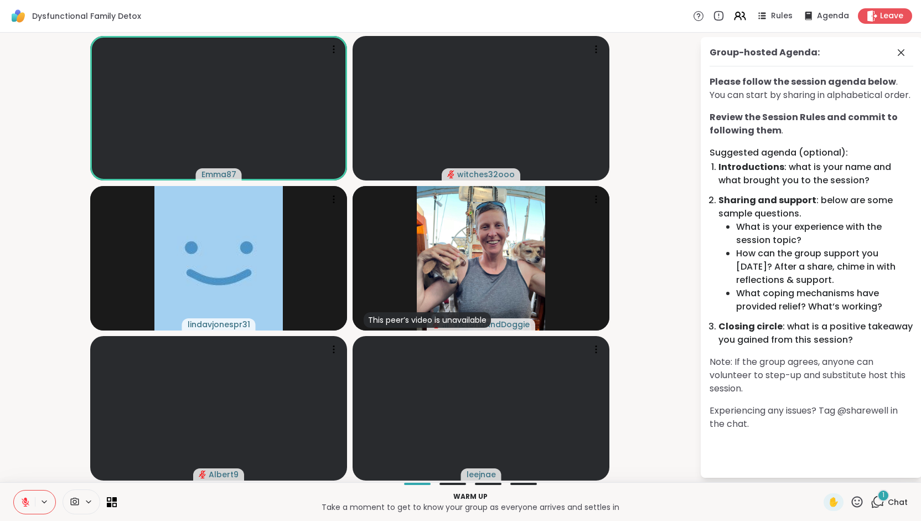
click at [71, 501] on icon at bounding box center [75, 501] width 10 height 11
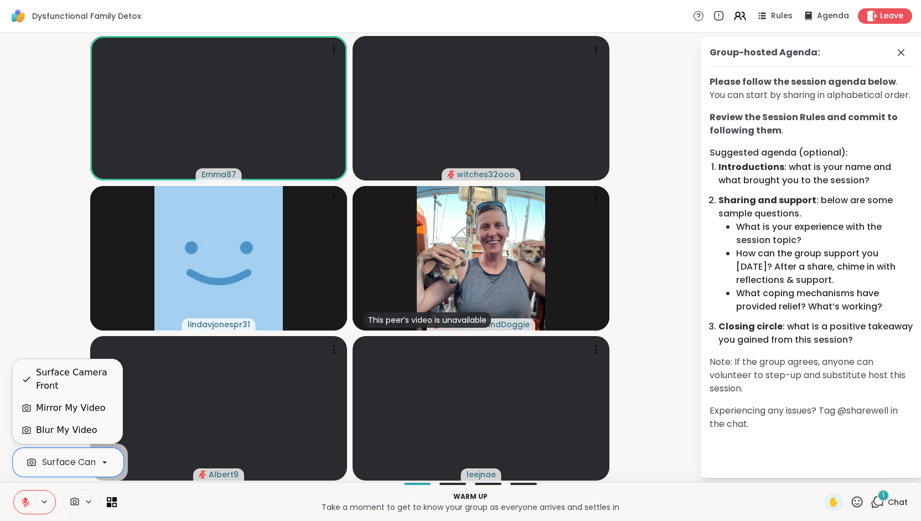
click at [104, 462] on icon at bounding box center [104, 462] width 4 height 2
click at [25, 380] on icon at bounding box center [27, 379] width 10 height 10
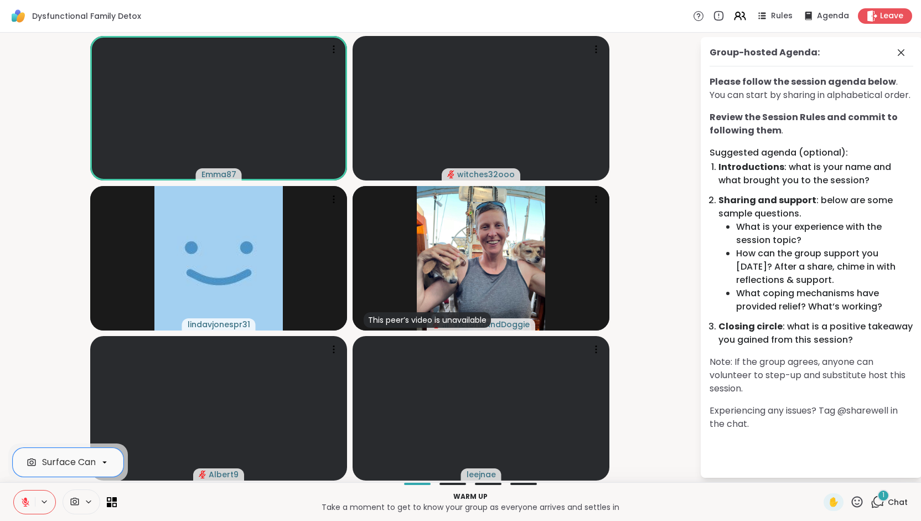
click at [74, 497] on icon at bounding box center [75, 501] width 8 height 8
click at [72, 501] on icon at bounding box center [75, 501] width 10 height 11
click at [105, 460] on icon at bounding box center [105, 462] width 10 height 10
click at [12, 301] on video-player-container "Emma87 witches32ooo lindavjonespr31 This peer’s video is unavailable VictoriaAn…" at bounding box center [350, 257] width 686 height 440
click at [870, 500] on icon at bounding box center [877, 502] width 14 height 14
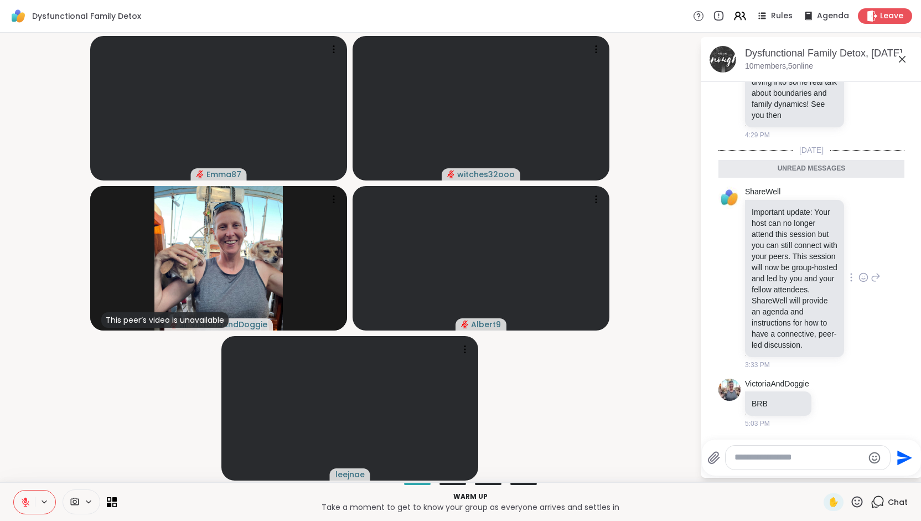
scroll to position [127, 0]
click at [735, 13] on icon at bounding box center [737, 14] width 4 height 4
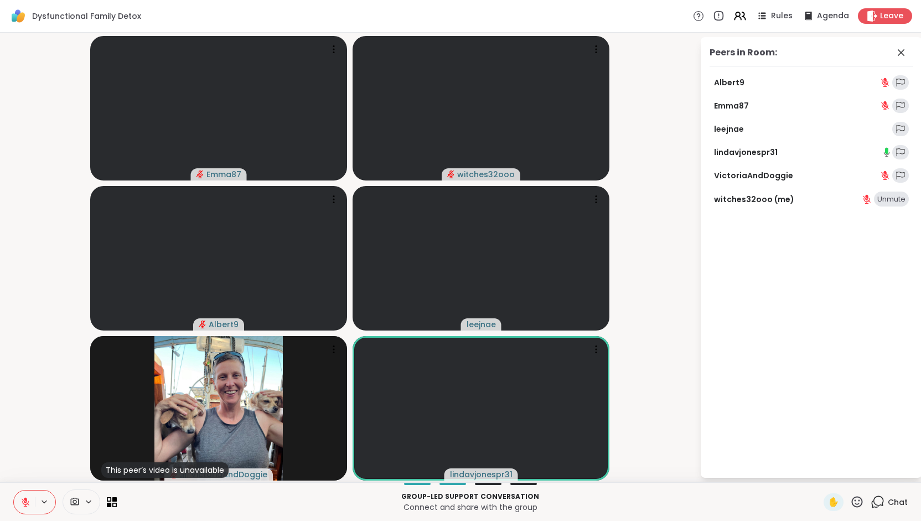
click at [888, 502] on span "Chat" at bounding box center [898, 501] width 20 height 11
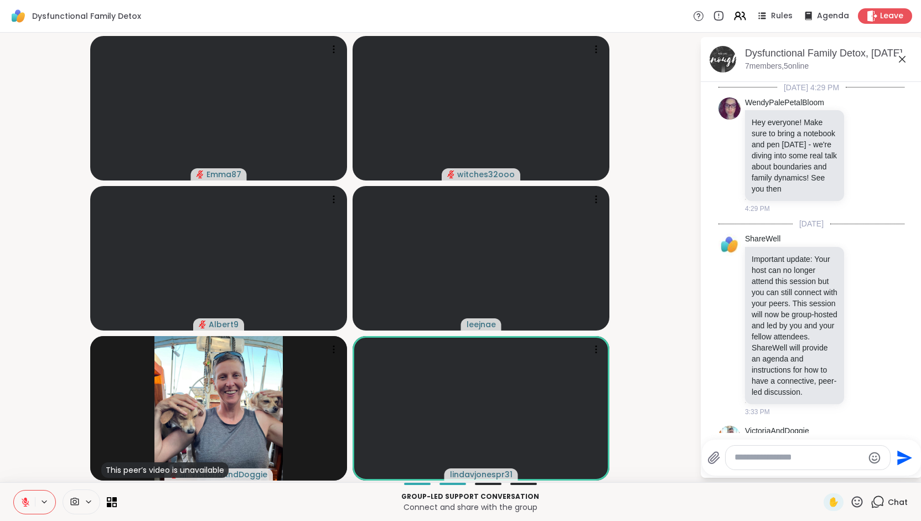
scroll to position [101, 0]
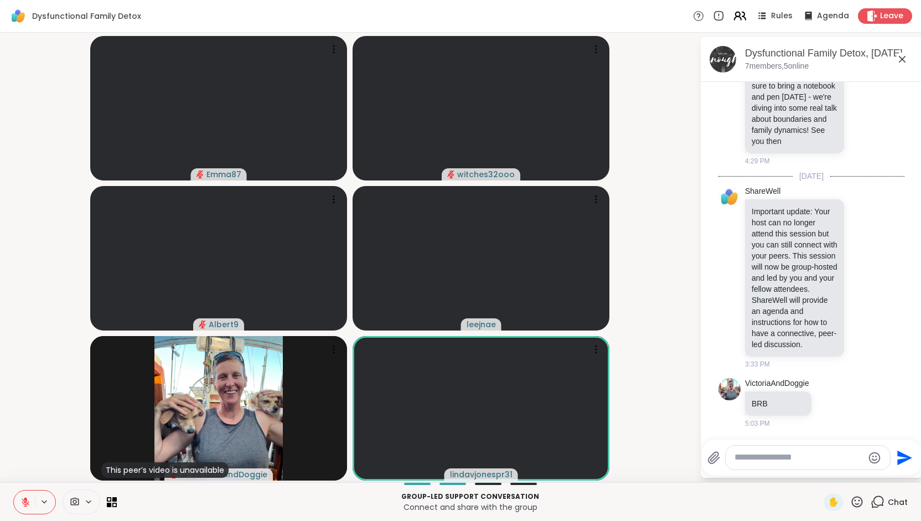
click at [735, 14] on icon at bounding box center [737, 14] width 4 height 4
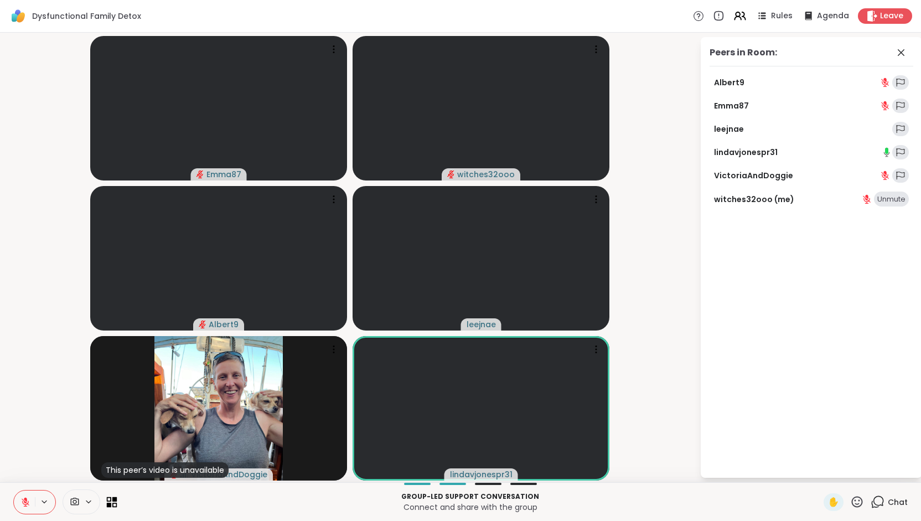
click at [110, 499] on icon at bounding box center [109, 498] width 5 height 5
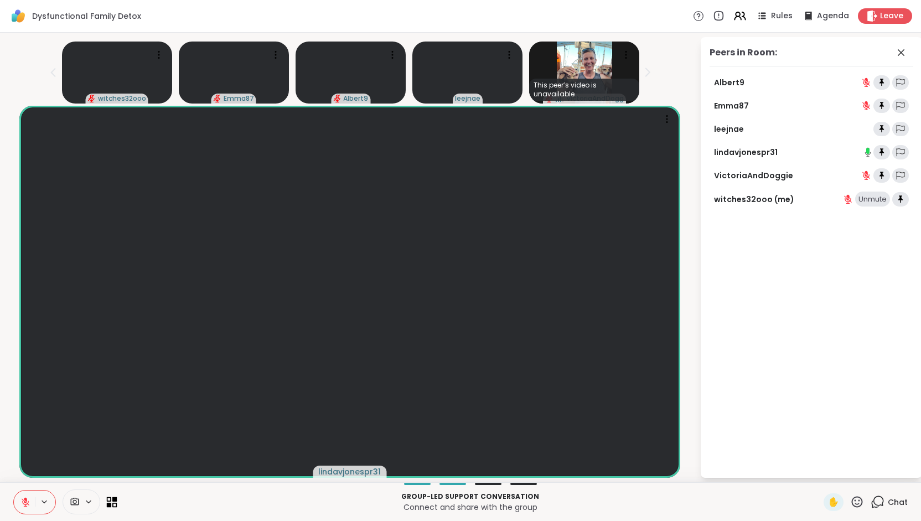
click at [110, 501] on icon at bounding box center [109, 498] width 5 height 5
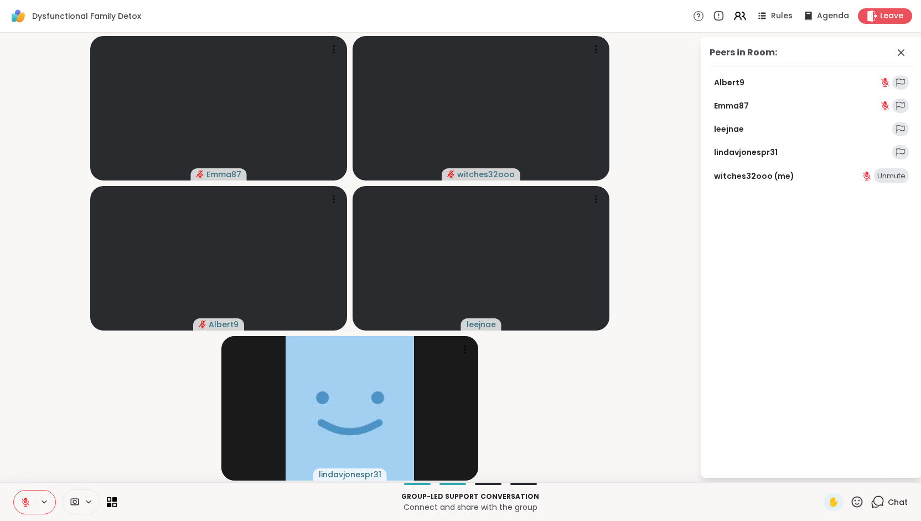
click at [24, 500] on icon at bounding box center [25, 502] width 10 height 10
click at [24, 500] on icon at bounding box center [25, 500] width 3 height 5
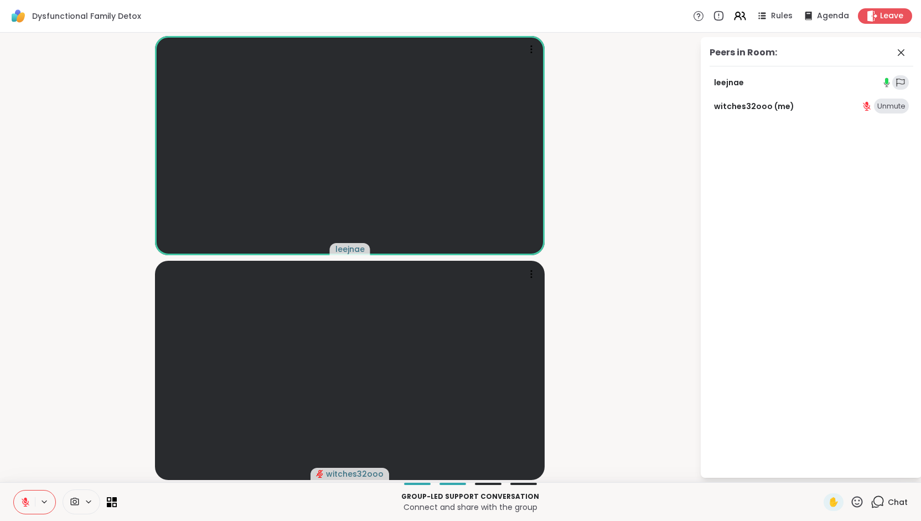
click at [24, 505] on icon at bounding box center [25, 502] width 10 height 10
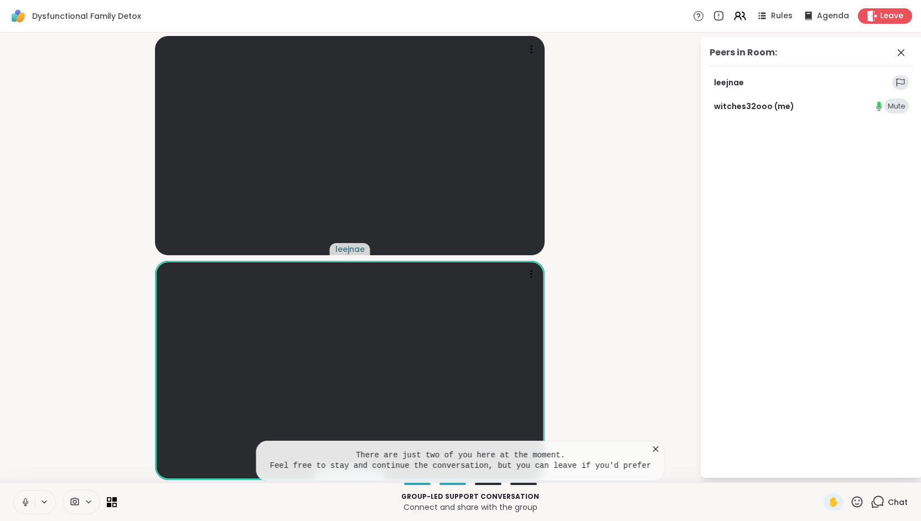
click at [650, 448] on icon at bounding box center [655, 448] width 11 height 11
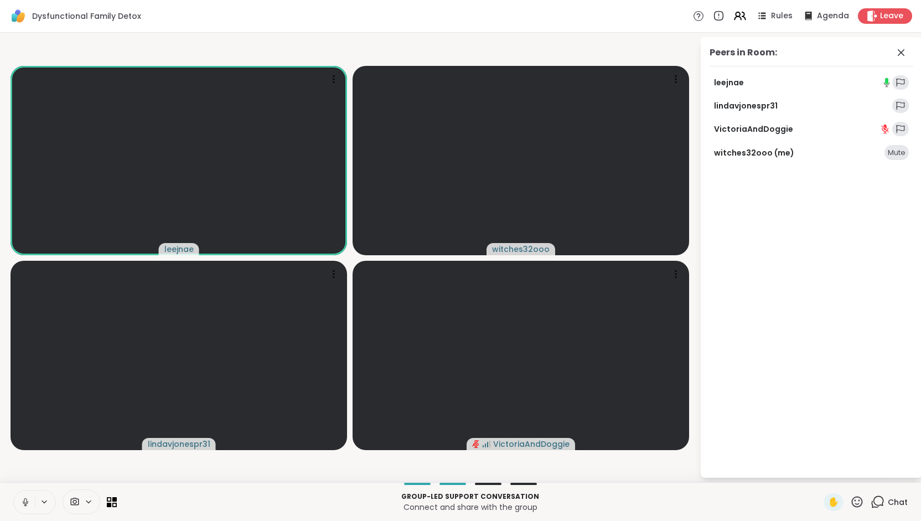
click at [22, 500] on icon at bounding box center [25, 502] width 10 height 10
click at [850, 499] on icon at bounding box center [857, 502] width 14 height 14
click at [798, 508] on p "Connect and share with the group" at bounding box center [469, 506] width 693 height 11
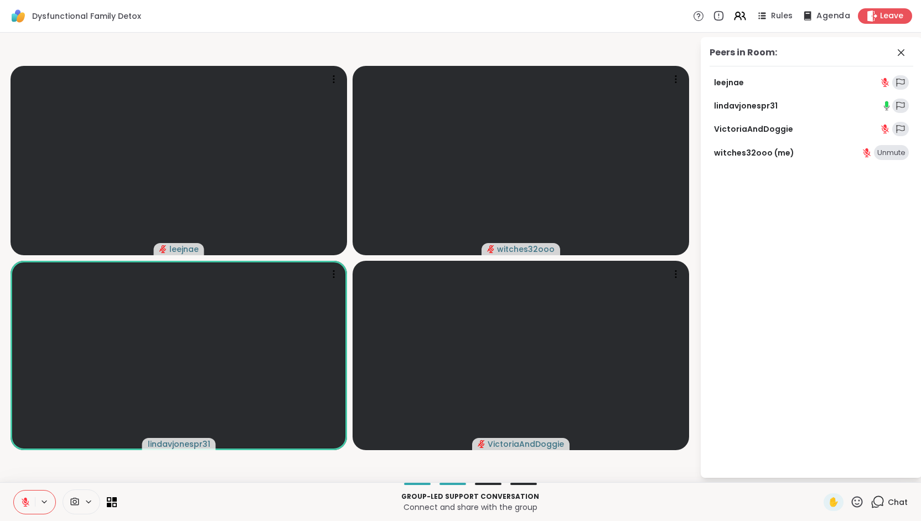
click at [816, 16] on span "Agenda" at bounding box center [833, 17] width 34 height 12
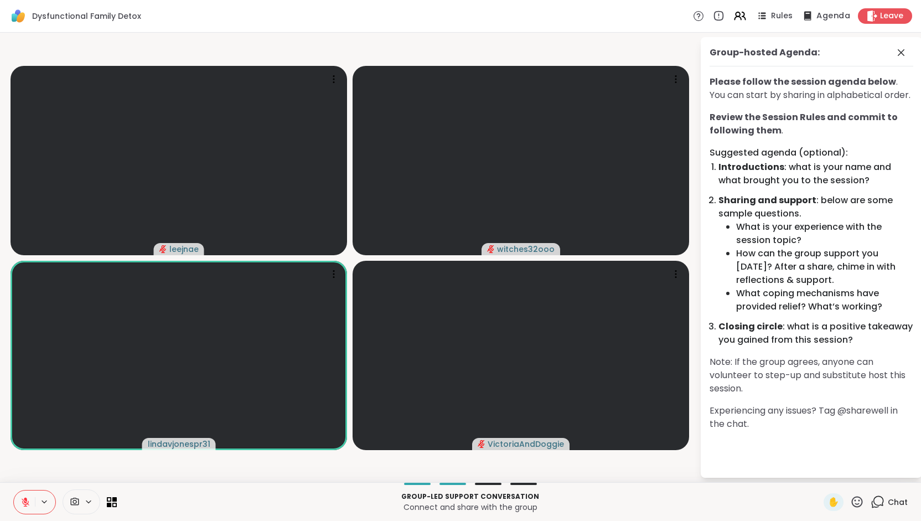
click at [818, 18] on span "Agenda" at bounding box center [833, 17] width 34 height 12
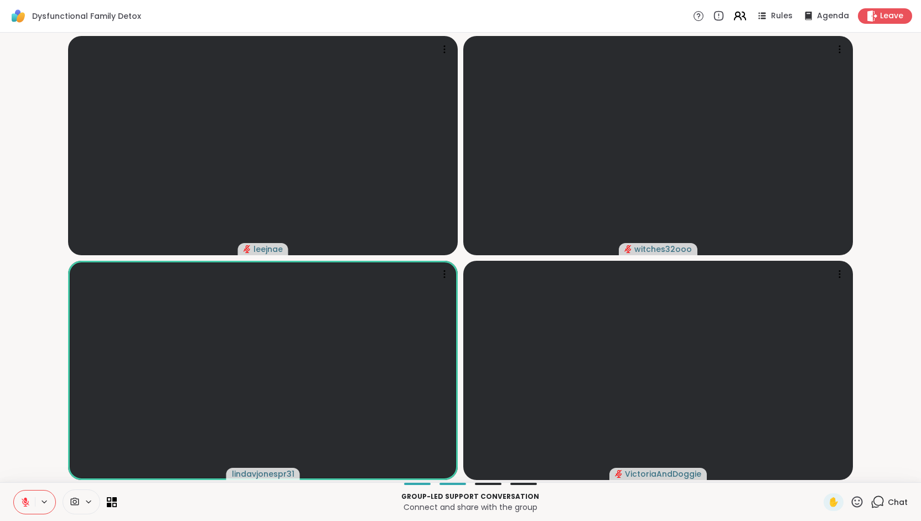
click at [735, 13] on icon at bounding box center [737, 14] width 4 height 4
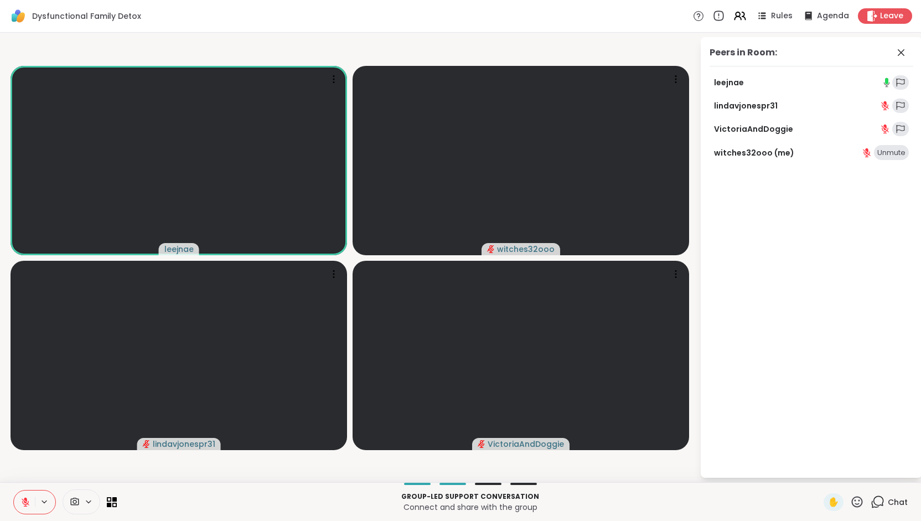
click at [712, 15] on icon at bounding box center [718, 16] width 12 height 12
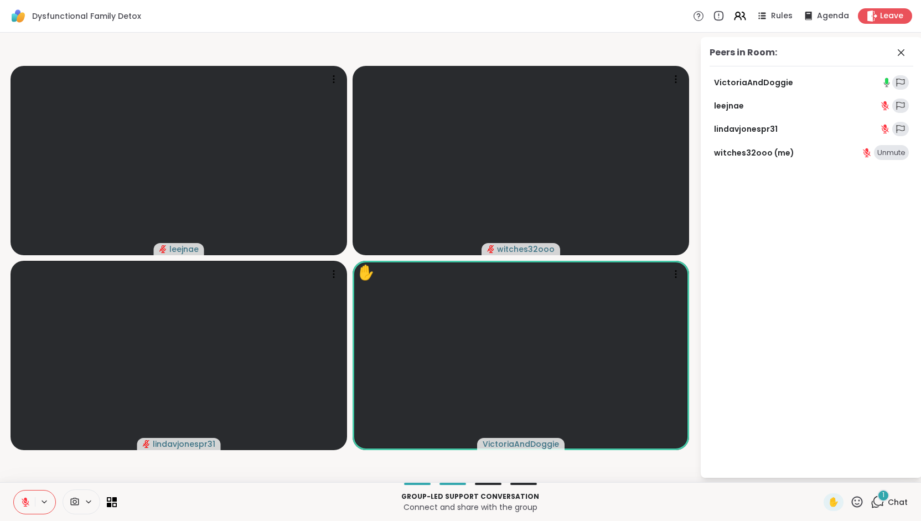
click at [877, 495] on div "1" at bounding box center [883, 495] width 12 height 12
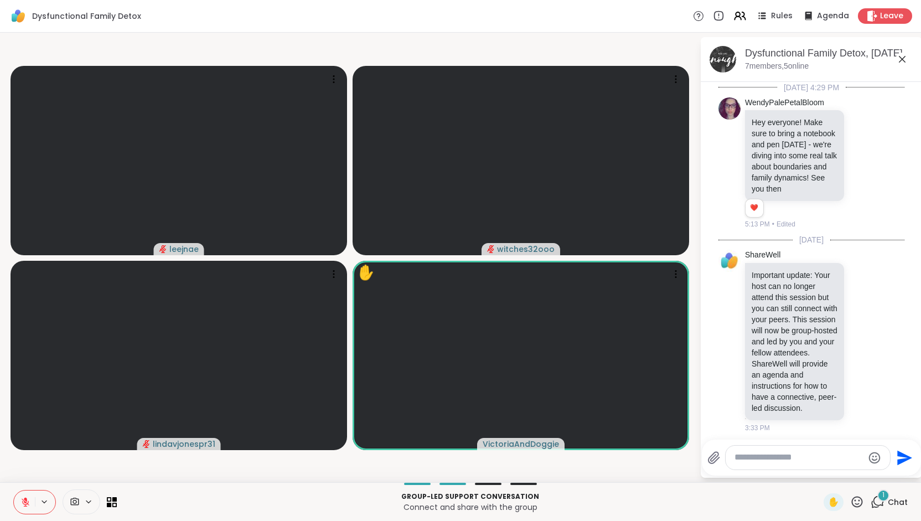
scroll to position [224, 0]
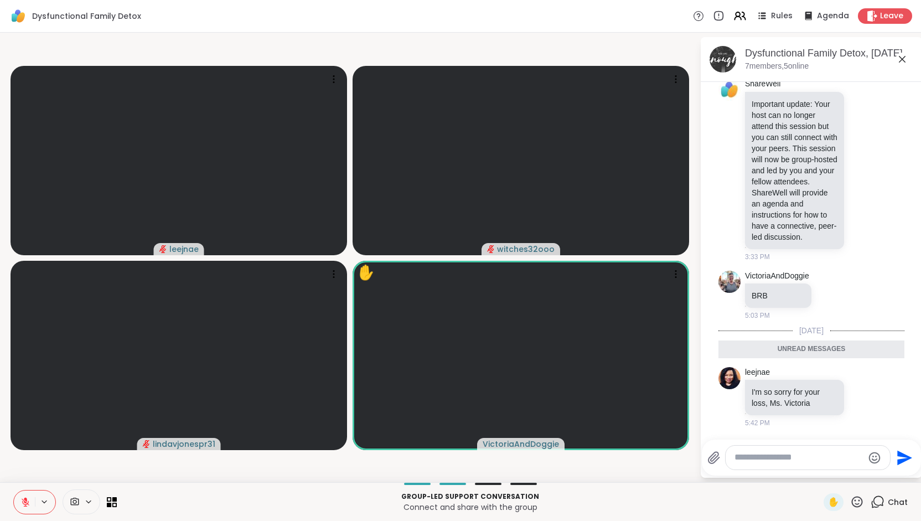
click at [685, 466] on video-player-container "leejnae witches32ooo lindavjonespr31 ✋ VictoriaAndDoggie" at bounding box center [350, 257] width 686 height 440
click at [904, 58] on icon at bounding box center [901, 59] width 13 height 13
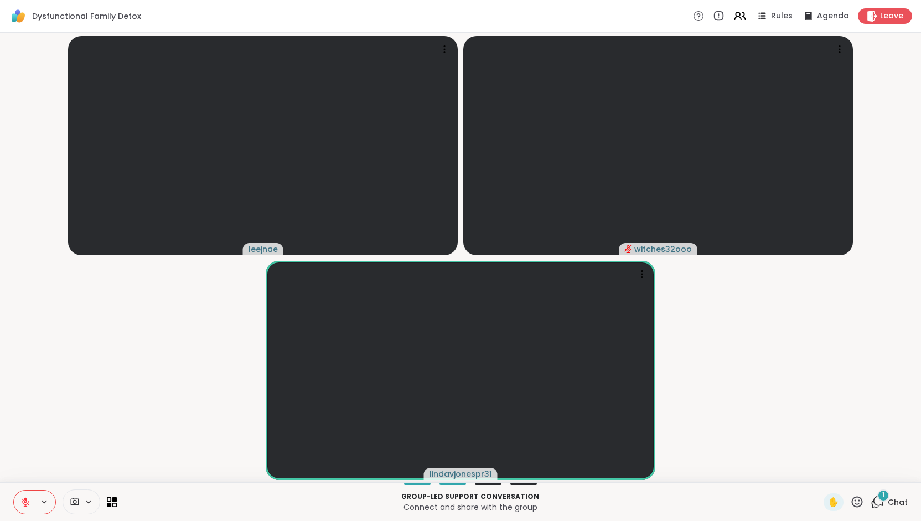
click at [74, 500] on icon at bounding box center [75, 501] width 8 height 8
click at [103, 463] on icon at bounding box center [105, 462] width 10 height 10
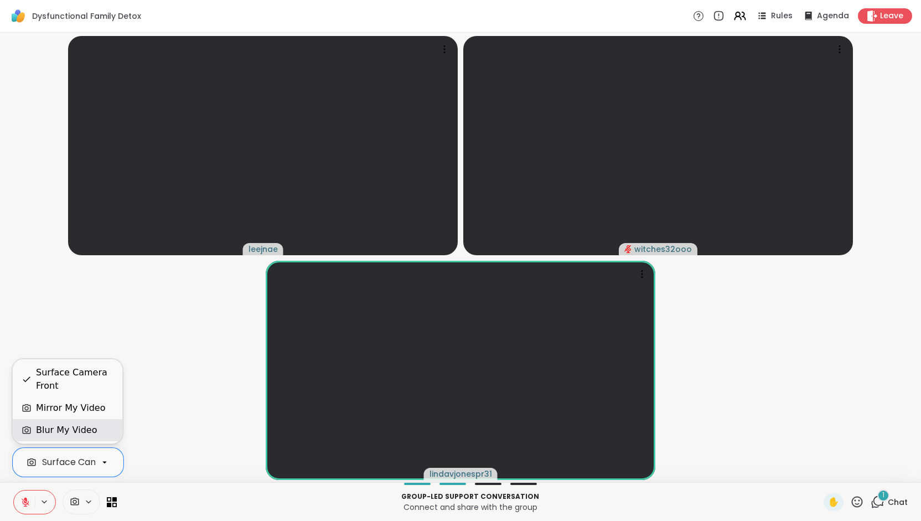
click at [84, 429] on div "Blur My Video" at bounding box center [66, 429] width 61 height 13
click at [105, 462] on icon at bounding box center [104, 462] width 4 height 2
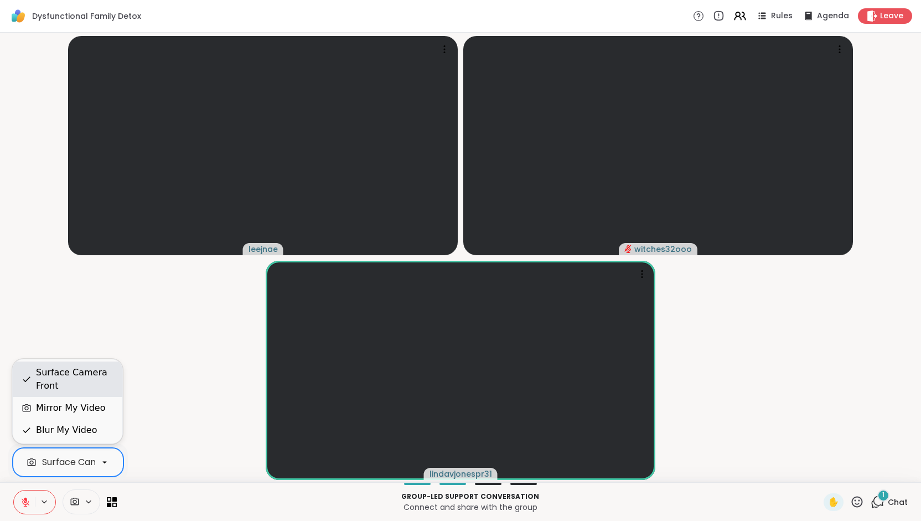
click at [101, 381] on div "Surface Camera Front" at bounding box center [74, 379] width 77 height 27
click at [103, 461] on icon at bounding box center [105, 462] width 10 height 10
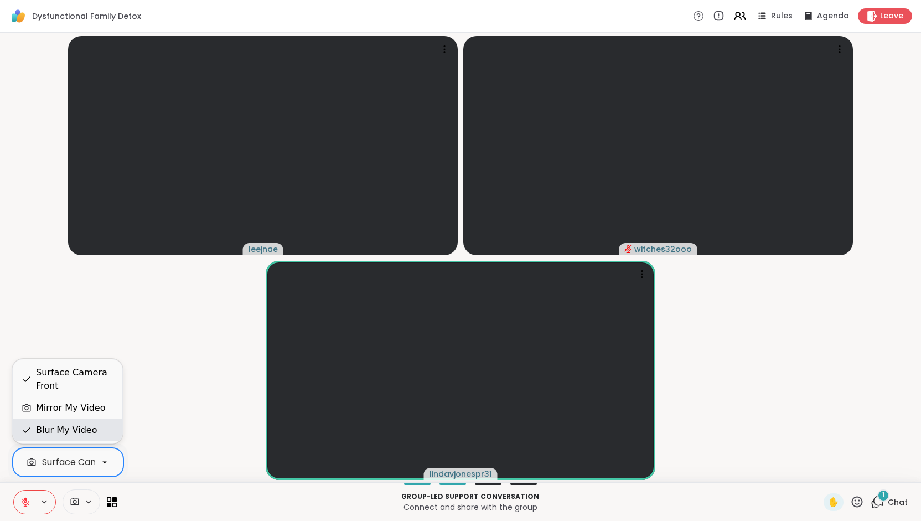
click at [89, 433] on div "Blur My Video" at bounding box center [66, 429] width 61 height 13
click at [71, 504] on icon at bounding box center [75, 501] width 10 height 11
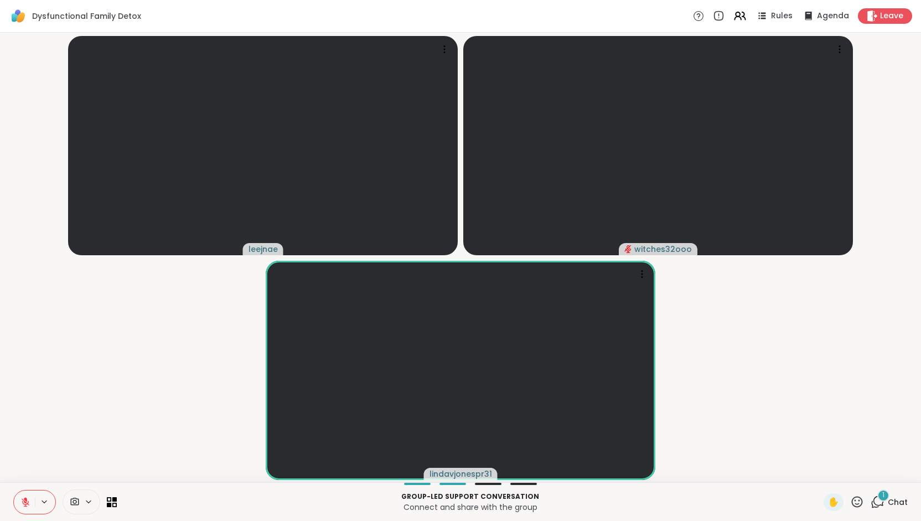
click at [71, 504] on icon at bounding box center [75, 501] width 10 height 11
click at [838, 50] on icon at bounding box center [839, 49] width 11 height 11
click at [880, 71] on video-player-container "leejnae witches32ooo lindavjonespr31" at bounding box center [460, 257] width 907 height 440
click at [44, 502] on icon at bounding box center [44, 501] width 4 height 2
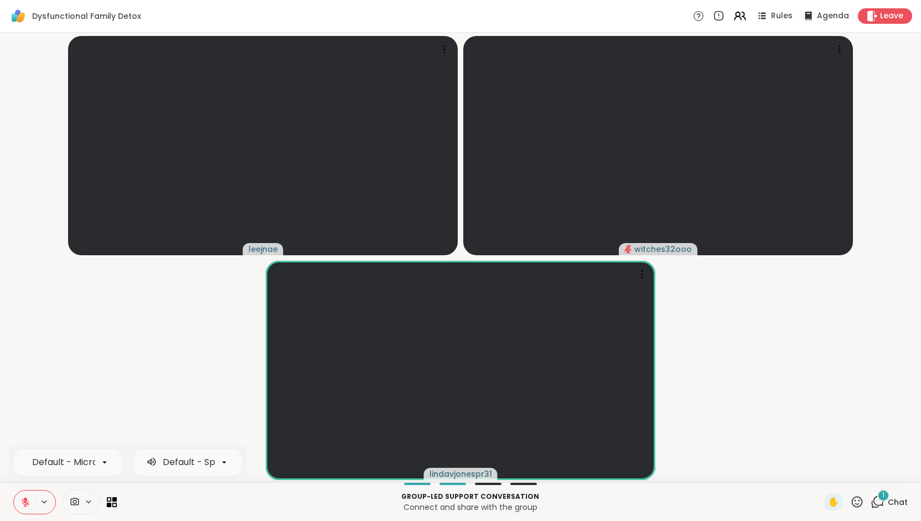
click at [23, 502] on icon at bounding box center [25, 502] width 10 height 10
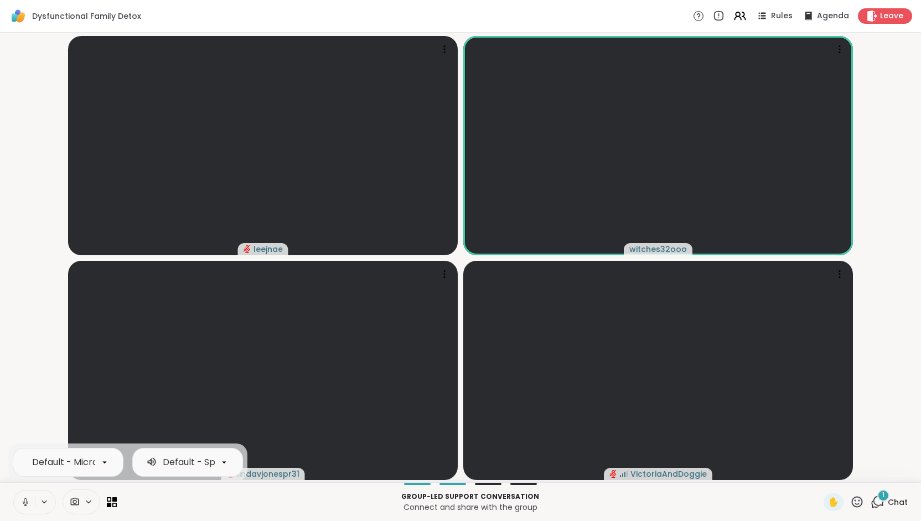
click at [37, 420] on video-player-container "leejnae witches32ooo lindavjonespr31 VictoriaAndDoggie" at bounding box center [460, 257] width 907 height 440
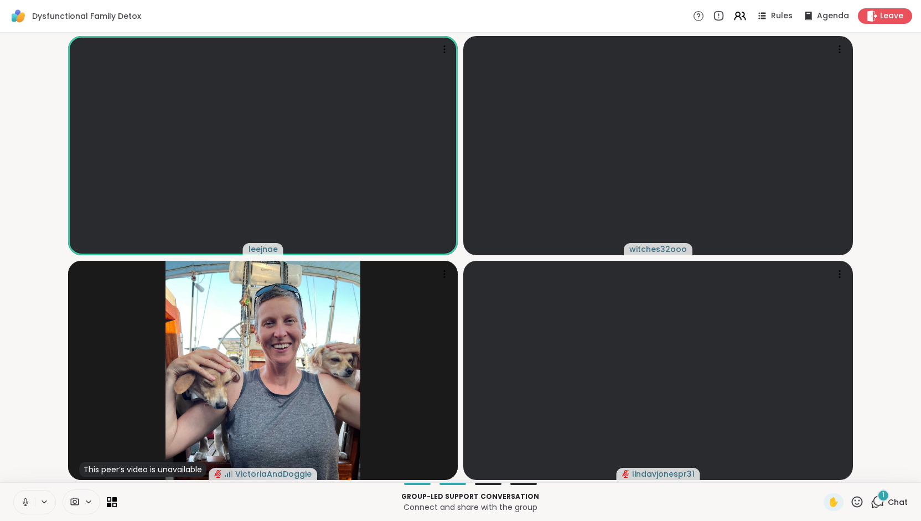
click at [24, 500] on icon at bounding box center [25, 500] width 3 height 5
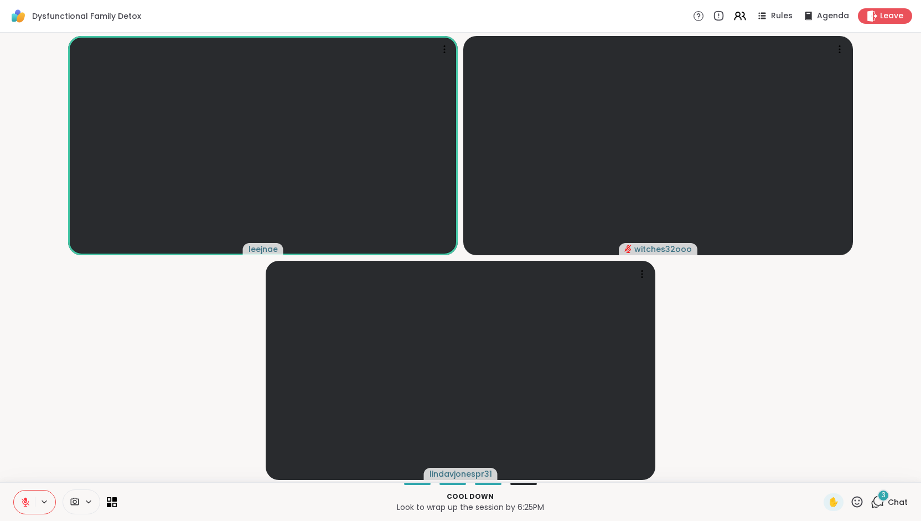
click at [881, 493] on span "3" at bounding box center [883, 494] width 4 height 9
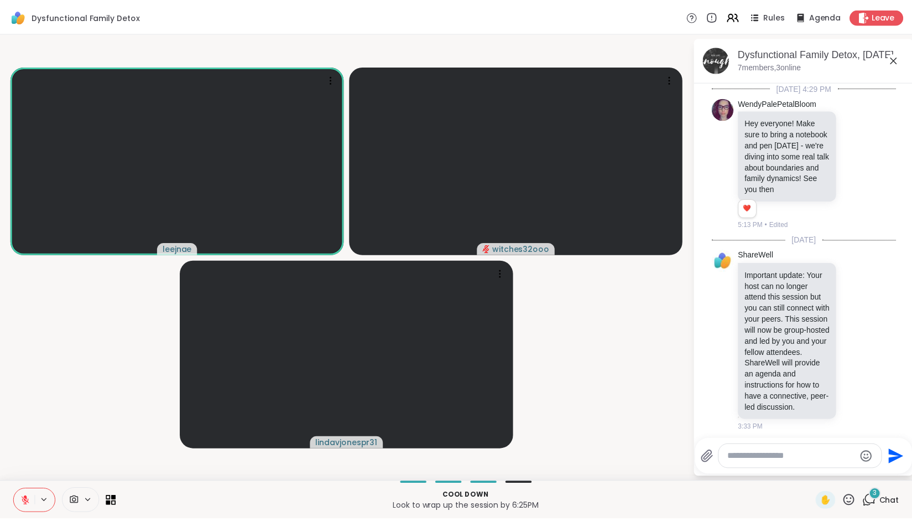
scroll to position [510, 0]
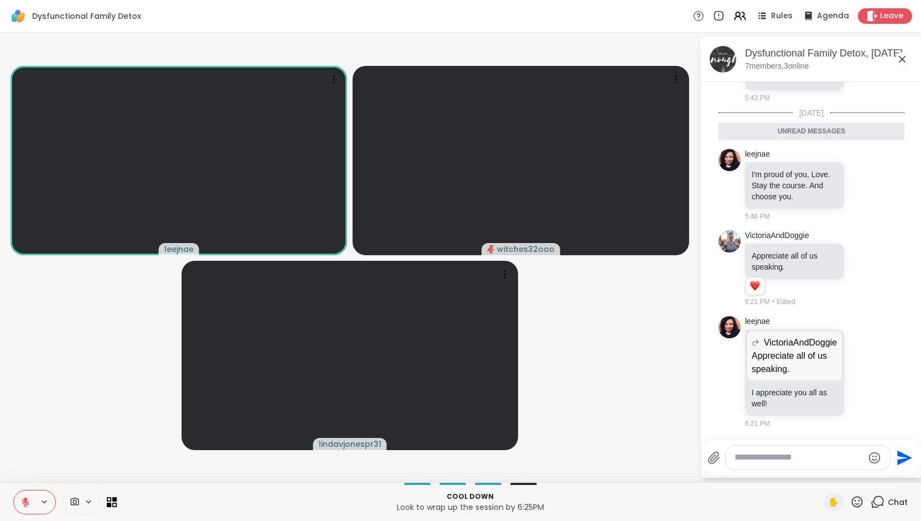
click at [902, 59] on icon at bounding box center [902, 59] width 7 height 7
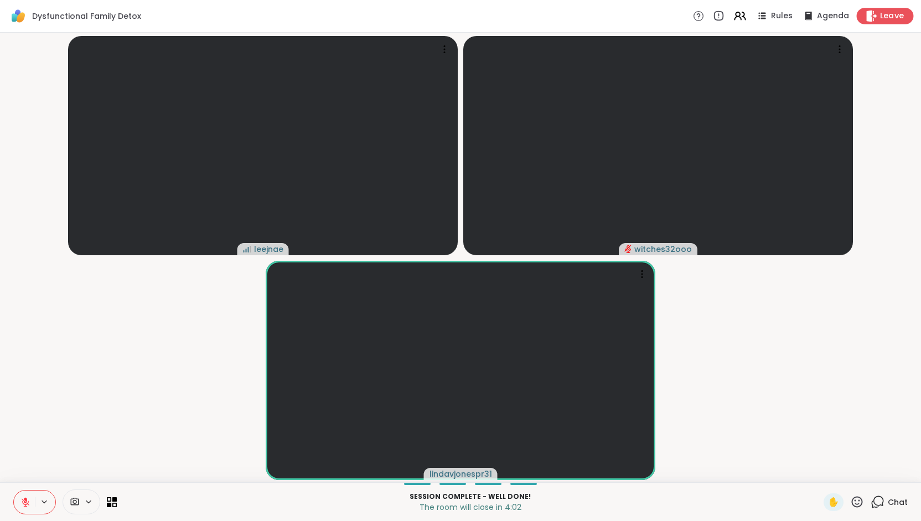
click at [880, 15] on span "Leave" at bounding box center [892, 17] width 24 height 12
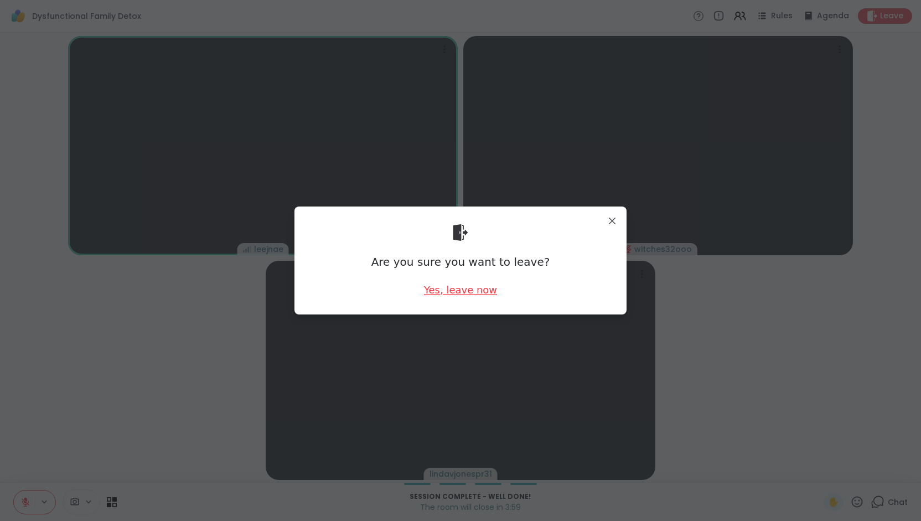
click at [474, 288] on div "Yes, leave now" at bounding box center [460, 290] width 73 height 14
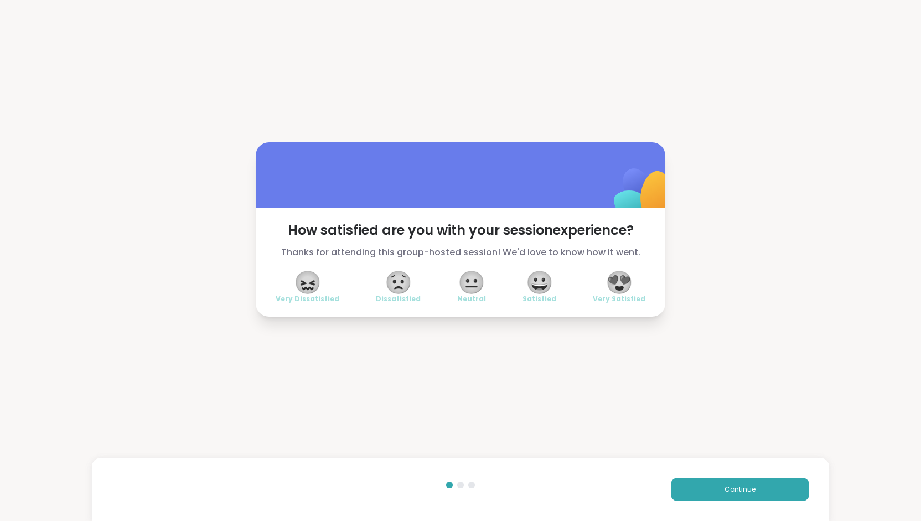
click at [390, 284] on span "😟" at bounding box center [399, 282] width 28 height 20
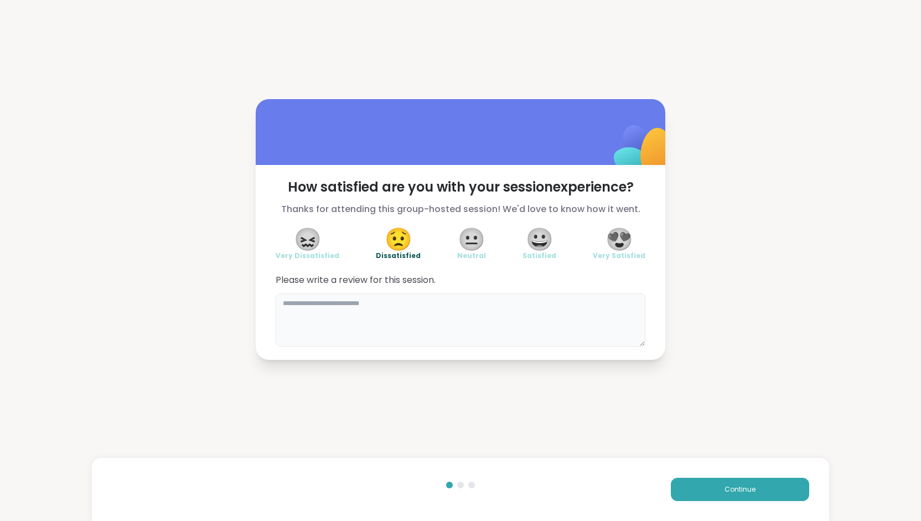
click at [352, 309] on textarea at bounding box center [461, 319] width 370 height 53
type textarea "*"
click at [434, 304] on textarea "**********" at bounding box center [461, 319] width 370 height 53
click at [568, 300] on textarea "**********" at bounding box center [461, 319] width 370 height 53
click at [633, 307] on textarea "**********" at bounding box center [461, 319] width 370 height 53
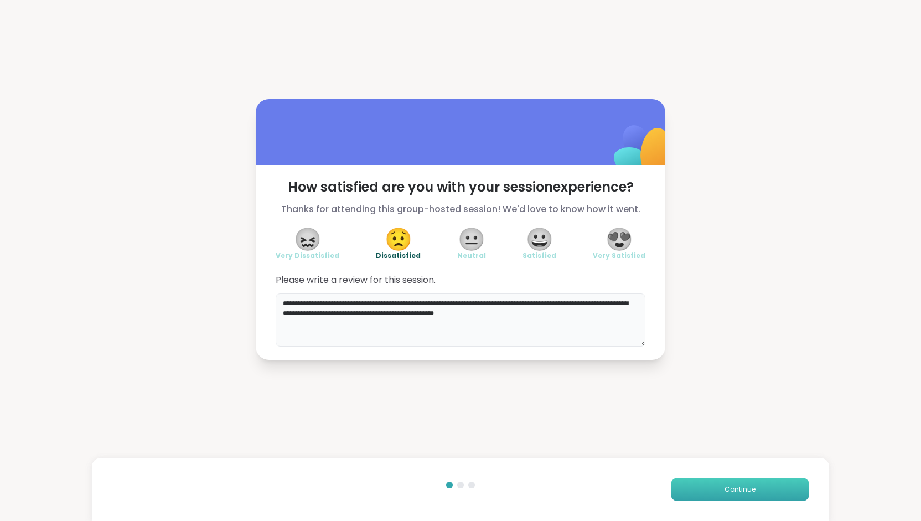
type textarea "**********"
click at [761, 485] on button "Continue" at bounding box center [740, 489] width 138 height 23
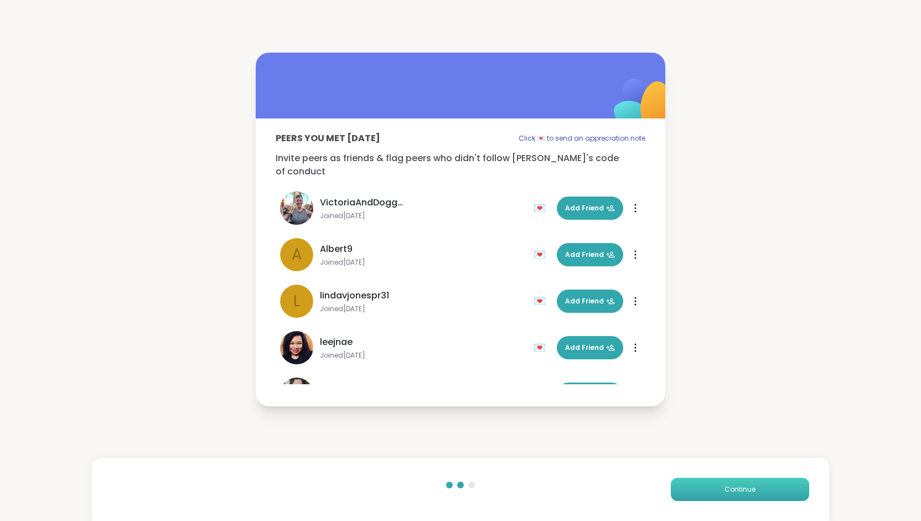
click at [750, 489] on button "Continue" at bounding box center [740, 489] width 138 height 23
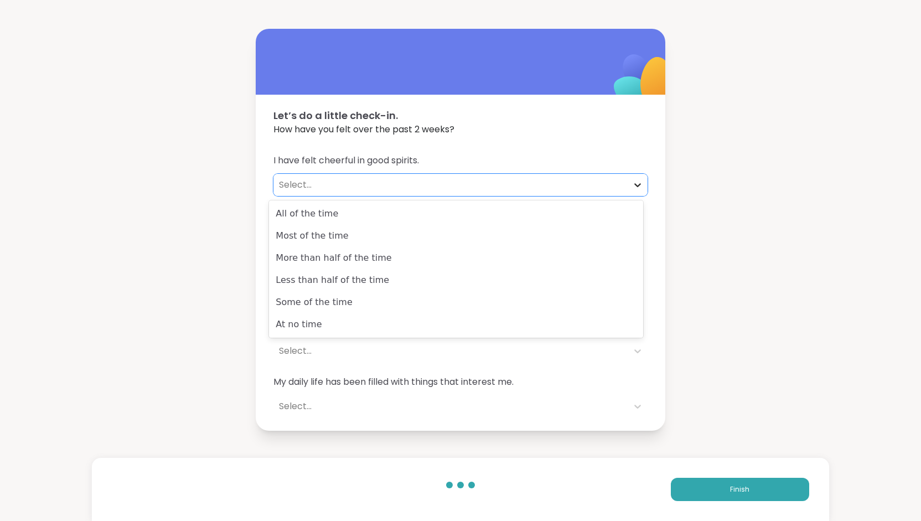
click at [634, 185] on icon at bounding box center [637, 185] width 7 height 4
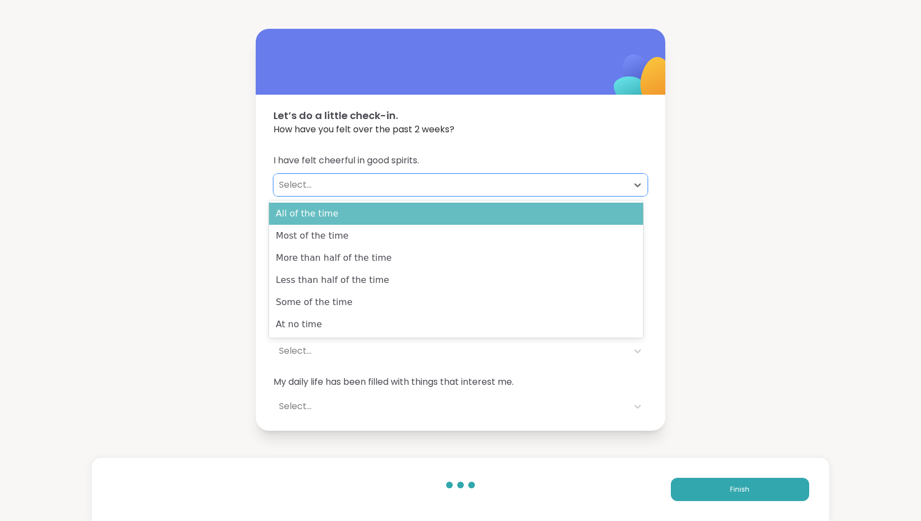
click at [344, 214] on div "All of the time" at bounding box center [456, 214] width 374 height 22
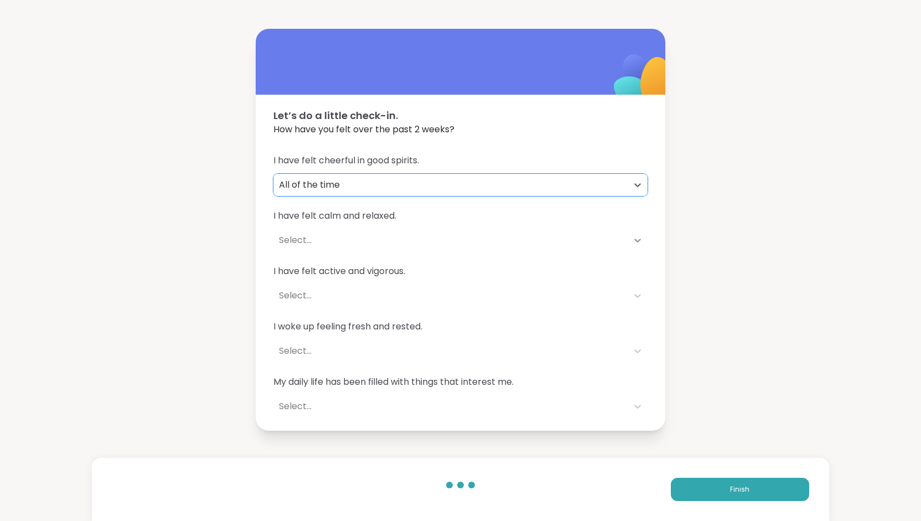
click at [634, 243] on icon at bounding box center [637, 240] width 11 height 11
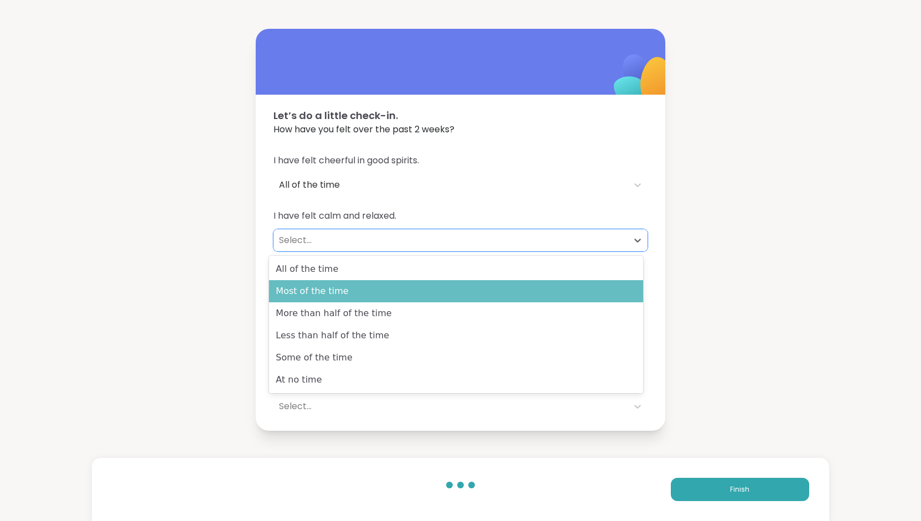
click at [371, 285] on div "Most of the time" at bounding box center [456, 291] width 374 height 22
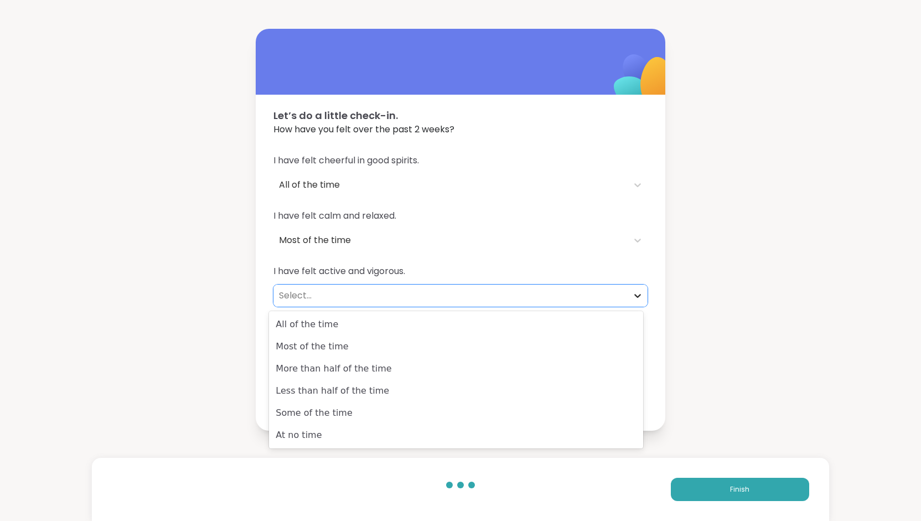
click at [640, 293] on div at bounding box center [637, 296] width 20 height 20
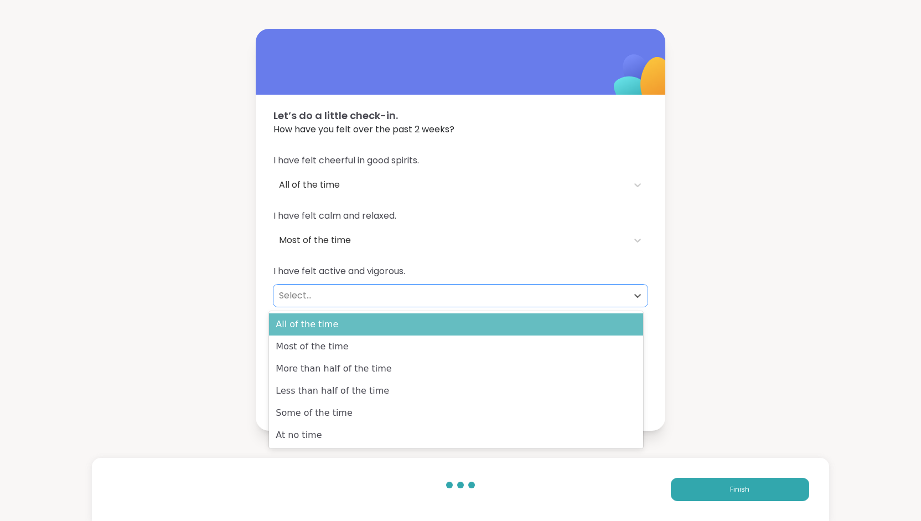
click at [418, 321] on div "All of the time" at bounding box center [456, 324] width 374 height 22
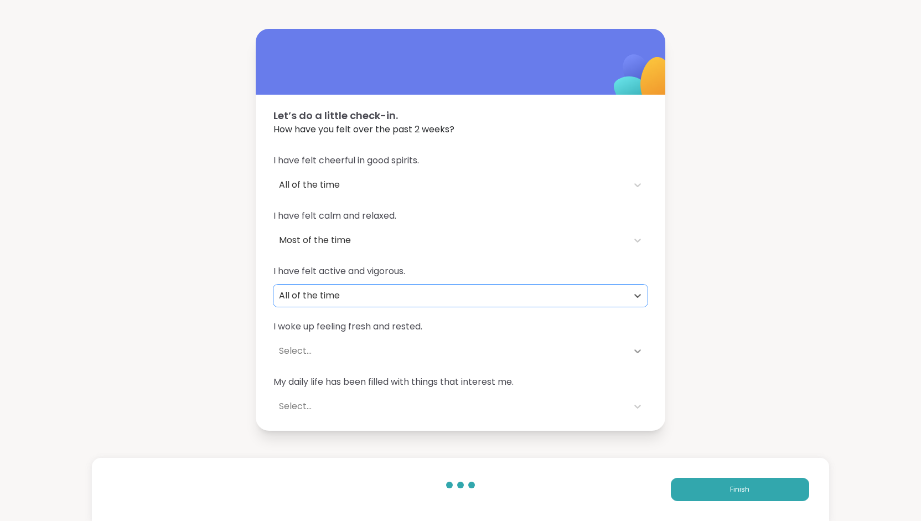
click at [633, 346] on icon at bounding box center [637, 350] width 11 height 11
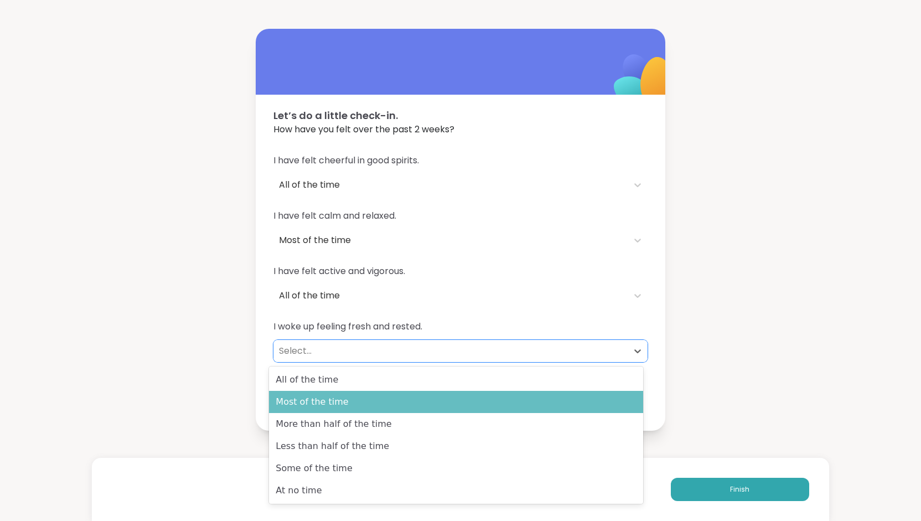
click at [421, 399] on div "Most of the time" at bounding box center [456, 402] width 374 height 22
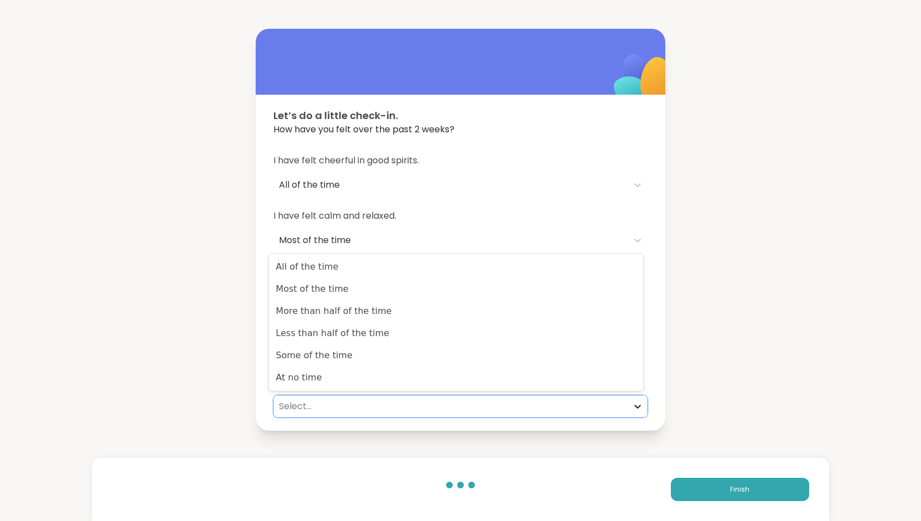
click at [634, 404] on icon at bounding box center [637, 406] width 11 height 11
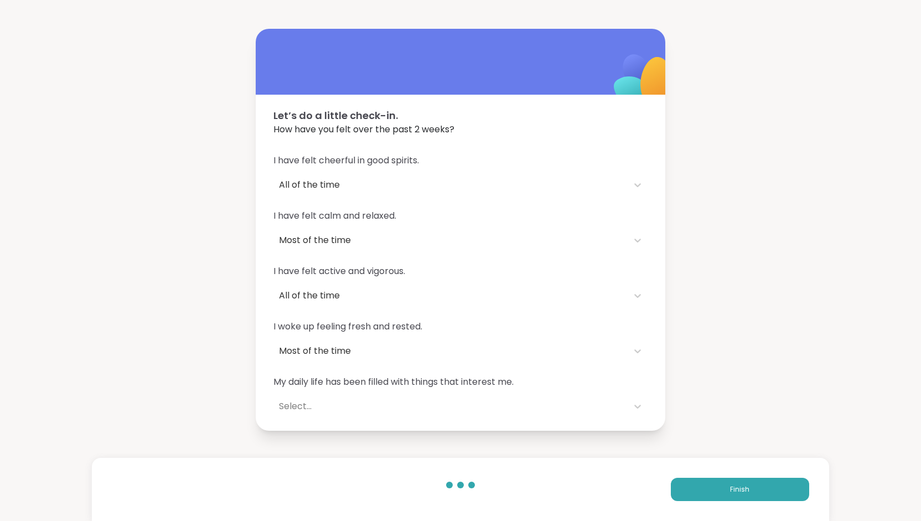
click at [486, 204] on div "I have felt cheerful in good spirits. All of the time I have felt calm and rela…" at bounding box center [460, 286] width 409 height 290
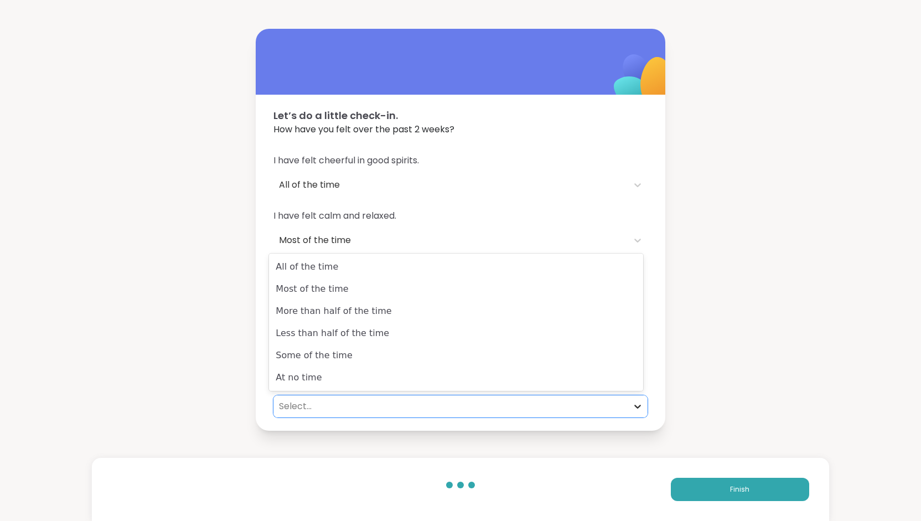
click at [633, 404] on icon at bounding box center [637, 406] width 11 height 11
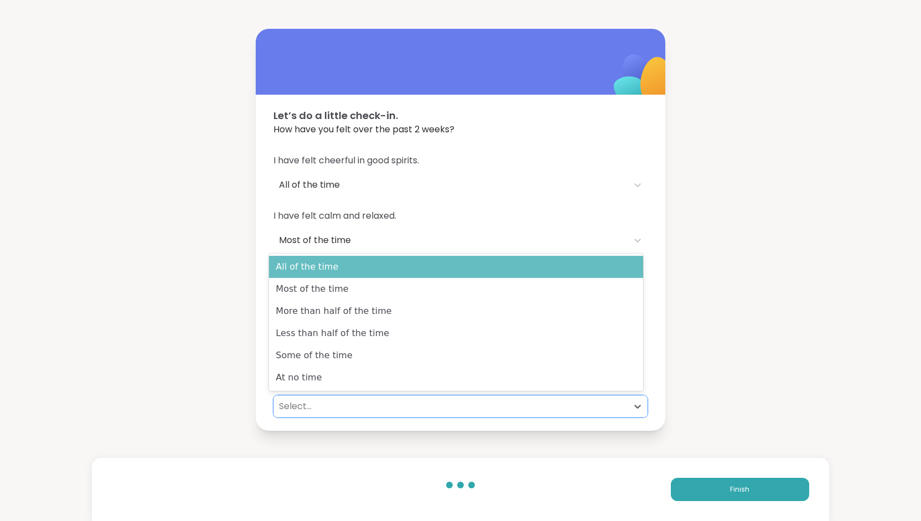
click at [340, 269] on div "All of the time" at bounding box center [456, 267] width 374 height 22
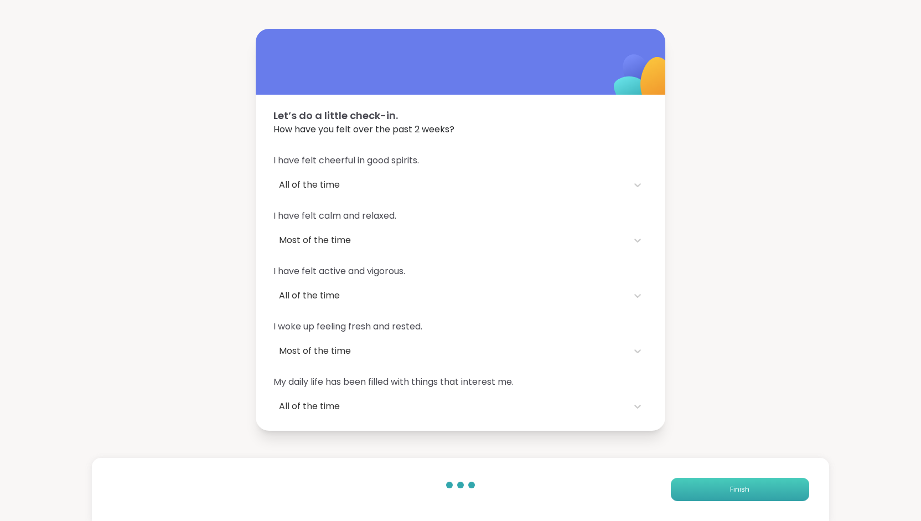
click at [697, 489] on button "Finish" at bounding box center [740, 489] width 138 height 23
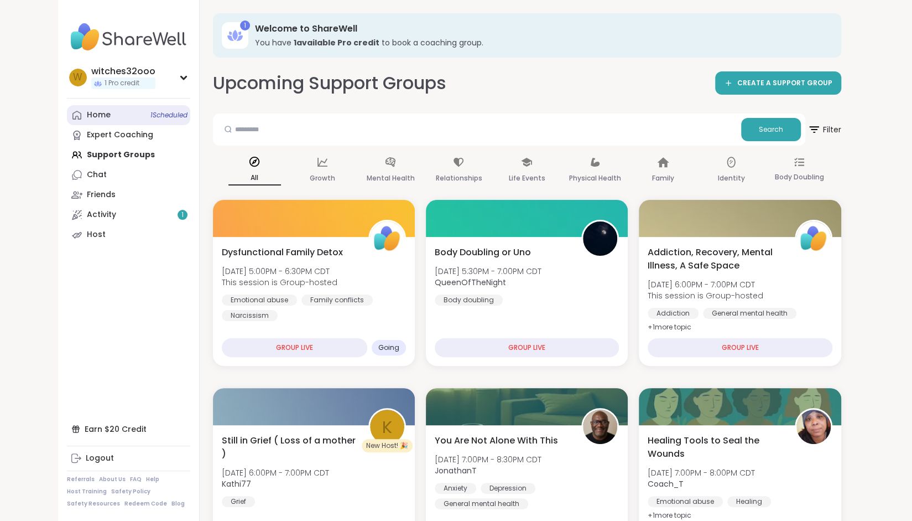
click at [123, 116] on link "Home 1 Scheduled" at bounding box center [128, 115] width 123 height 20
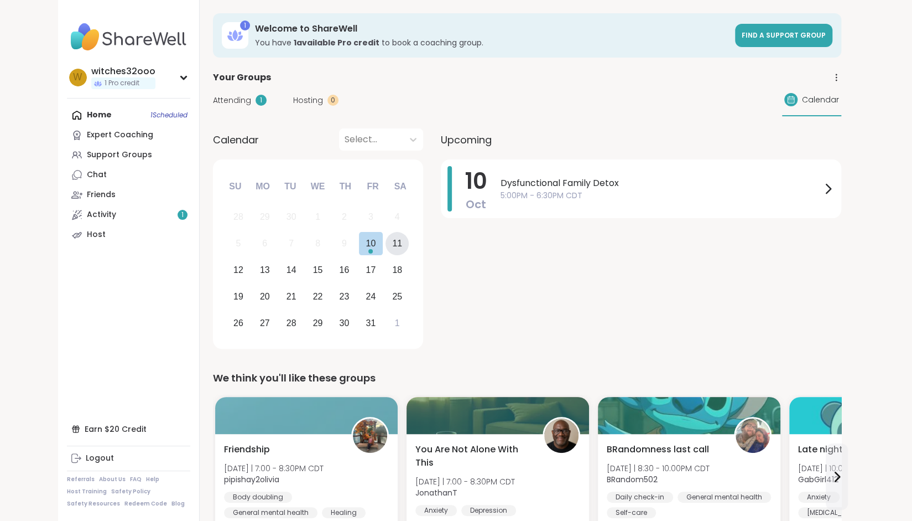
click at [398, 245] on div "11" at bounding box center [397, 243] width 10 height 15
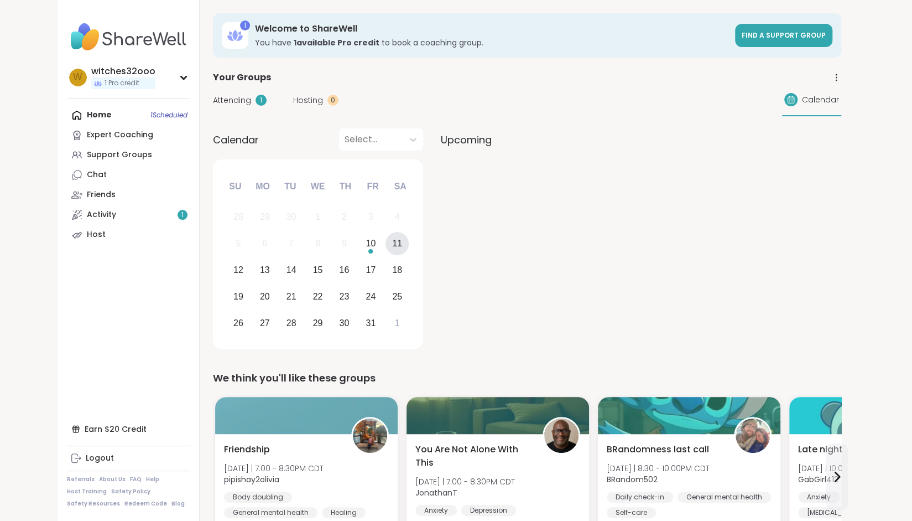
click at [398, 245] on div "11" at bounding box center [397, 243] width 10 height 15
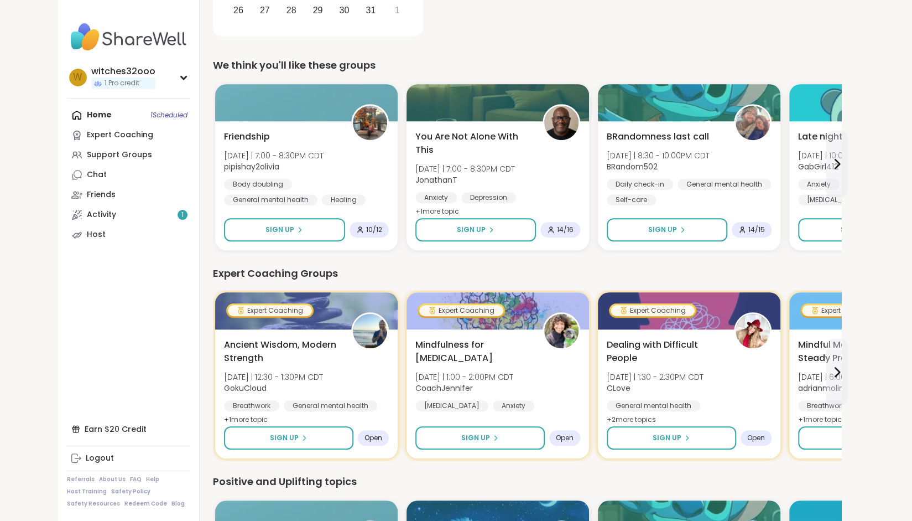
scroll to position [312, 0]
click at [126, 212] on link "Activity 1" at bounding box center [128, 215] width 123 height 20
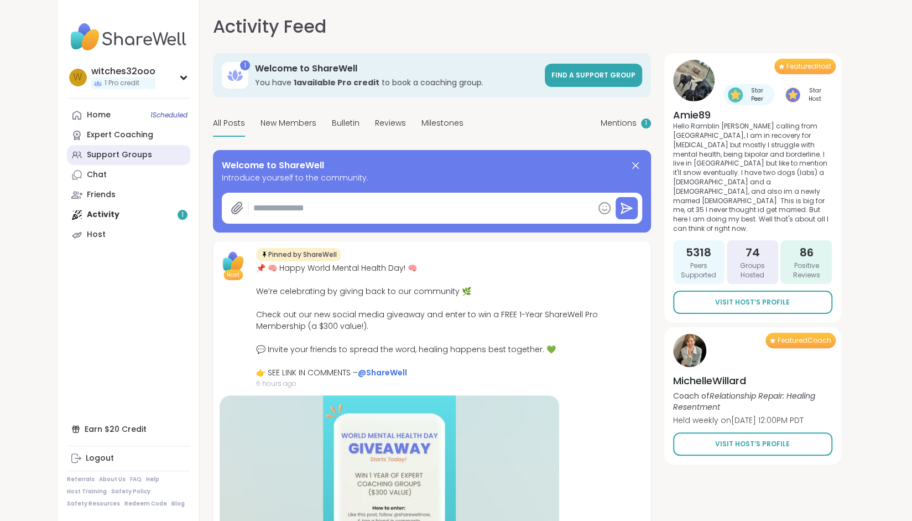
click at [105, 155] on div "Support Groups" at bounding box center [119, 154] width 65 height 11
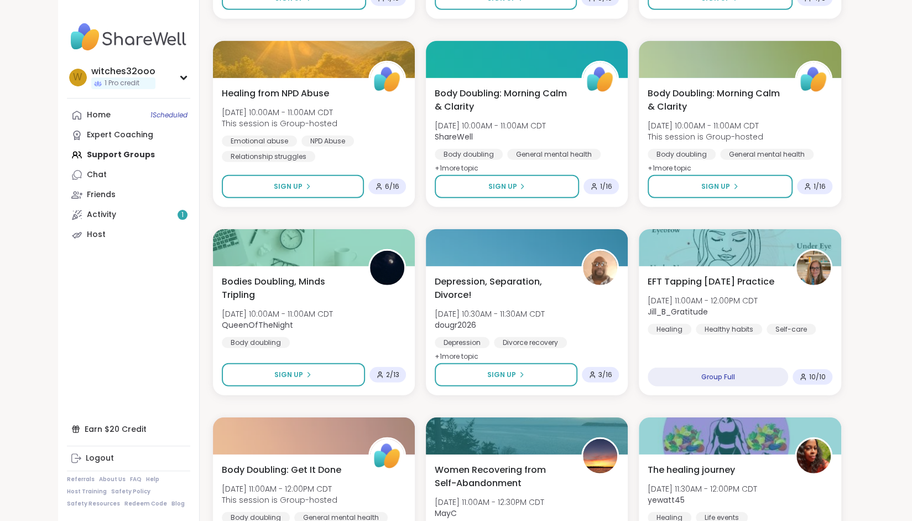
scroll to position [1959, 0]
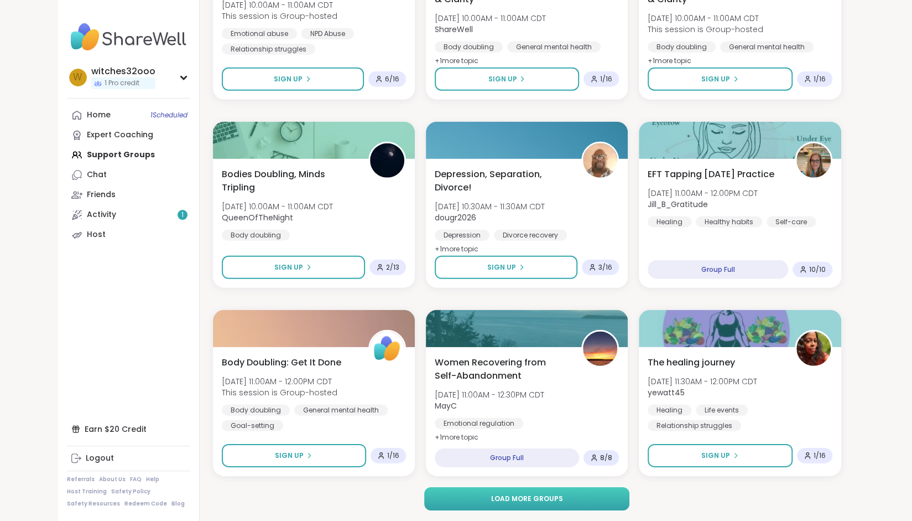
click at [542, 494] on span "Load more groups" at bounding box center [527, 499] width 72 height 10
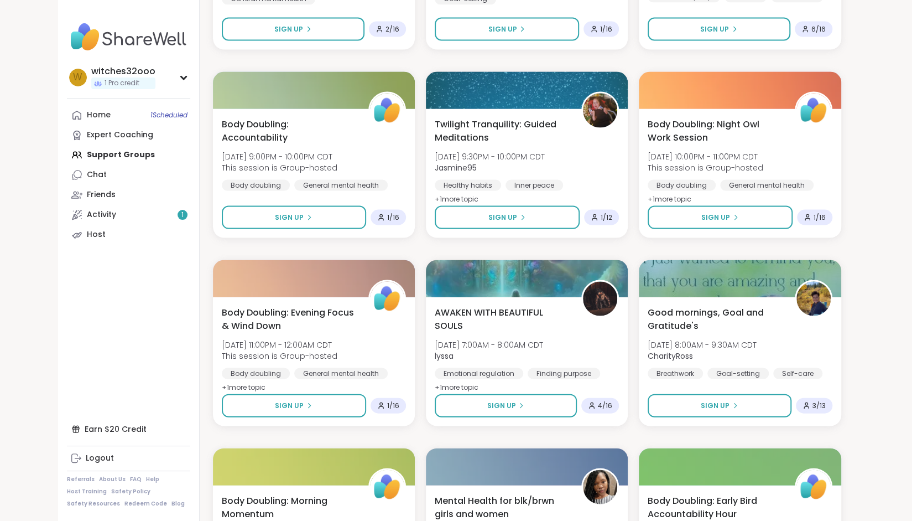
scroll to position [4217, 0]
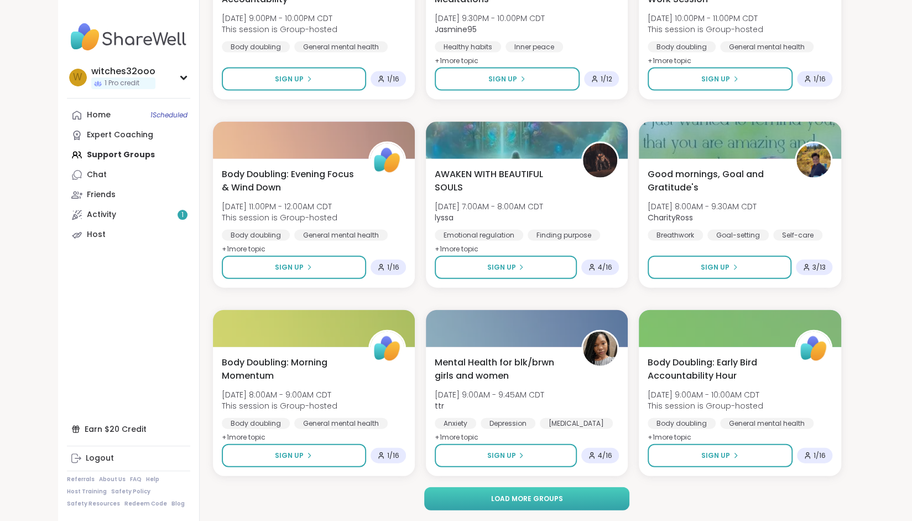
click at [535, 497] on span "Load more groups" at bounding box center [527, 499] width 72 height 10
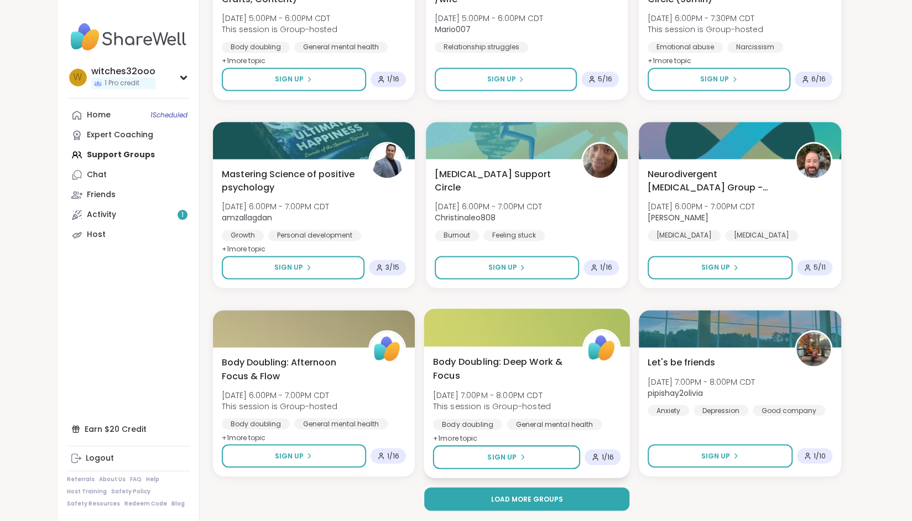
scroll to position [6474, 0]
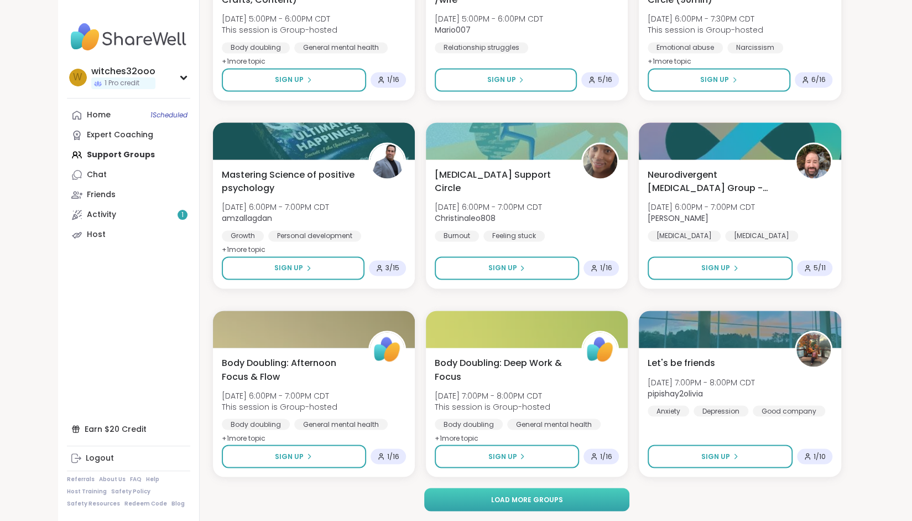
click at [516, 501] on span "Load more groups" at bounding box center [527, 499] width 72 height 10
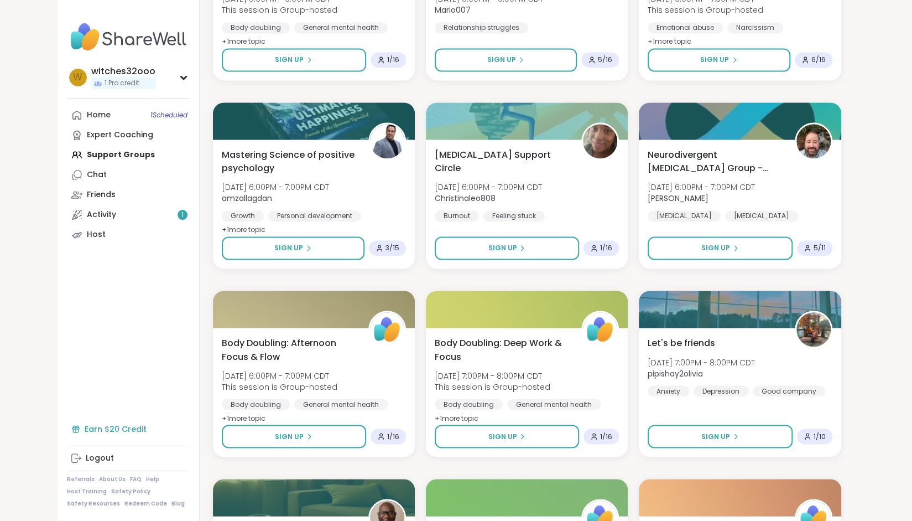
scroll to position [6496, 0]
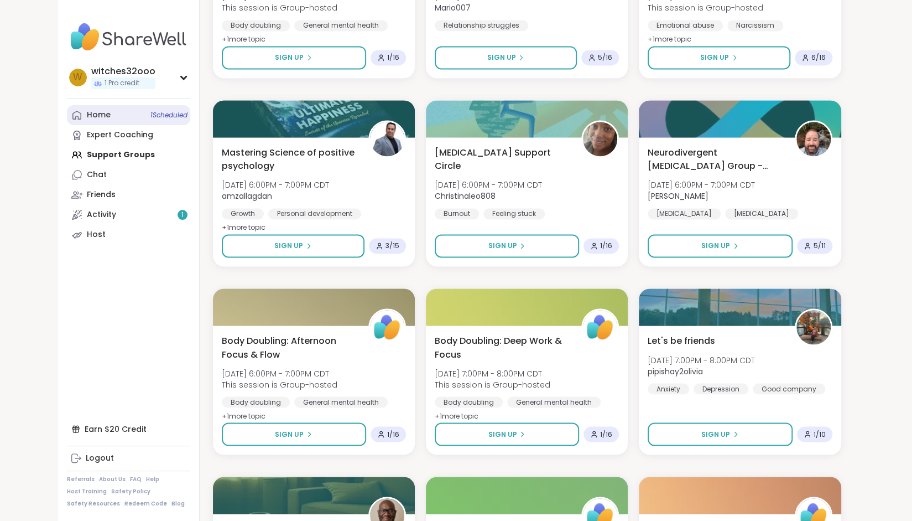
click at [158, 118] on span "1 Scheduled" at bounding box center [169, 115] width 37 height 9
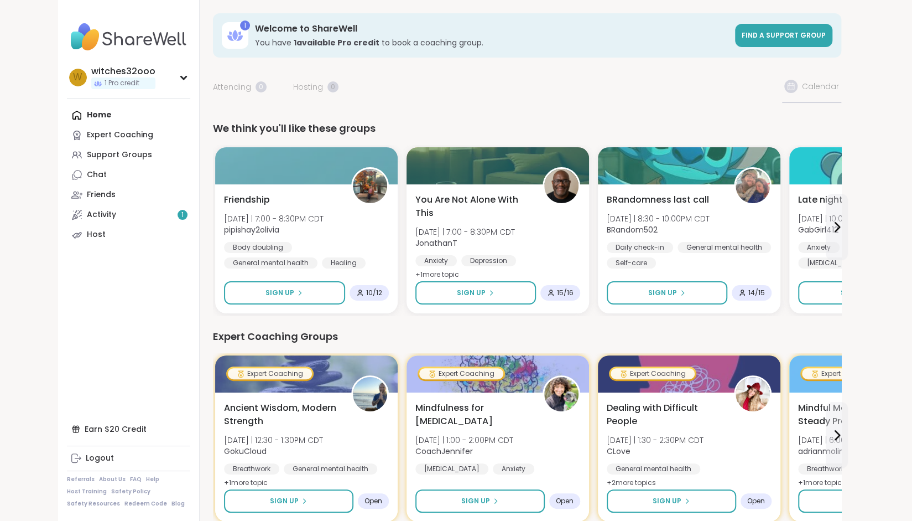
click at [158, 118] on div "Home Expert Coaching Support Groups Chat Friends Activity 1 Host" at bounding box center [128, 174] width 123 height 139
click at [457, 196] on span "You Are Not Alone With This" at bounding box center [472, 206] width 117 height 27
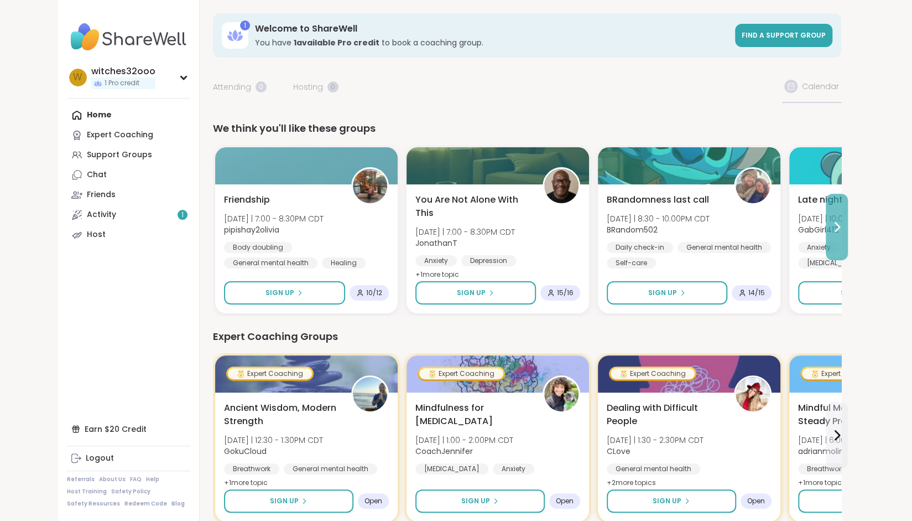
click at [837, 226] on icon at bounding box center [837, 226] width 13 height 13
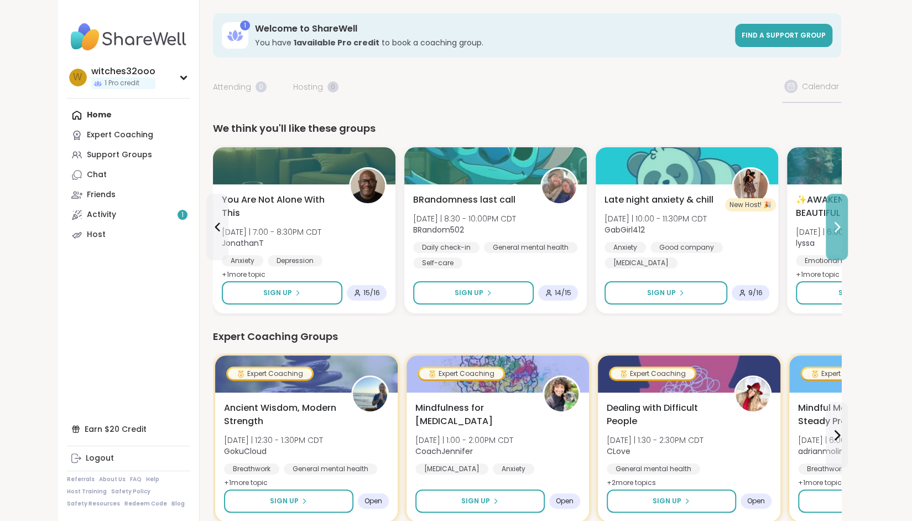
click at [837, 227] on icon at bounding box center [837, 226] width 13 height 13
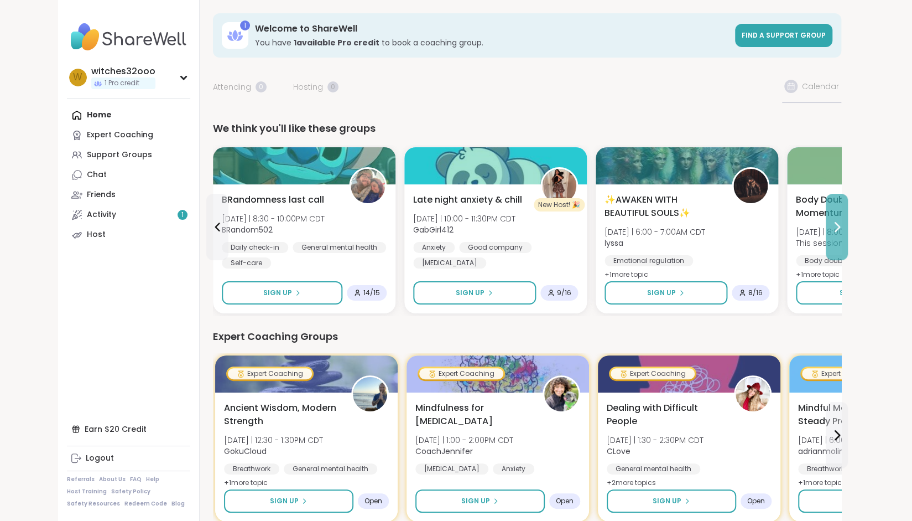
click at [837, 227] on icon at bounding box center [837, 226] width 13 height 13
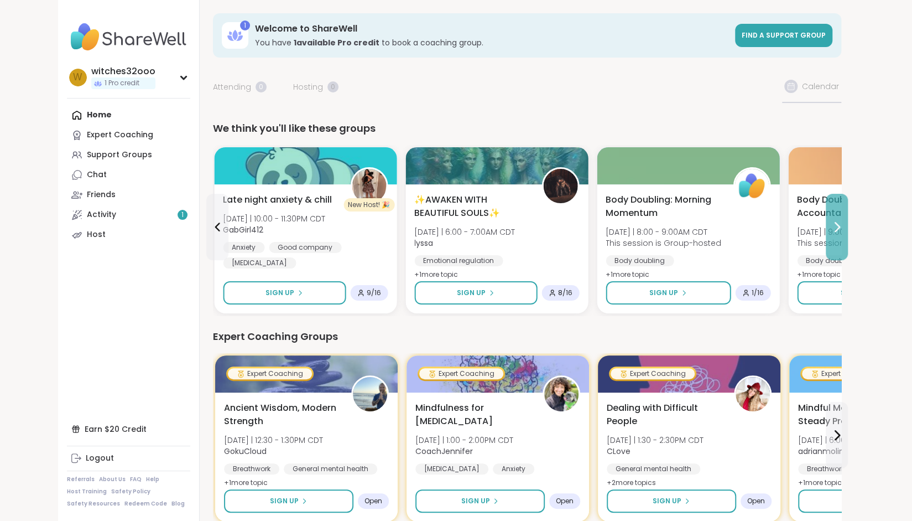
click at [837, 227] on icon at bounding box center [837, 226] width 13 height 13
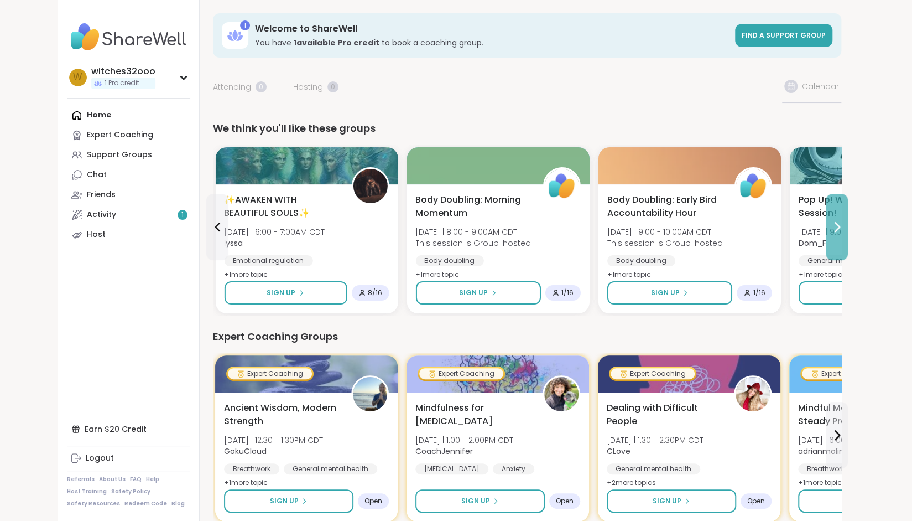
click at [837, 227] on icon at bounding box center [837, 226] width 13 height 13
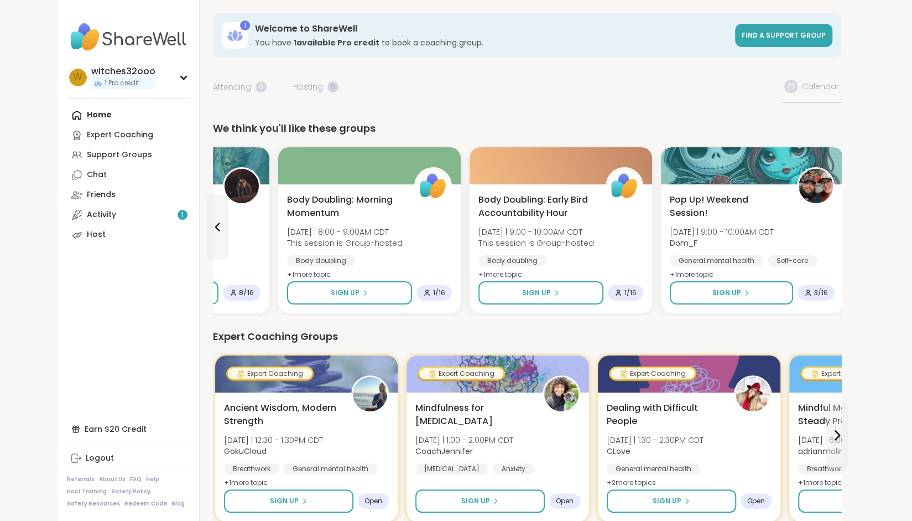
click at [837, 227] on div "Pop Up! Weekend Session! Sat 10/11 | 9:00 - 10:00AM CDT Dom_F General mental he…" at bounding box center [752, 248] width 183 height 129
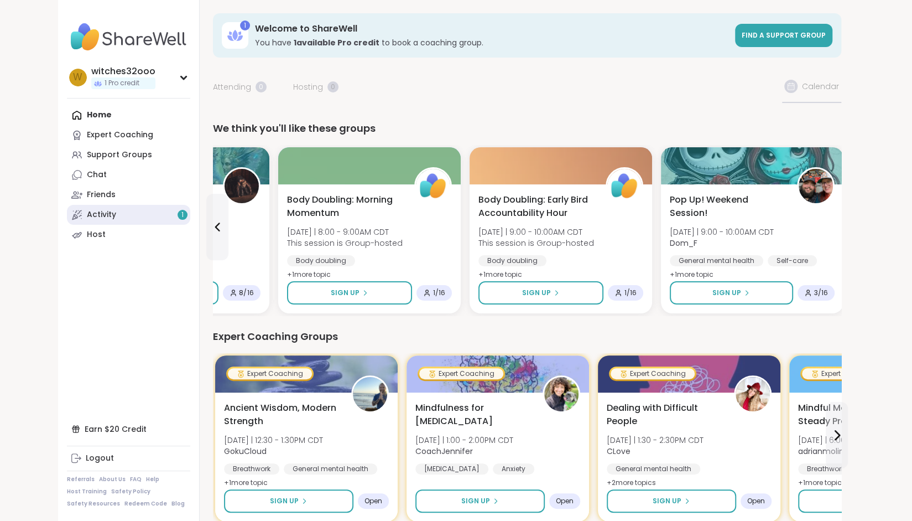
click at [87, 216] on div "Activity 1" at bounding box center [101, 214] width 29 height 11
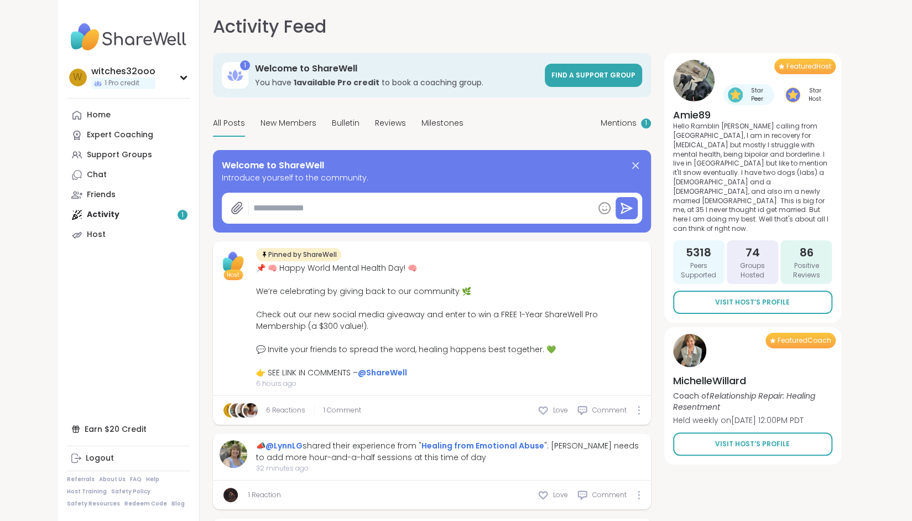
type textarea "*"
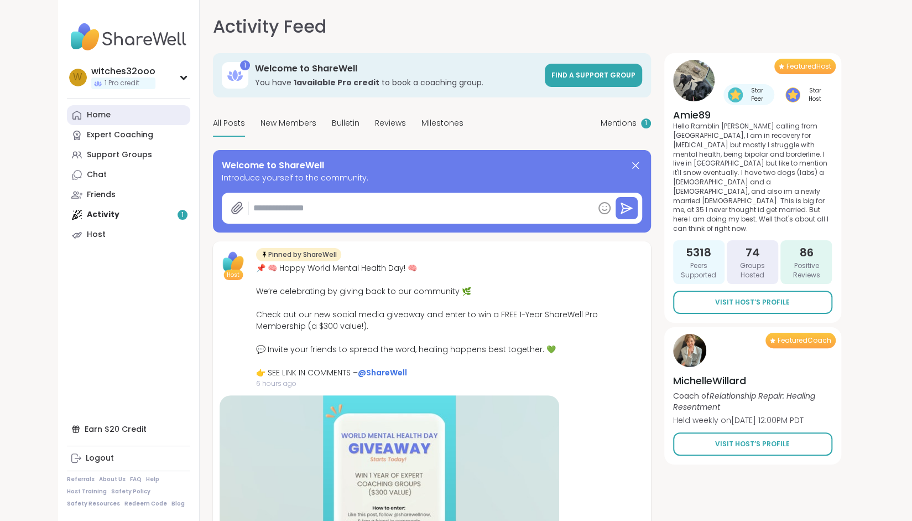
click at [96, 115] on div "Home" at bounding box center [99, 115] width 24 height 11
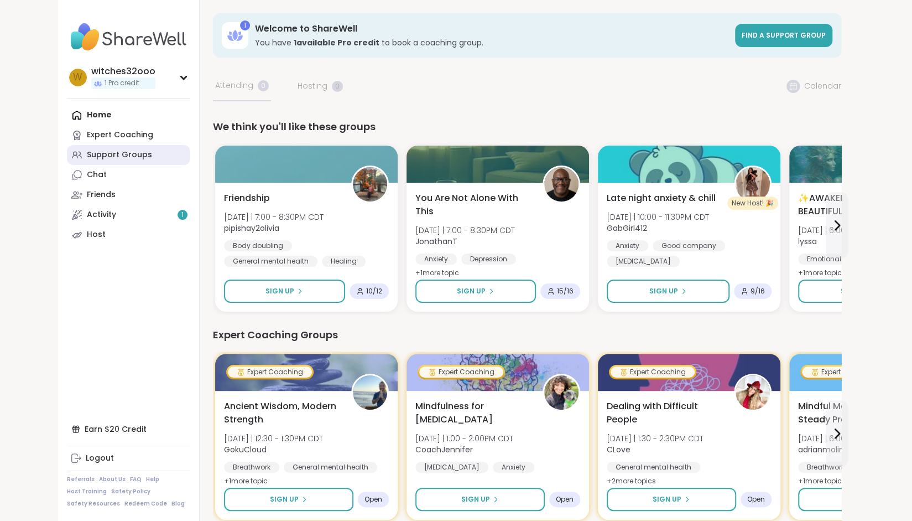
click at [104, 154] on div "Support Groups" at bounding box center [119, 154] width 65 height 11
